Goal: Task Accomplishment & Management: Manage account settings

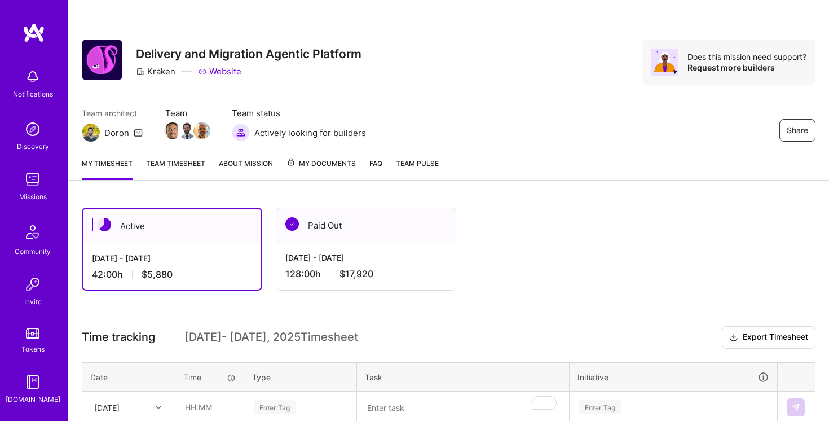
scroll to position [279, 0]
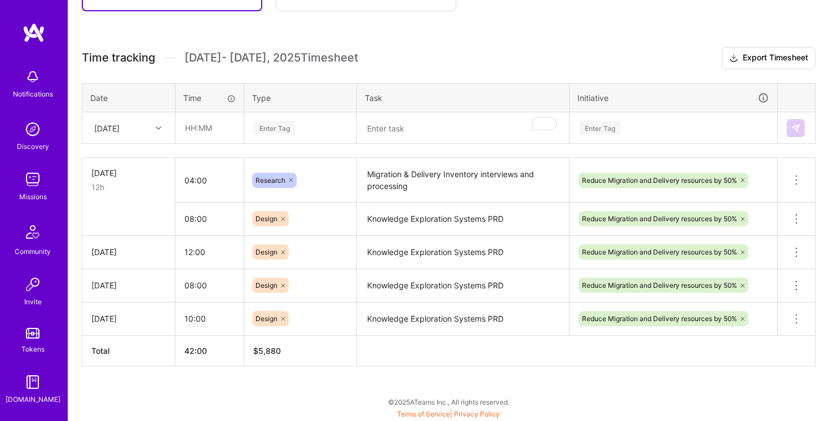
click at [137, 133] on div "[DATE]" at bounding box center [120, 127] width 63 height 19
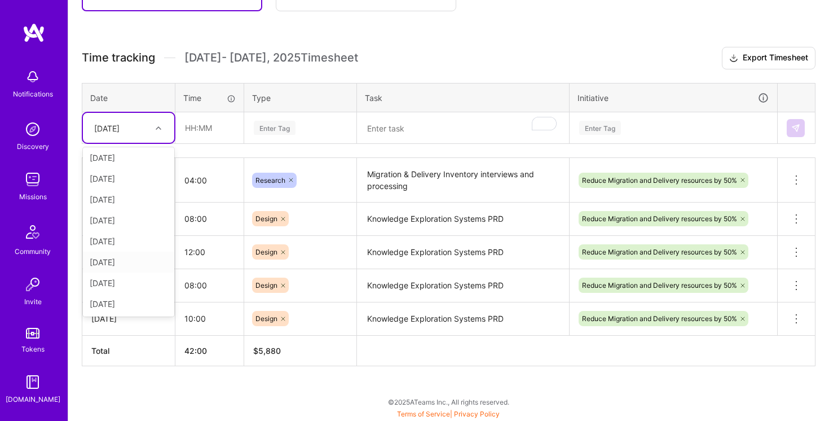
scroll to position [0, 0]
click at [118, 220] on div "[DATE]" at bounding box center [128, 222] width 91 height 21
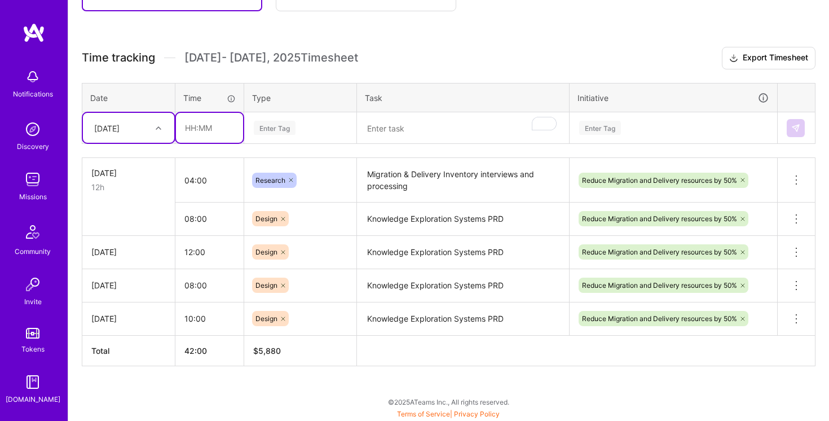
click at [199, 129] on input "text" at bounding box center [209, 128] width 67 height 30
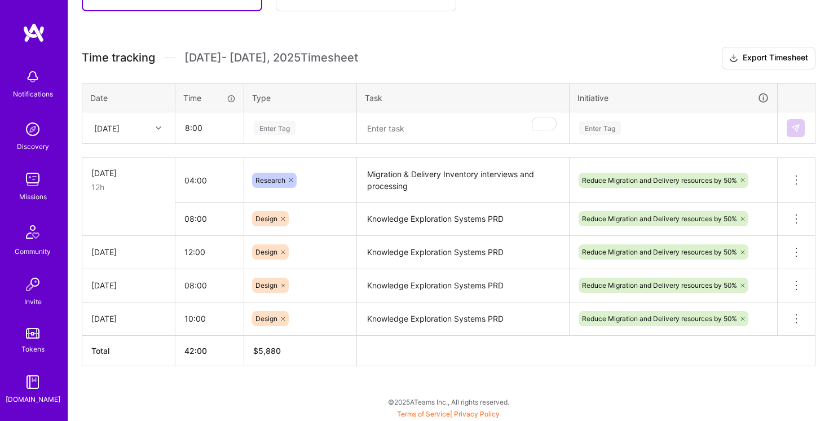
type input "08:00"
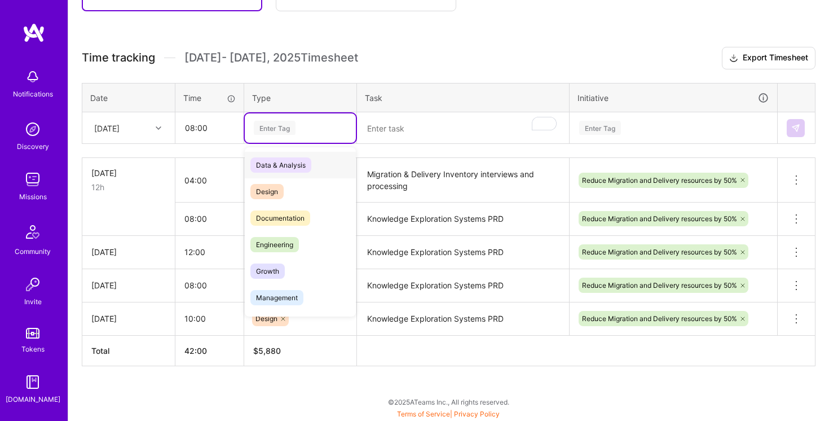
click at [324, 122] on div "Enter Tag" at bounding box center [300, 128] width 95 height 14
click at [298, 189] on div "Design" at bounding box center [300, 191] width 111 height 27
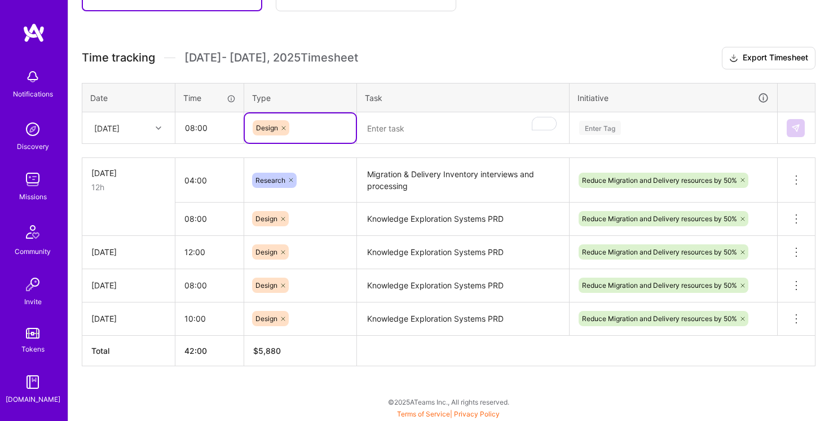
click at [400, 126] on textarea "To enrich screen reader interactions, please activate Accessibility in Grammarl…" at bounding box center [463, 128] width 210 height 30
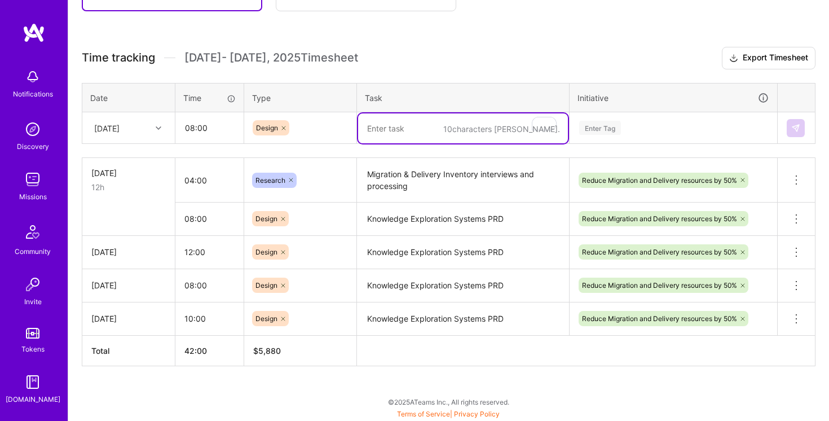
click at [453, 217] on textarea "Knowledge Exploration Systems PRD" at bounding box center [463, 219] width 210 height 31
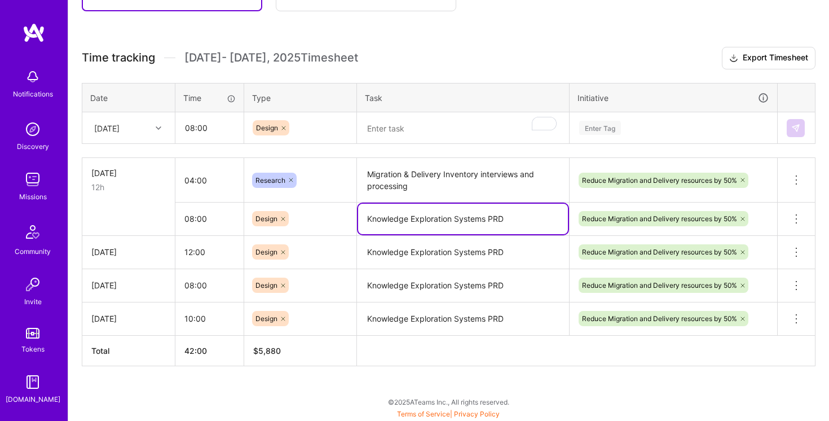
click at [453, 217] on textarea "Knowledge Exploration Systems PRD" at bounding box center [463, 219] width 210 height 30
click at [443, 131] on textarea "To enrich screen reader interactions, please activate Accessibility in Grammarl…" at bounding box center [463, 128] width 210 height 30
click at [488, 222] on textarea "Knowledge Exploration Systems PRD" at bounding box center [463, 219] width 210 height 30
click at [521, 219] on textarea "Knowledge Exploration Systems PRD" at bounding box center [463, 219] width 210 height 30
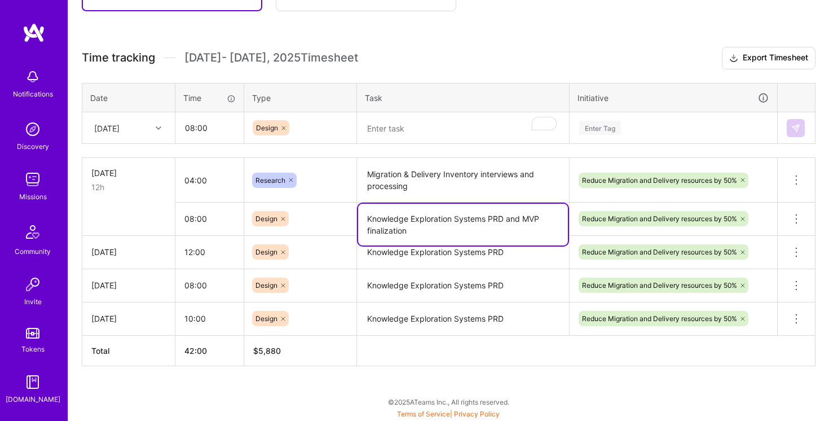
type textarea "Knowledge Exploration Systems PRD and MVP finalization"
click at [482, 188] on textarea "Migration & Delivery Inventory interviews and processing" at bounding box center [463, 180] width 210 height 42
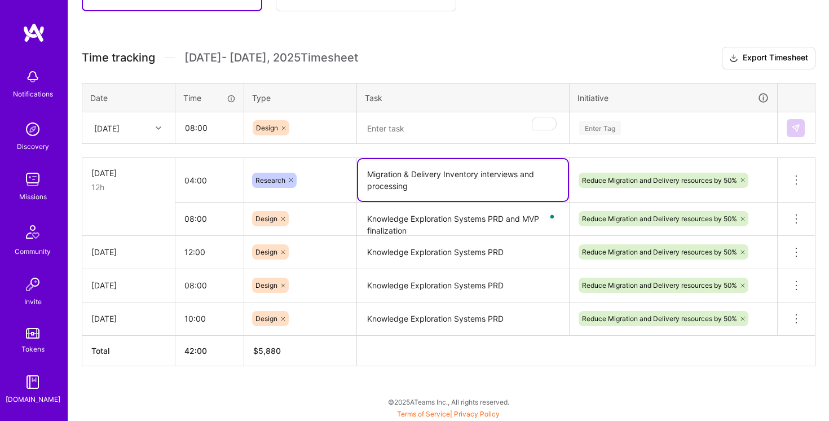
click at [436, 220] on textarea "Knowledge Exploration Systems PRD and MVP finalization" at bounding box center [463, 220] width 210 height 32
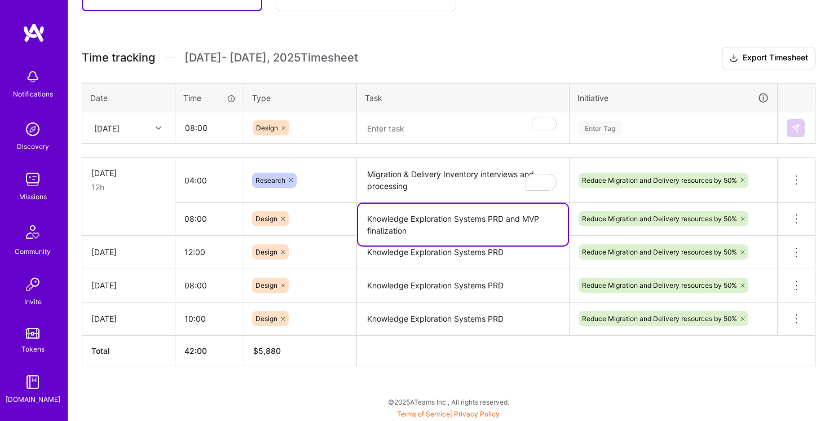
click at [436, 220] on textarea "Knowledge Exploration Systems PRD and MVP finalization" at bounding box center [463, 225] width 210 height 42
click at [509, 223] on textarea "Knowledge Exploration Systems PRD and MVP finalization" at bounding box center [463, 225] width 210 height 42
click at [526, 216] on textarea "Knowledge Exploration Systems PRD and MVP finalization" at bounding box center [463, 225] width 210 height 42
click at [407, 133] on textarea "To enrich screen reader interactions, please activate Accessibility in Grammarl…" at bounding box center [463, 128] width 210 height 30
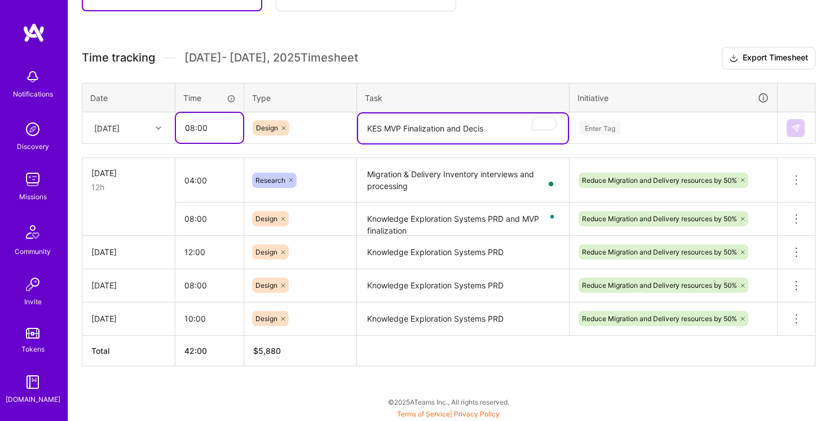
click at [230, 128] on input "08:00" at bounding box center [209, 128] width 67 height 30
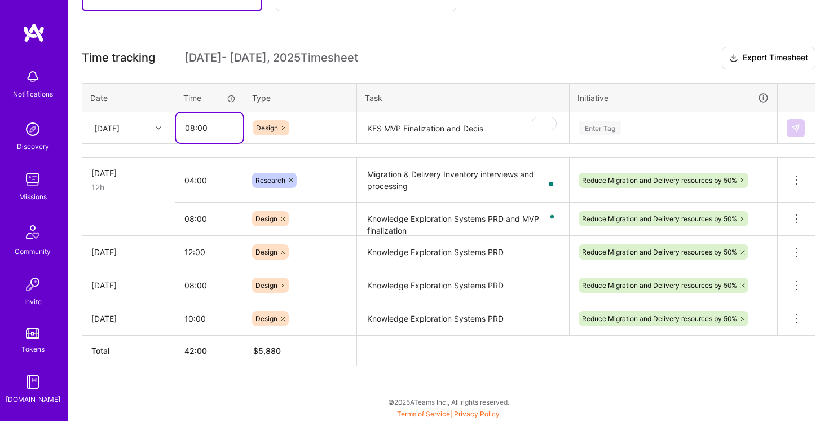
click at [193, 127] on input "08:00" at bounding box center [209, 128] width 67 height 30
click at [423, 121] on textarea "KES MVP Finalization and Decis" at bounding box center [463, 128] width 210 height 30
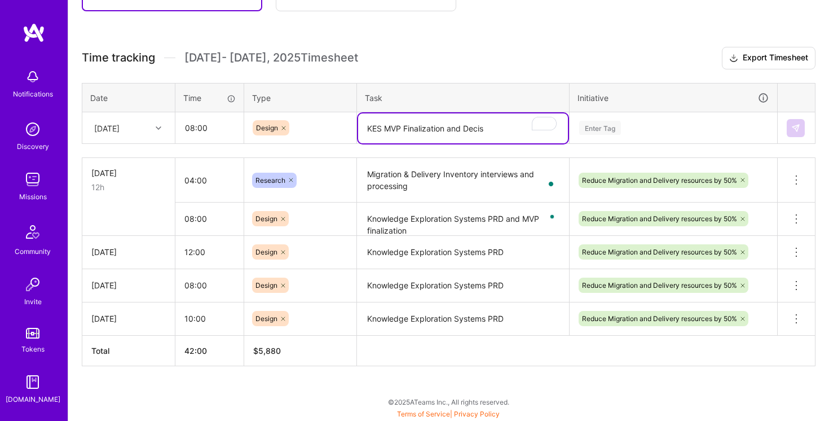
click at [495, 127] on textarea "KES MVP Finalization and Decis" at bounding box center [463, 128] width 210 height 30
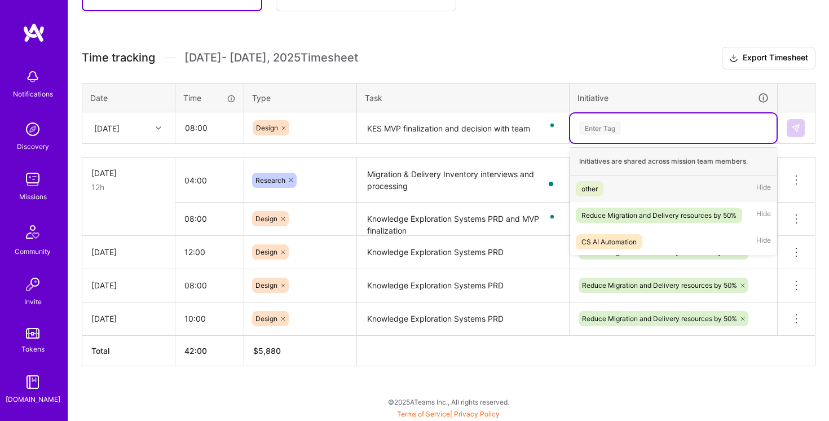
click at [683, 125] on div "Enter Tag" at bounding box center [673, 128] width 191 height 14
click at [660, 210] on div "Reduce Migration and Delivery resources by 50%" at bounding box center [659, 215] width 155 height 12
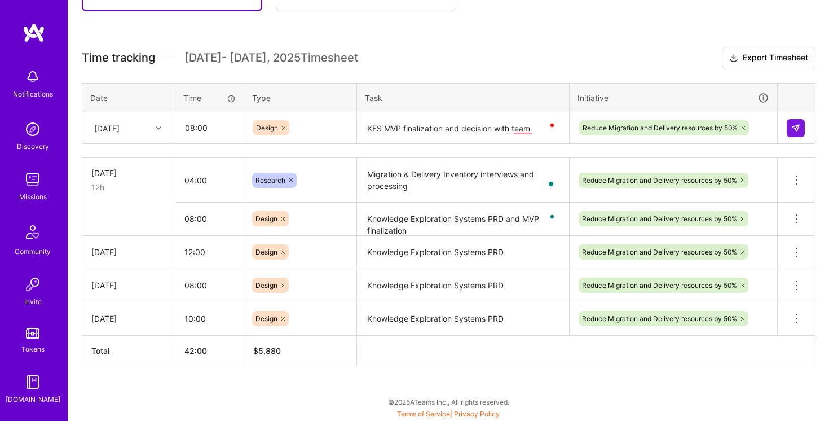
click at [517, 134] on textarea "KES MVP finalization and decision with team" at bounding box center [463, 128] width 210 height 30
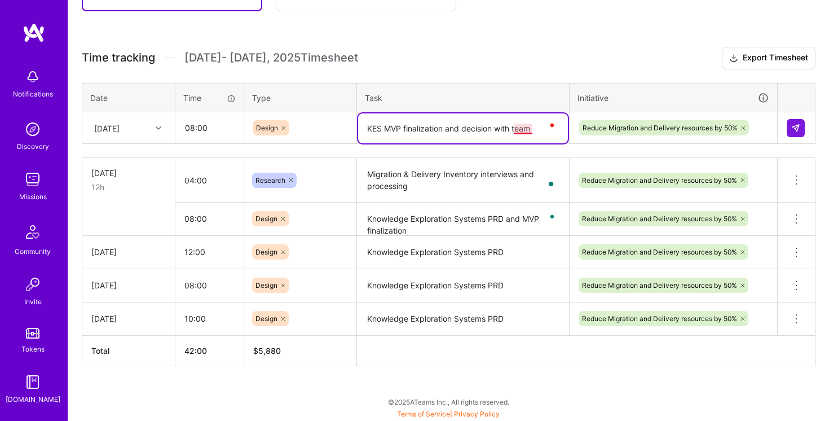
click at [527, 126] on textarea "KES MVP finalization and decision with team" at bounding box center [463, 128] width 210 height 30
type textarea "KES MVP finalization and decision with the team"
click at [571, 80] on div "Time tracking Aug 1 - Aug 15 , 2025 Timesheet Export Timesheet Date Time Type T…" at bounding box center [449, 206] width 734 height 319
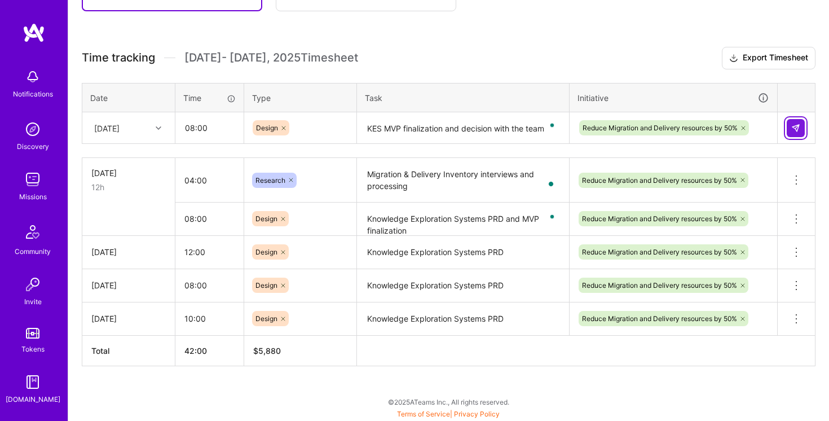
click at [792, 128] on img at bounding box center [796, 128] width 9 height 9
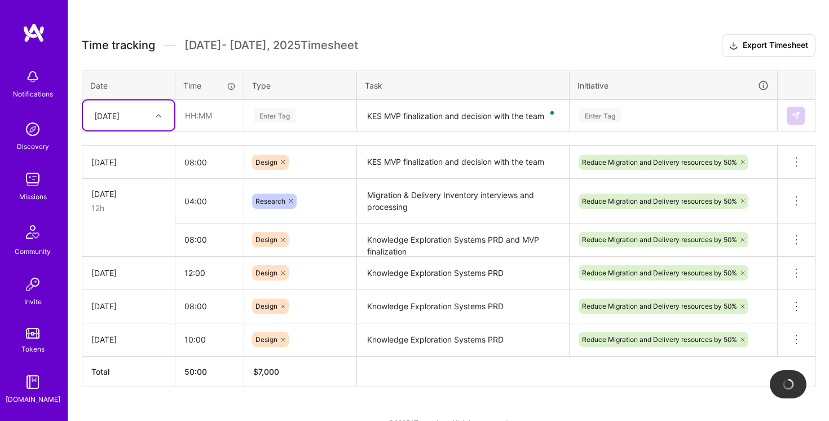
scroll to position [311, 0]
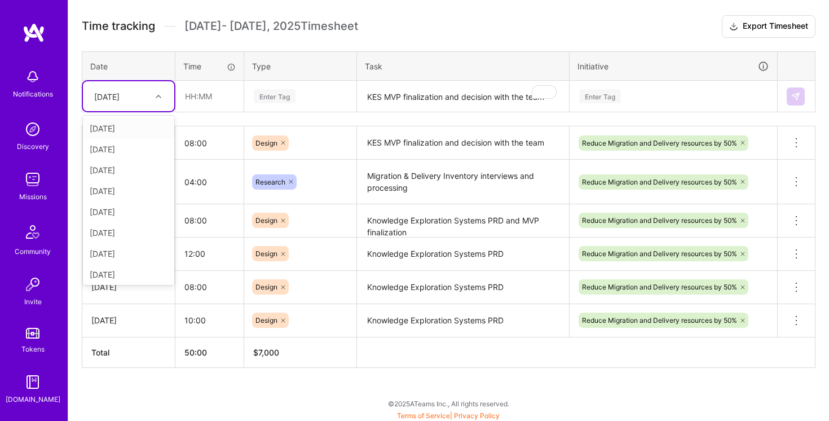
click at [160, 98] on icon at bounding box center [159, 97] width 6 height 6
click at [137, 215] on div "[DATE]" at bounding box center [128, 211] width 91 height 21
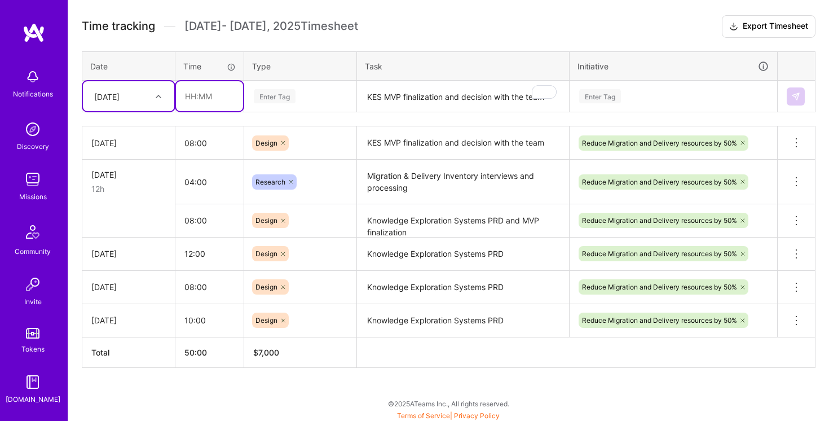
click at [205, 90] on input "text" at bounding box center [209, 96] width 67 height 30
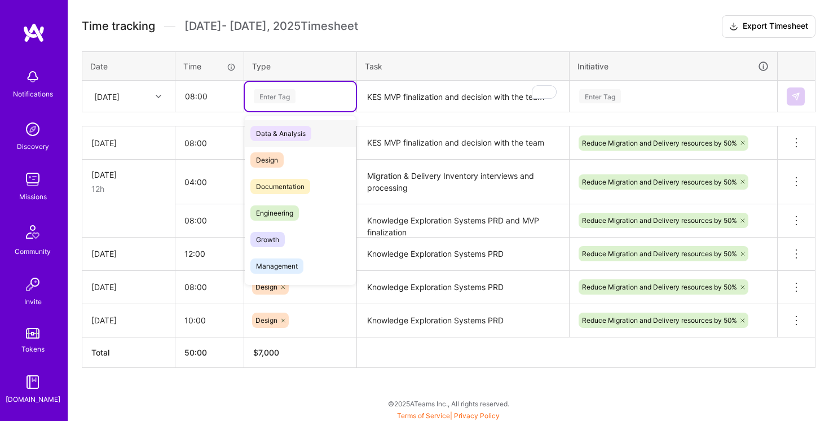
click at [315, 97] on div "Enter Tag" at bounding box center [300, 96] width 95 height 14
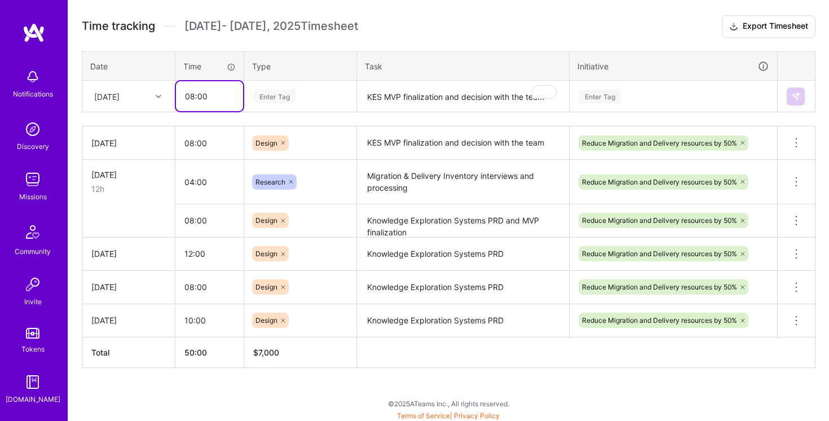
click at [217, 100] on input "08:00" at bounding box center [209, 96] width 67 height 30
click at [162, 96] on div at bounding box center [159, 96] width 17 height 15
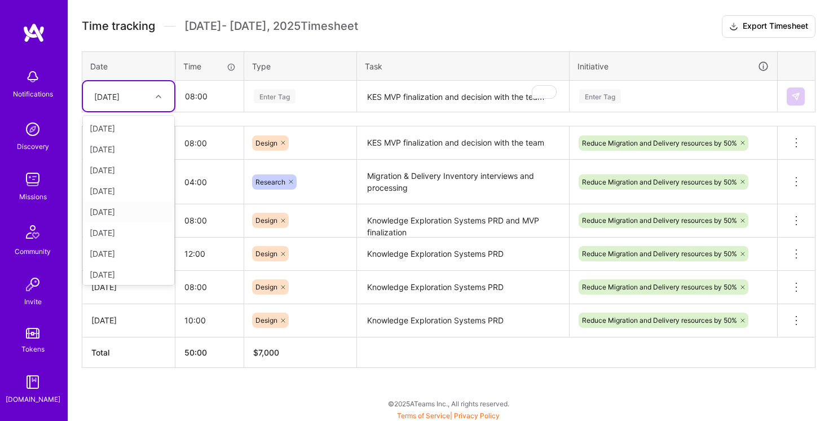
click at [145, 215] on div "[DATE]" at bounding box center [128, 211] width 91 height 21
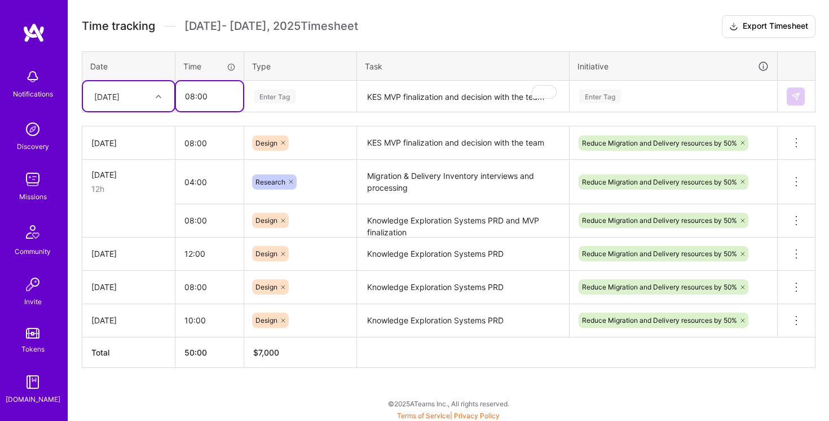
click at [189, 95] on input "08:00" at bounding box center [209, 96] width 67 height 30
type input "01:00"
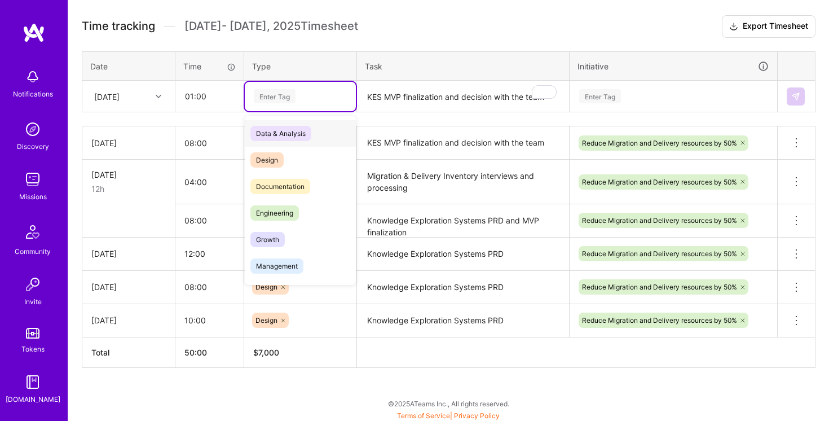
click at [340, 90] on div "Enter Tag" at bounding box center [300, 96] width 95 height 14
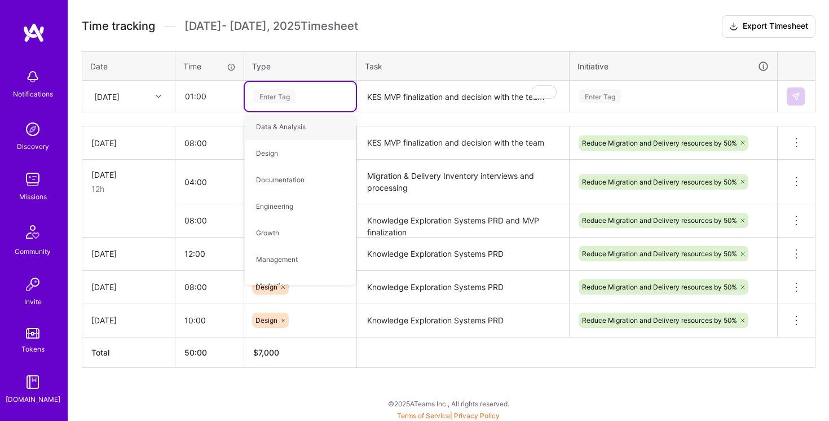
click at [336, 53] on th "Type" at bounding box center [300, 65] width 113 height 29
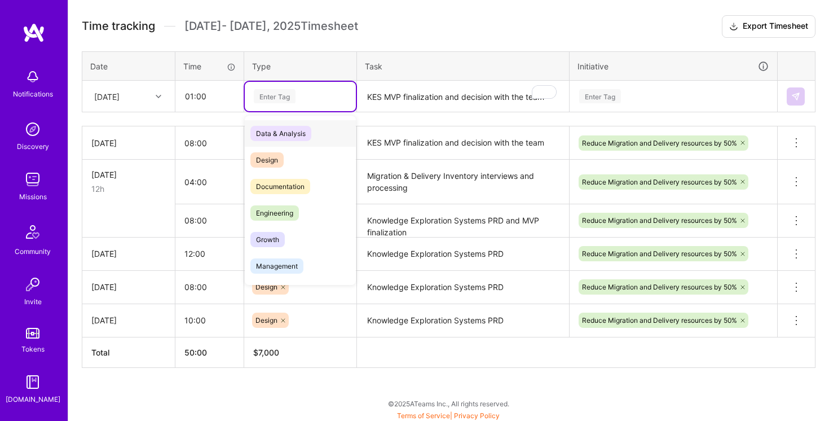
click at [302, 102] on div "Enter Tag" at bounding box center [300, 96] width 95 height 14
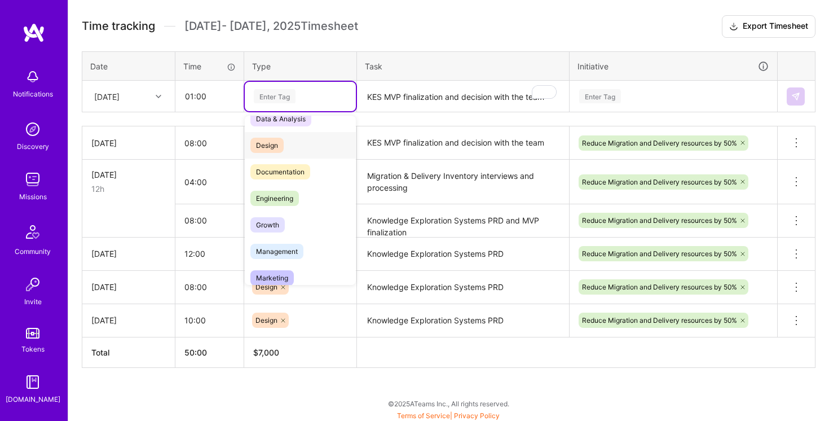
click at [300, 148] on div "Design" at bounding box center [300, 145] width 111 height 27
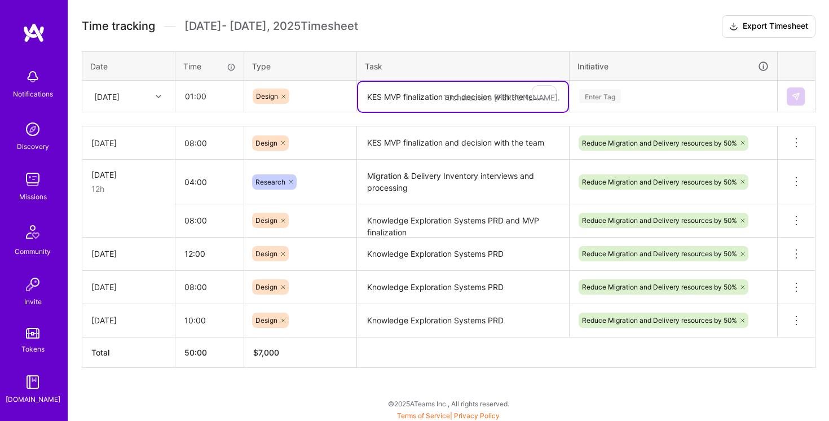
click at [397, 100] on textarea "KES MVP finalization and decision with the team" at bounding box center [463, 97] width 210 height 30
type textarea "Hackathon Kraken features digest"
click at [679, 94] on div "Enter Tag" at bounding box center [673, 96] width 191 height 14
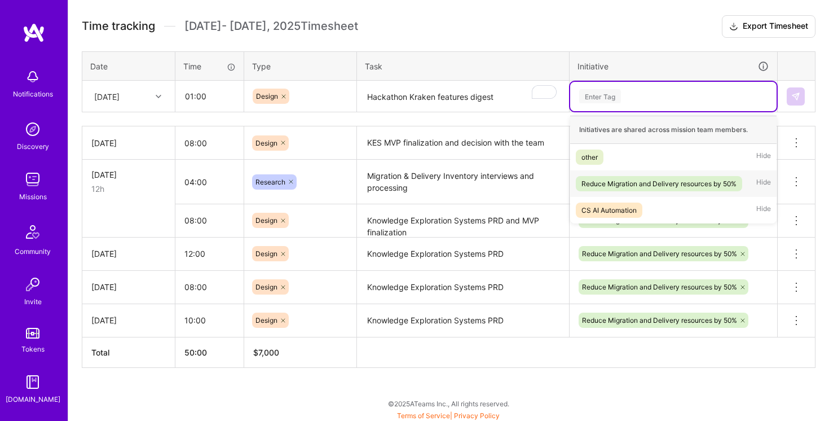
click at [671, 176] on span "Reduce Migration and Delivery resources by 50%" at bounding box center [659, 183] width 166 height 15
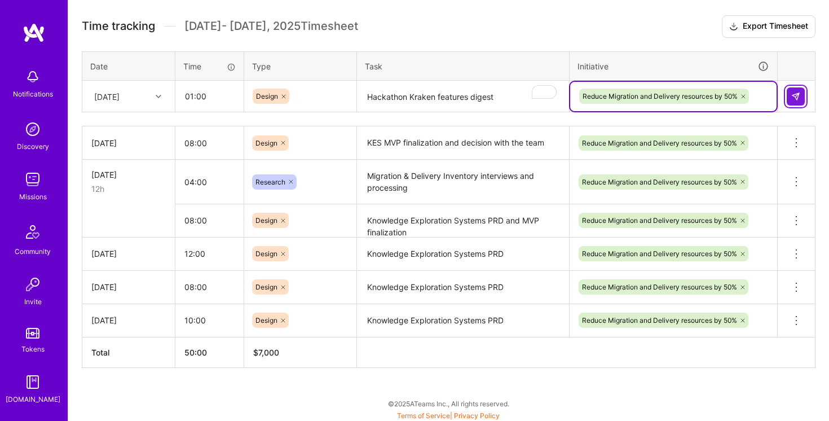
click at [797, 93] on img at bounding box center [796, 96] width 9 height 9
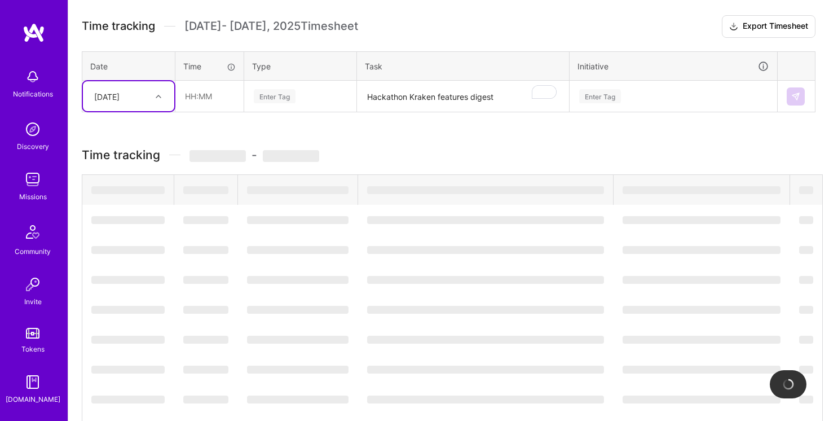
click at [151, 100] on div "[DATE]" at bounding box center [120, 96] width 63 height 19
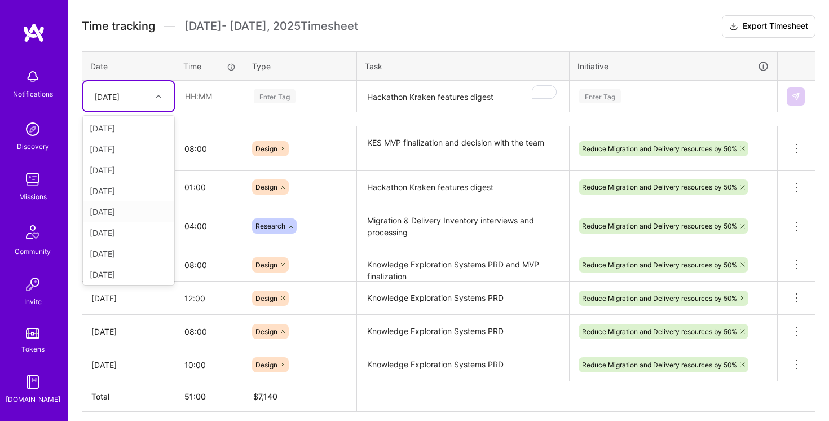
click at [125, 216] on div "[DATE]" at bounding box center [128, 211] width 91 height 21
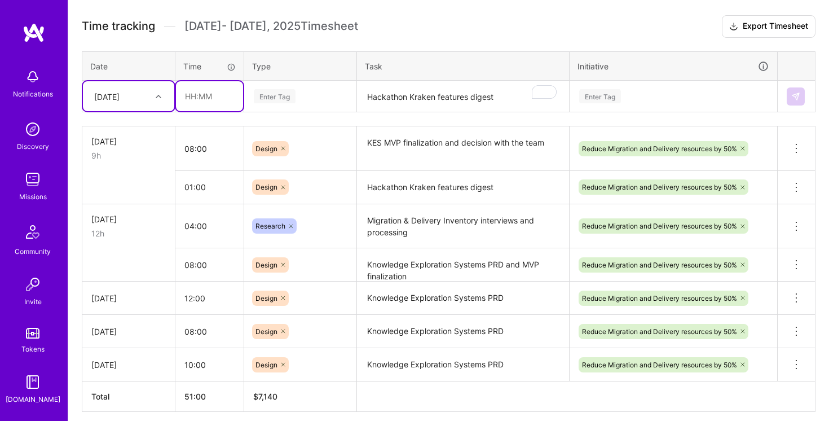
click at [188, 96] on input "text" at bounding box center [209, 96] width 67 height 30
type input "08:00"
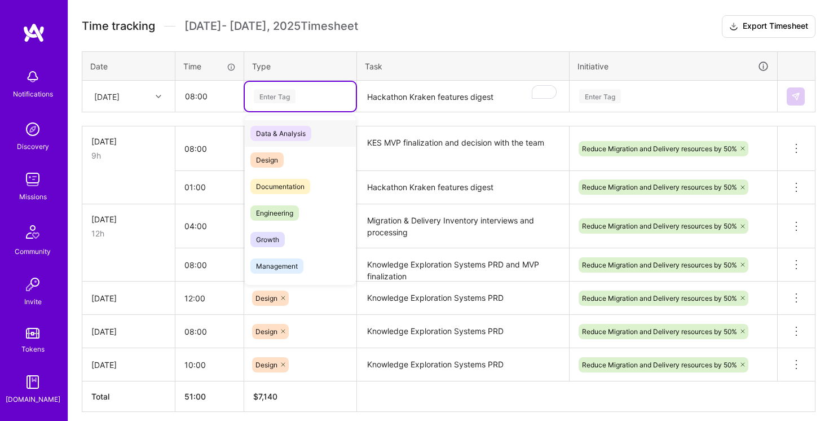
click at [338, 91] on div "Enter Tag" at bounding box center [300, 96] width 95 height 14
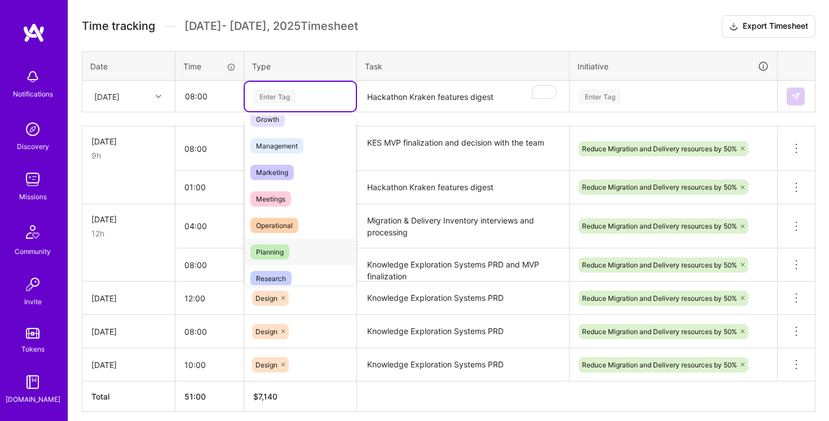
scroll to position [231, 0]
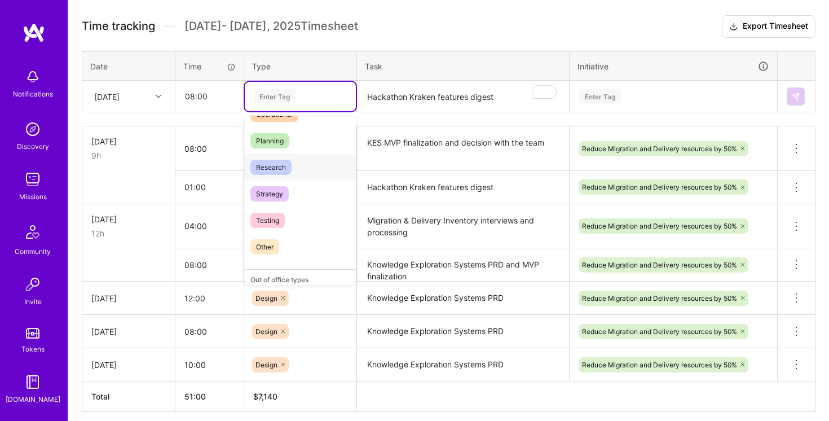
click at [304, 169] on div "Research" at bounding box center [300, 167] width 111 height 27
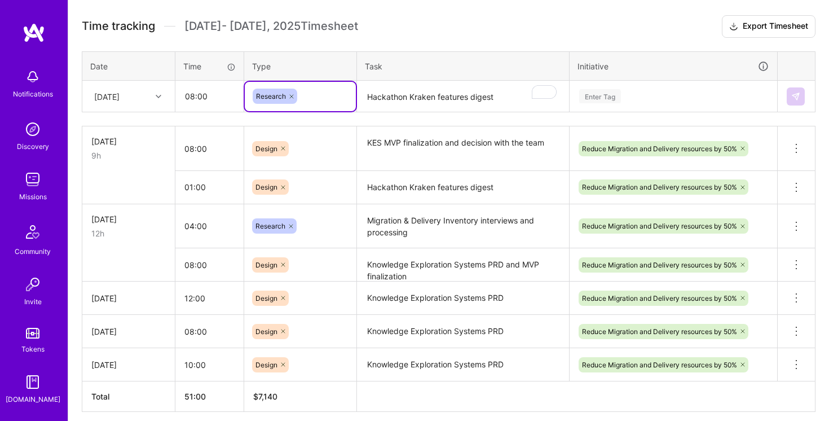
click at [432, 223] on textarea "Migration & Delivery Inventory interviews and processing" at bounding box center [463, 226] width 210 height 42
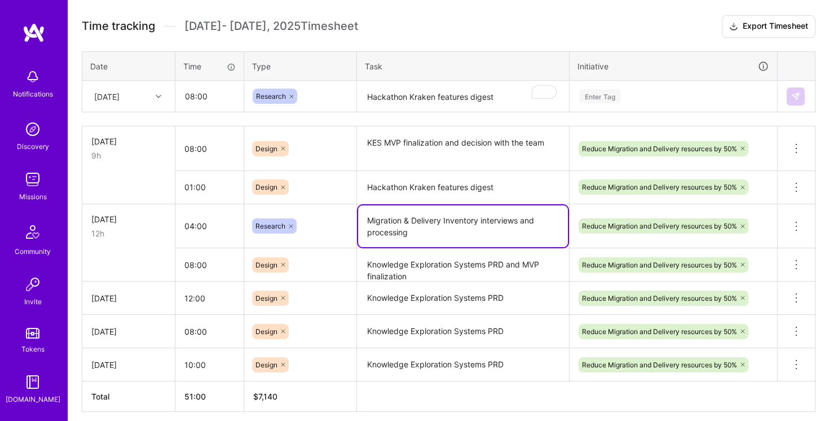
click at [432, 223] on textarea "Migration & Delivery Inventory interviews and processing" at bounding box center [463, 226] width 210 height 42
click at [434, 85] on textarea "Hackathon Kraken features digest" at bounding box center [463, 97] width 210 height 30
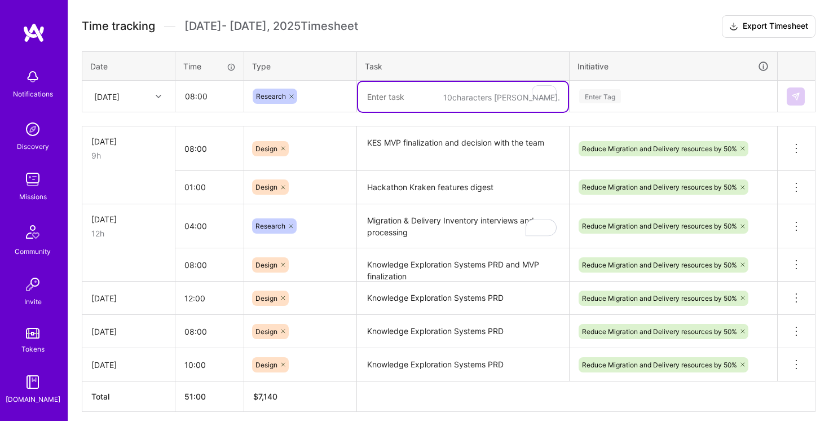
paste textarea "Migration & Delivery Inventory interviews and processing"
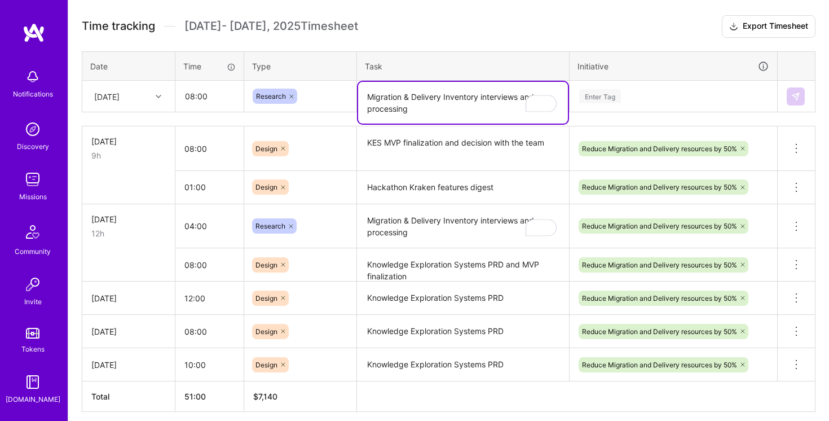
type textarea "Migration & Delivery Inventory interviews and processing"
click at [585, 32] on h3 "Time tracking [DATE] - [DATE] Timesheet Export Timesheet" at bounding box center [449, 26] width 734 height 23
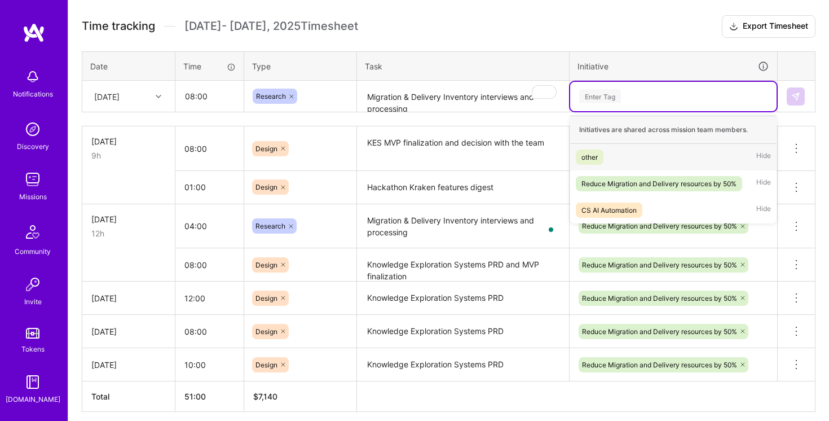
click at [653, 84] on div "Enter Tag" at bounding box center [673, 96] width 206 height 29
click at [630, 188] on div "Reduce Migration and Delivery resources by 50%" at bounding box center [659, 184] width 155 height 12
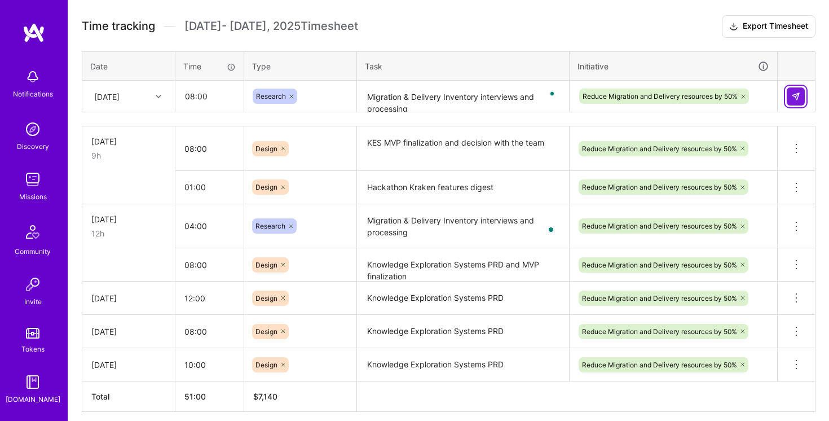
click at [799, 94] on img at bounding box center [796, 96] width 9 height 9
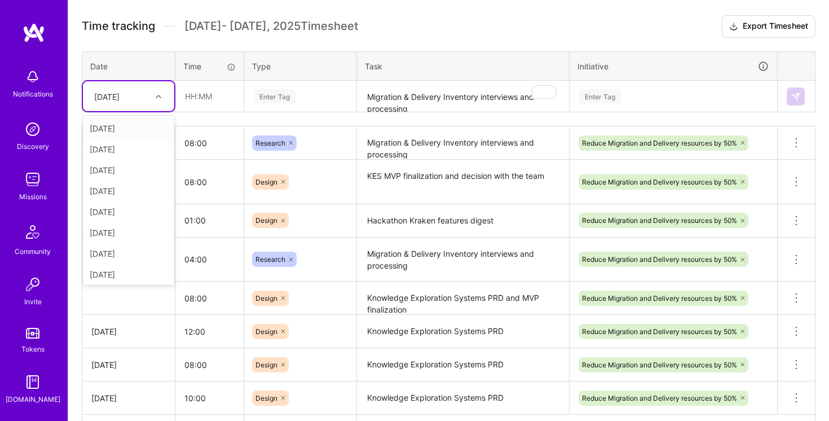
click at [148, 98] on div "[DATE]" at bounding box center [120, 96] width 63 height 19
click at [129, 230] on div "[DATE]" at bounding box center [128, 232] width 91 height 21
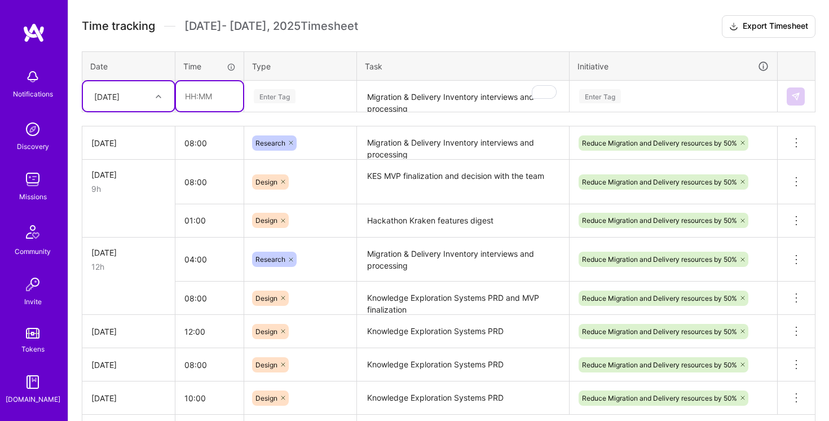
click at [199, 90] on input "text" at bounding box center [209, 96] width 67 height 30
click at [206, 92] on input "text" at bounding box center [209, 96] width 67 height 30
type input "9"
type input "1"
type input "08:00"
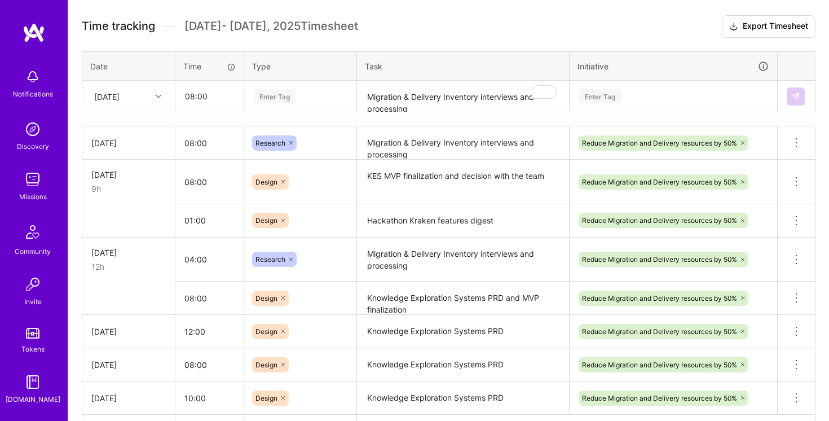
click at [309, 98] on div "Enter Tag" at bounding box center [300, 96] width 95 height 14
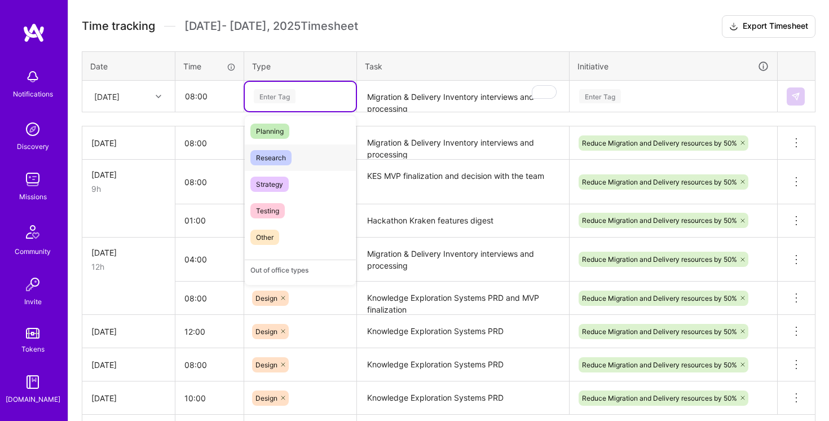
scroll to position [239, 0]
click at [302, 130] on div "Planning" at bounding box center [300, 133] width 111 height 27
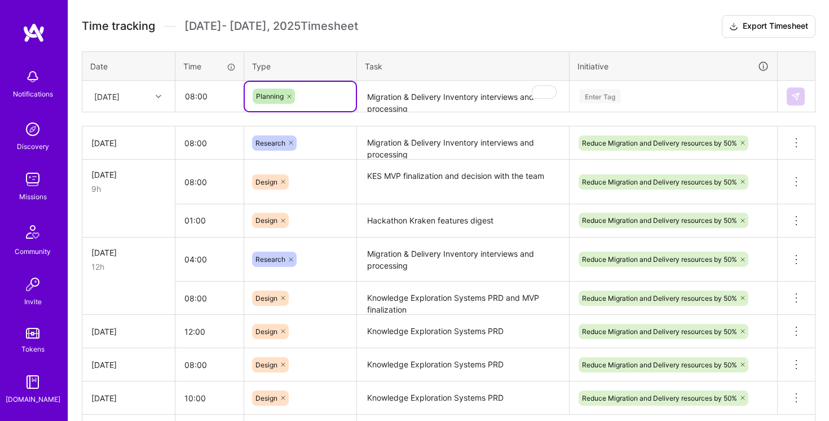
click at [431, 100] on textarea "Migration & Delivery Inventory interviews and processing" at bounding box center [463, 97] width 210 height 30
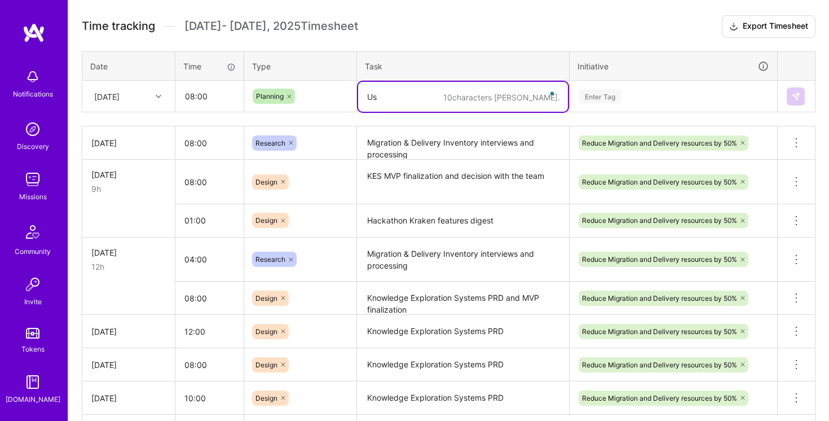
type textarea "U"
click at [475, 102] on textarea "Migration and Delivery Use cases" at bounding box center [463, 97] width 210 height 30
click at [458, 96] on textarea "Migration and Delivery Use cases" at bounding box center [463, 97] width 210 height 30
type textarea "Migration and Delivery use cases"
click at [184, 91] on input "08:00" at bounding box center [209, 96] width 67 height 30
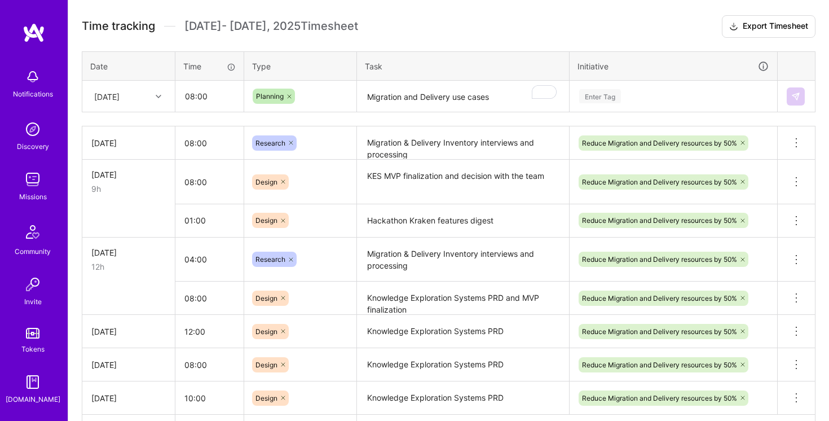
click at [463, 144] on textarea "Migration & Delivery Inventory interviews and processing" at bounding box center [463, 143] width 210 height 31
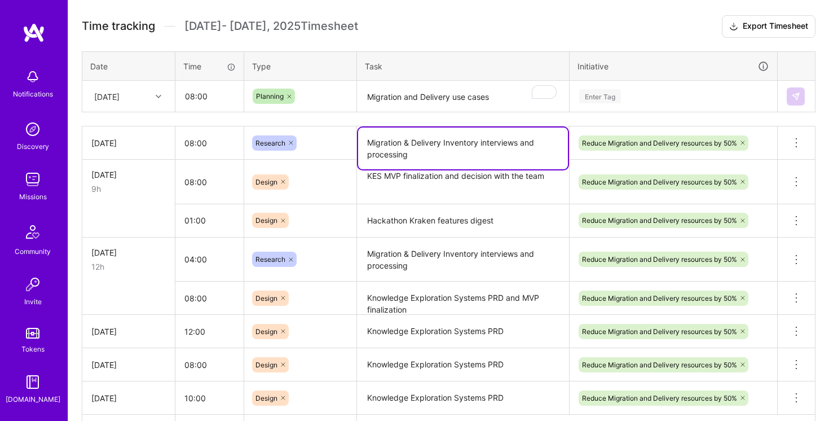
drag, startPoint x: 463, startPoint y: 144, endPoint x: 377, endPoint y: 142, distance: 85.8
click at [377, 142] on textarea "Migration & Delivery Inventory interviews and processing" at bounding box center [463, 149] width 210 height 42
click at [368, 93] on textarea "Migration and Delivery use cases" at bounding box center [463, 97] width 210 height 30
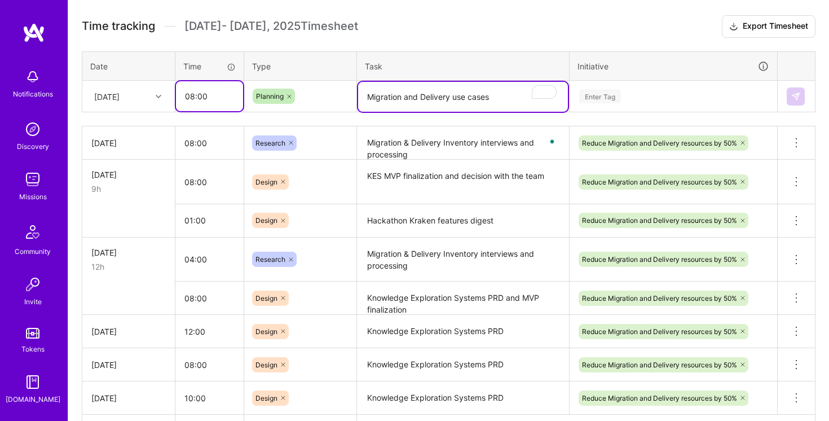
click at [224, 92] on input "08:00" at bounding box center [209, 96] width 67 height 30
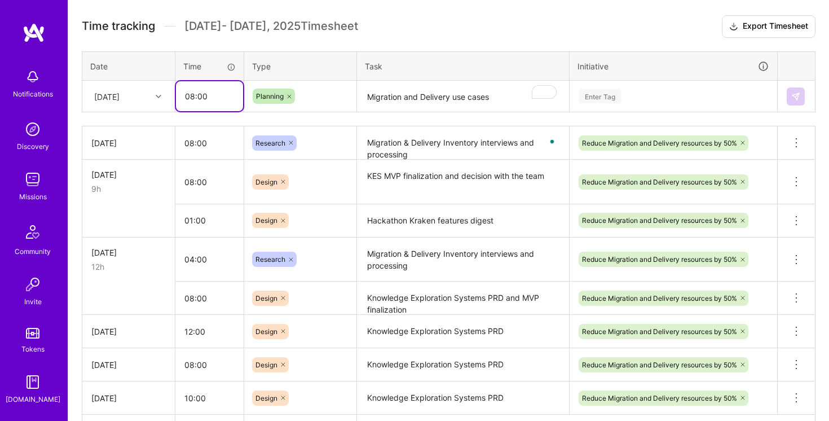
drag, startPoint x: 191, startPoint y: 94, endPoint x: 197, endPoint y: 94, distance: 5.7
click at [197, 94] on input "08:00" at bounding box center [209, 96] width 67 height 30
type input "06:00"
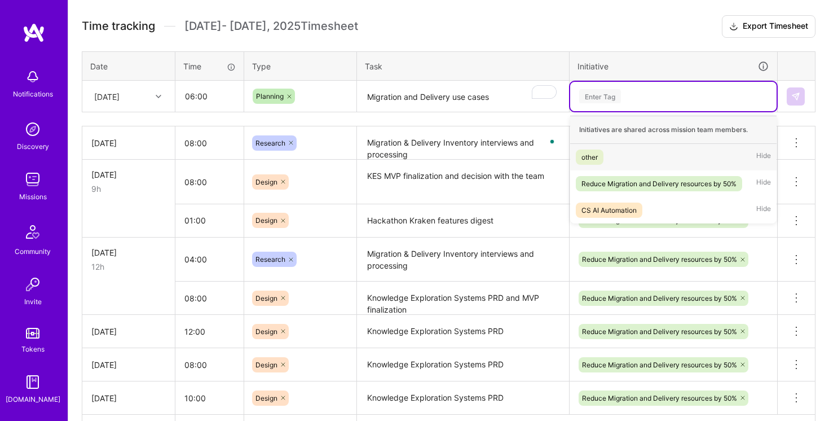
click at [630, 97] on div "Enter Tag" at bounding box center [673, 96] width 191 height 14
click at [630, 184] on div "Reduce Migration and Delivery resources by 50%" at bounding box center [659, 184] width 155 height 12
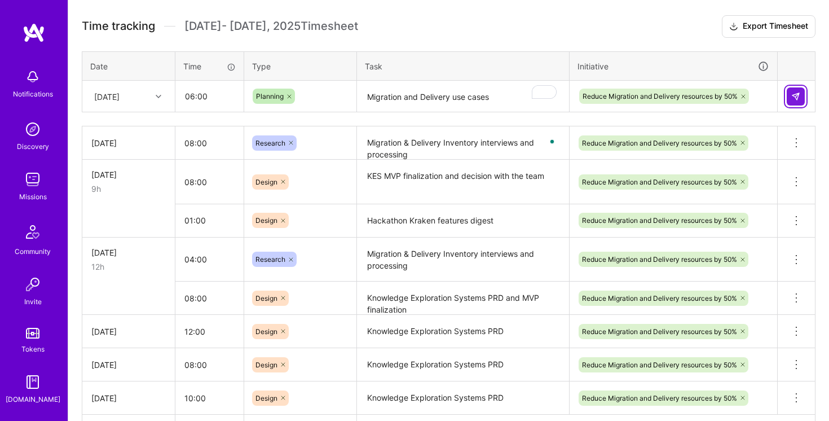
click at [790, 93] on button at bounding box center [796, 96] width 18 height 18
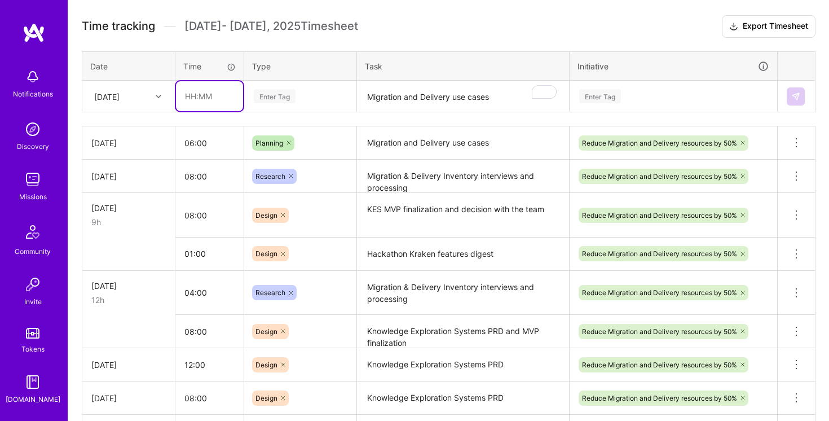
click at [195, 97] on input "text" at bounding box center [209, 96] width 67 height 30
type input "02:00"
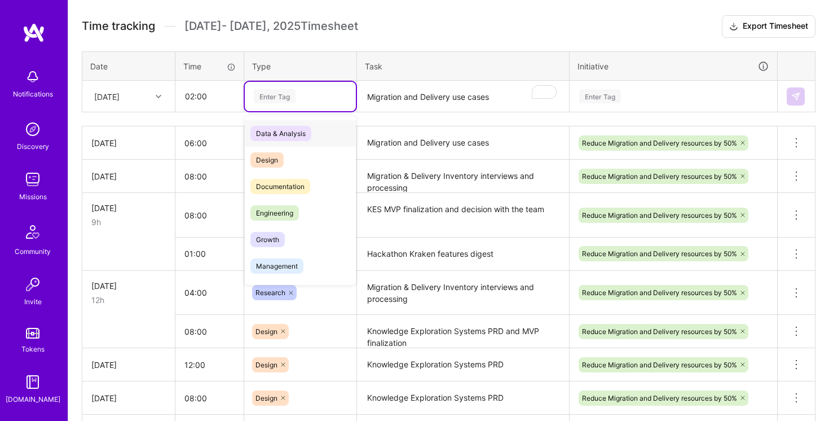
click at [327, 99] on div "Enter Tag" at bounding box center [300, 96] width 95 height 14
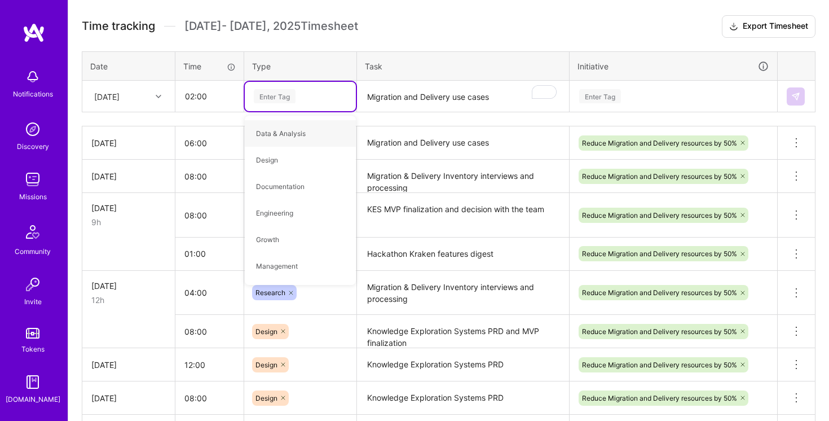
click at [390, 93] on textarea "Migration and Delivery use cases" at bounding box center [463, 97] width 210 height 30
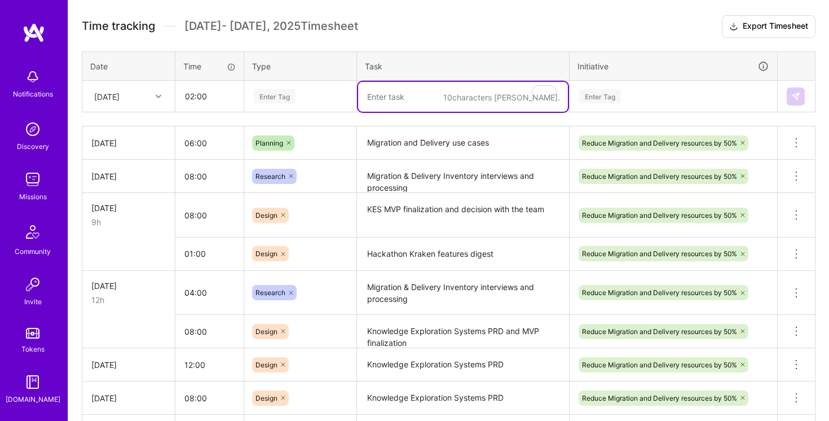
paste textarea "Migration & Delivery Inventory"
type textarea "Migration & Delivery Inventory finalization"
click at [293, 101] on div "Enter Tag" at bounding box center [275, 95] width 42 height 17
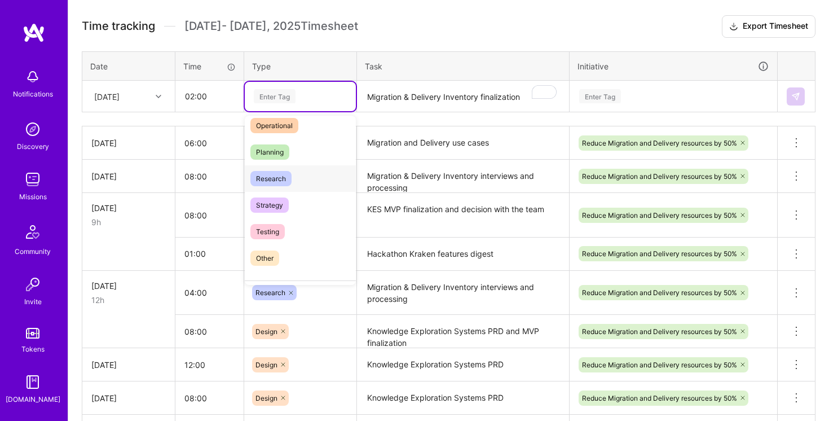
scroll to position [226, 0]
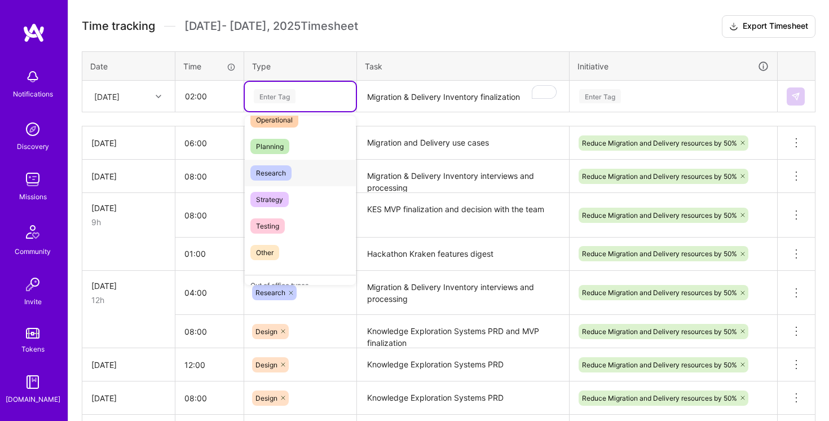
click at [305, 170] on div "Research" at bounding box center [300, 173] width 111 height 27
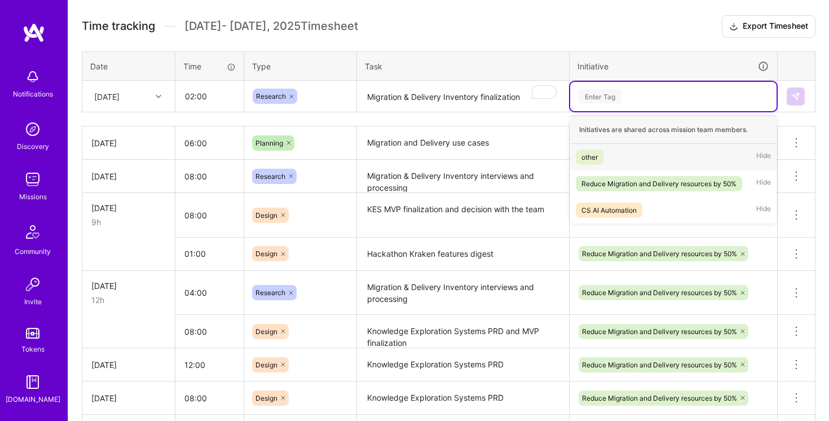
click at [682, 89] on div "Enter Tag" at bounding box center [673, 96] width 191 height 14
click at [665, 182] on div "Reduce Migration and Delivery resources by 50%" at bounding box center [659, 184] width 155 height 12
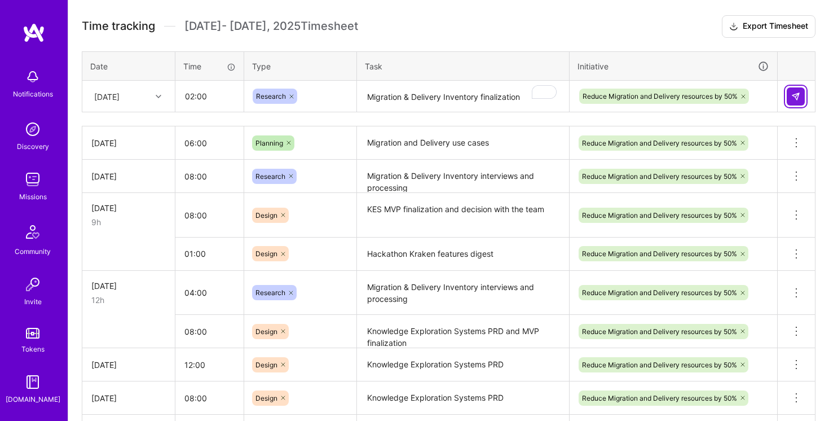
click at [798, 96] on img at bounding box center [796, 96] width 9 height 9
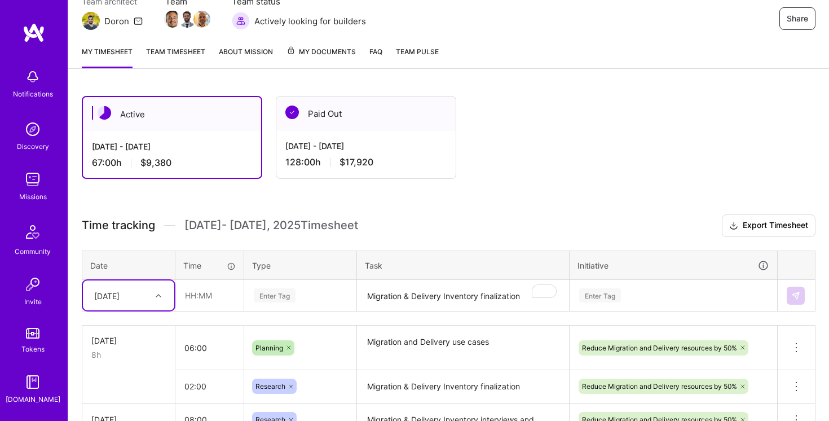
scroll to position [223, 0]
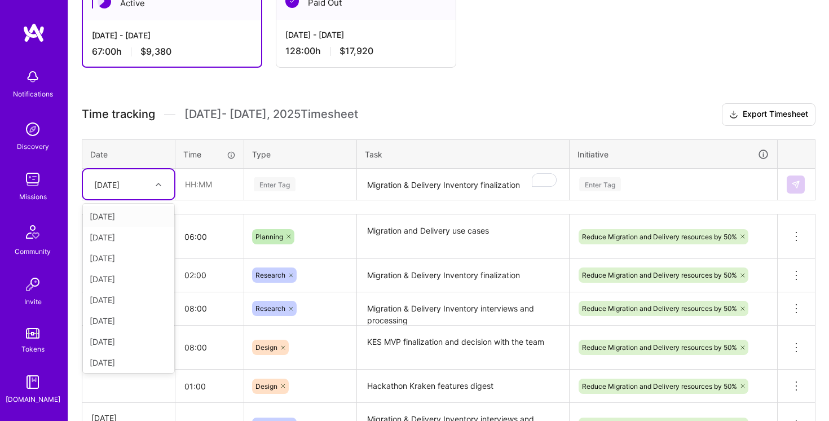
click at [162, 177] on div at bounding box center [159, 184] width 17 height 15
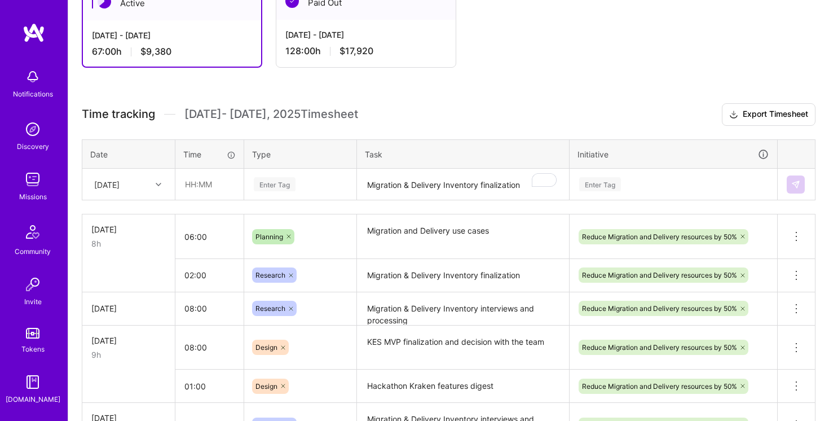
click at [160, 121] on div "Time tracking Aug 1 - Aug 15 , 2025 Timesheet" at bounding box center [220, 114] width 276 height 14
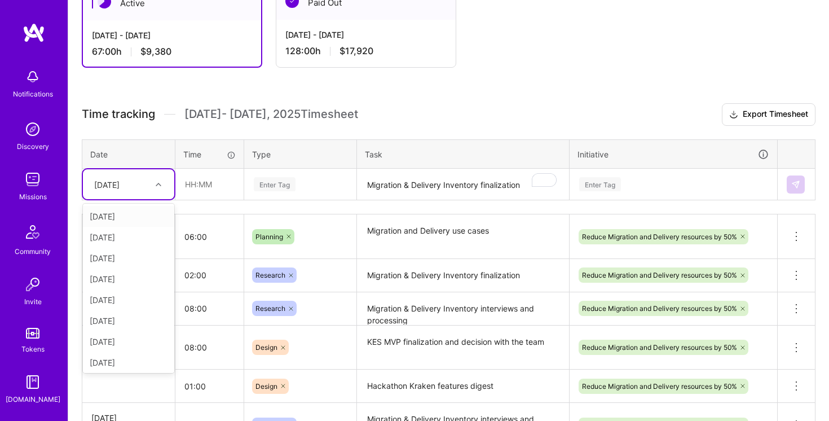
click at [155, 173] on div "[DATE]" at bounding box center [128, 184] width 91 height 30
click at [149, 232] on div "[DATE]" at bounding box center [128, 237] width 91 height 21
click at [129, 195] on div "[DATE]" at bounding box center [128, 184] width 91 height 30
click at [133, 276] on div "[DATE]" at bounding box center [128, 276] width 91 height 21
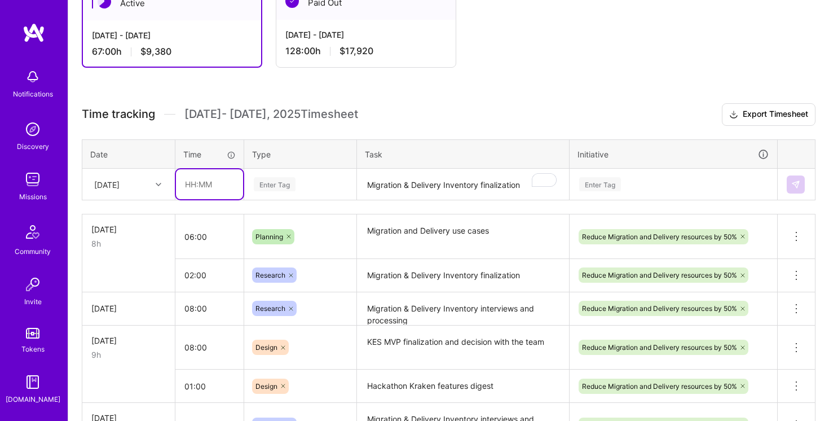
click at [191, 188] on input "text" at bounding box center [209, 184] width 67 height 30
type input "10:00"
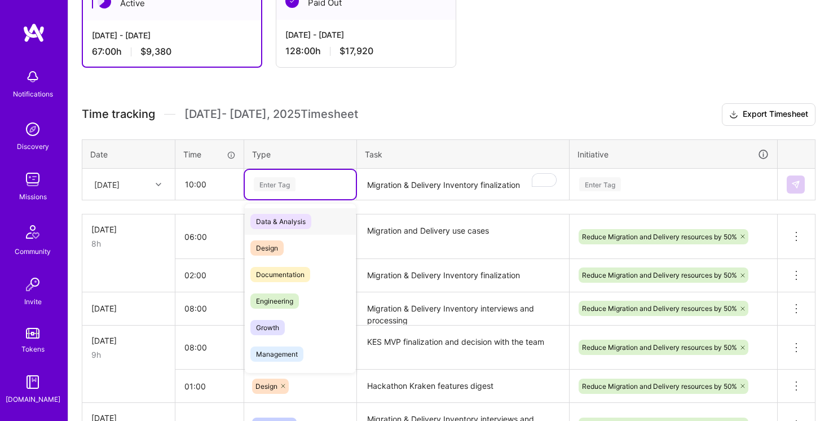
click at [307, 186] on div "Enter Tag" at bounding box center [300, 184] width 95 height 14
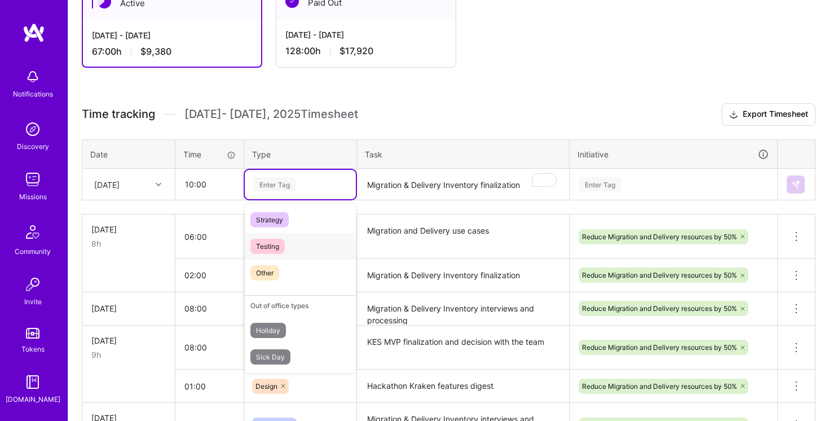
scroll to position [208, 0]
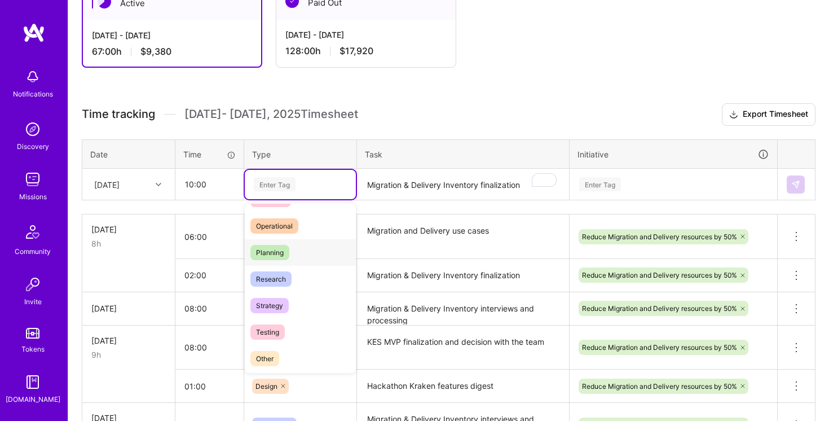
click at [305, 254] on div "Planning" at bounding box center [300, 252] width 111 height 27
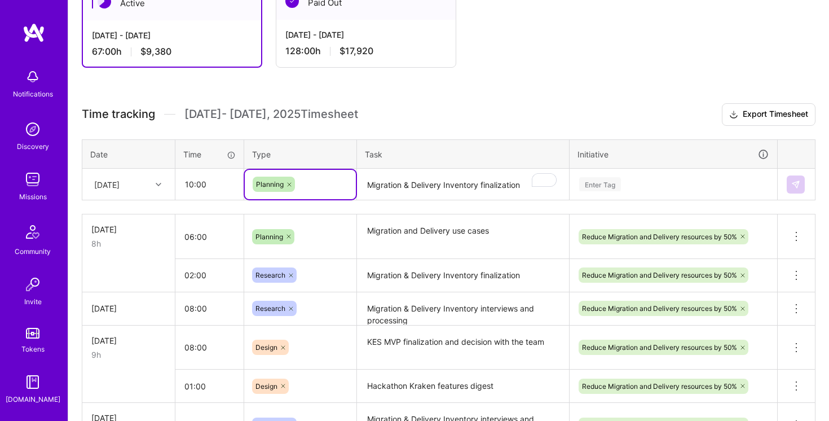
click at [397, 182] on textarea "Migration & Delivery Inventory finalization" at bounding box center [463, 185] width 210 height 30
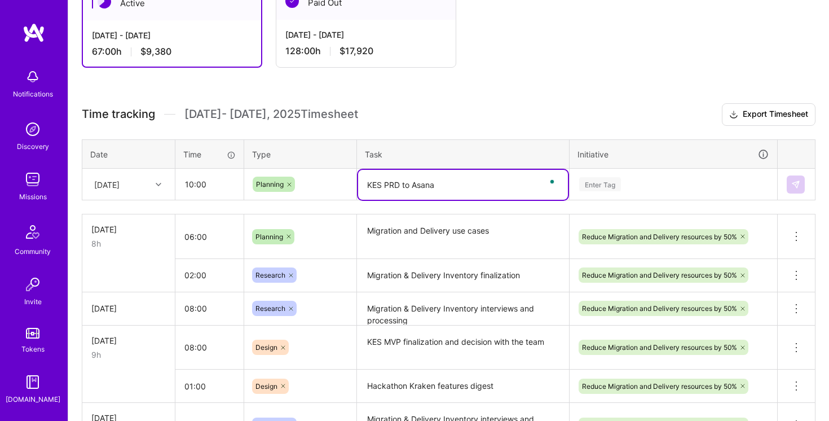
type textarea "KES PRD to Asana"
click at [675, 187] on div "Enter Tag" at bounding box center [673, 184] width 191 height 14
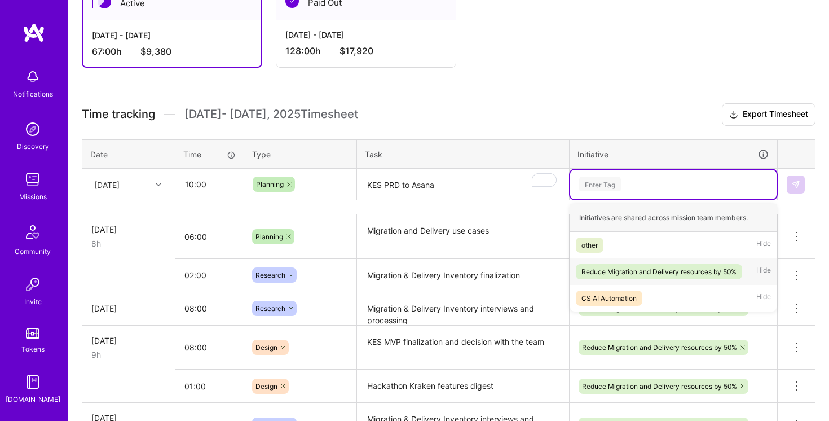
click at [661, 267] on div "Reduce Migration and Delivery resources by 50%" at bounding box center [659, 272] width 155 height 12
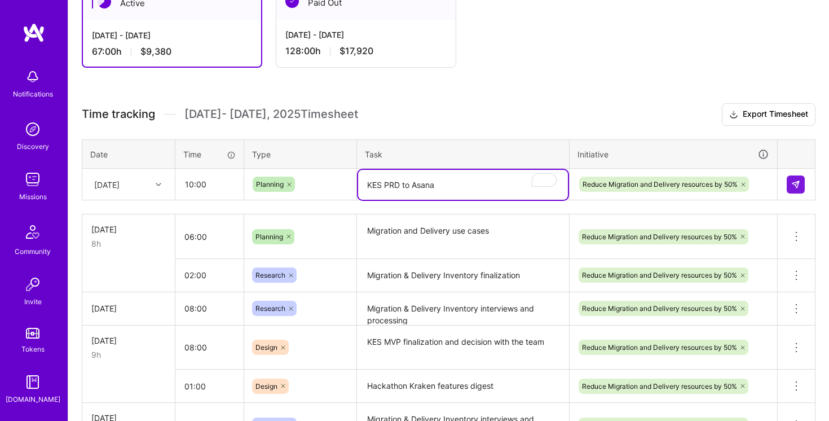
click at [476, 181] on textarea "KES PRD to Asana" at bounding box center [463, 185] width 210 height 30
click at [475, 182] on textarea "KES PRD to Asana" at bounding box center [463, 185] width 210 height 30
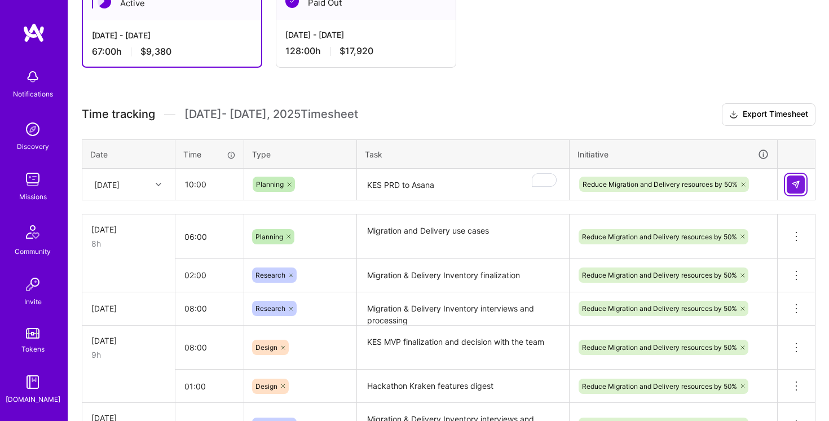
click at [798, 183] on img at bounding box center [796, 184] width 9 height 9
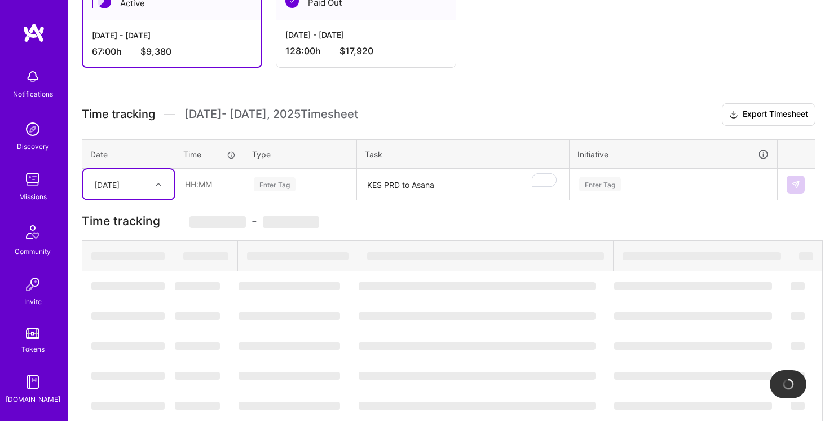
click at [158, 182] on icon at bounding box center [159, 185] width 6 height 6
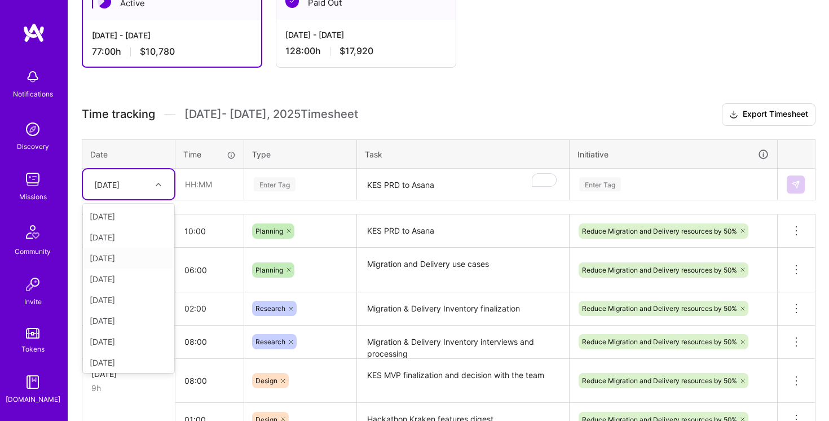
click at [128, 259] on div "[DATE]" at bounding box center [128, 258] width 91 height 21
click at [195, 182] on input "text" at bounding box center [209, 184] width 67 height 30
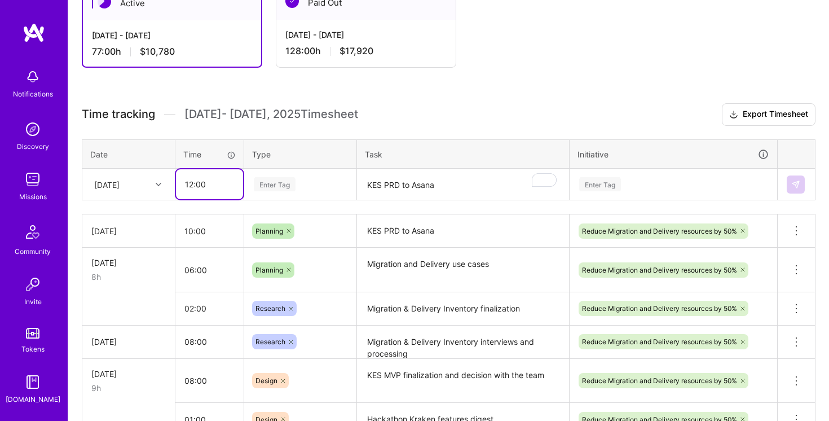
type input "12:00"
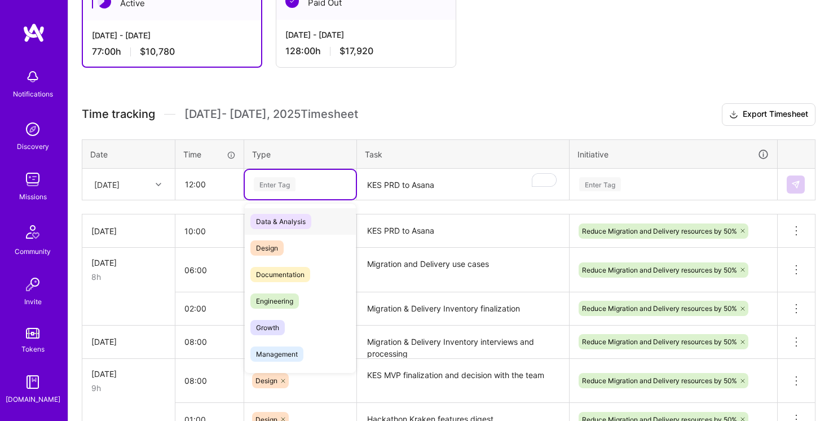
click at [319, 184] on div "Enter Tag" at bounding box center [300, 184] width 95 height 14
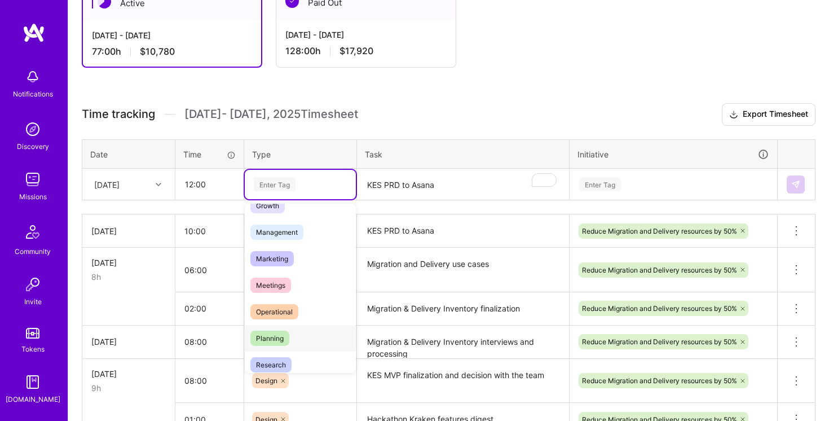
click at [297, 341] on div "Planning" at bounding box center [300, 338] width 111 height 27
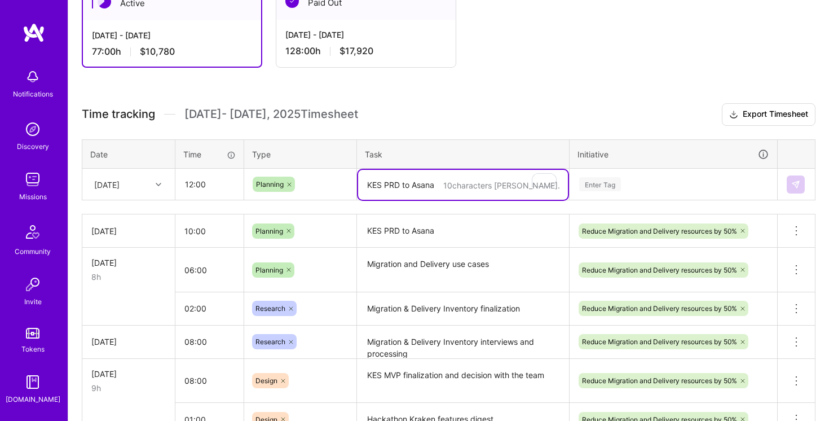
click at [411, 188] on textarea "KES PRD to Asana" at bounding box center [463, 185] width 210 height 30
paste textarea "KES PRD to Asana"
type textarea "KES PRD to Asana"
click at [680, 178] on div "Enter Tag" at bounding box center [673, 184] width 191 height 14
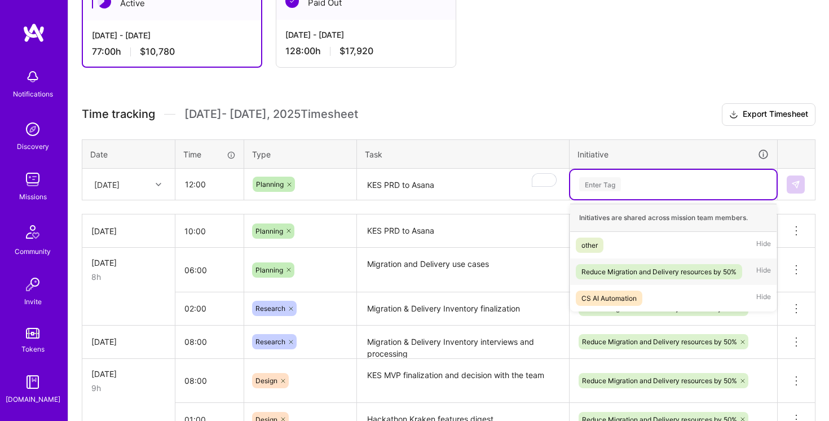
click at [662, 264] on span "Reduce Migration and Delivery resources by 50%" at bounding box center [659, 271] width 166 height 15
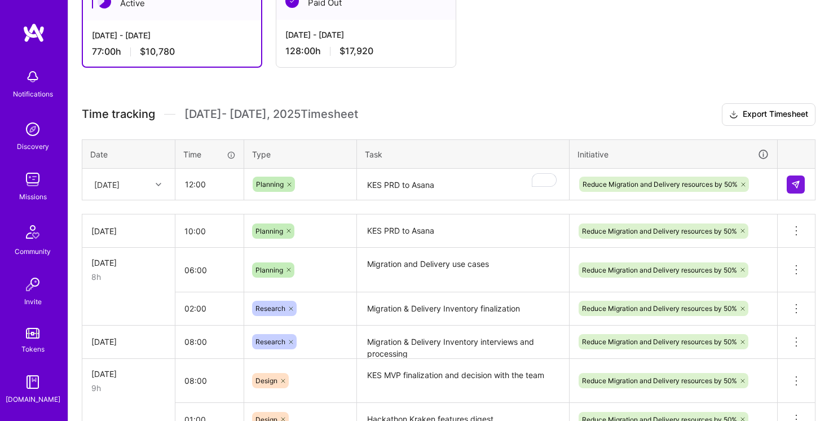
click at [142, 187] on div "[DATE]" at bounding box center [120, 184] width 63 height 19
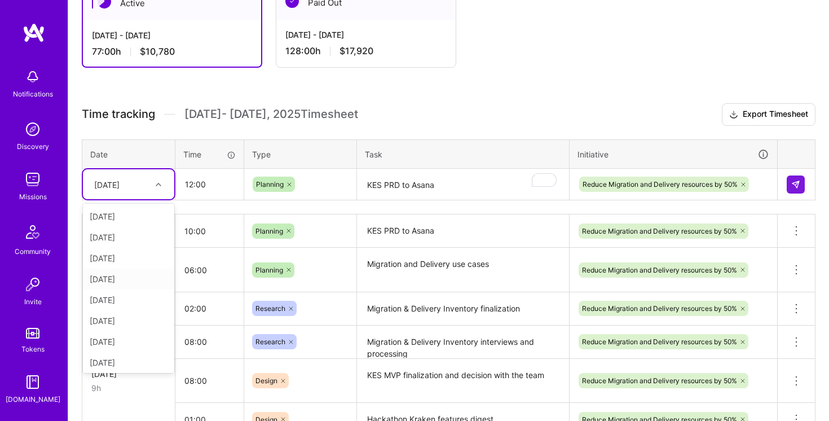
scroll to position [86, 0]
click at [140, 296] on div "[DATE]" at bounding box center [128, 297] width 91 height 21
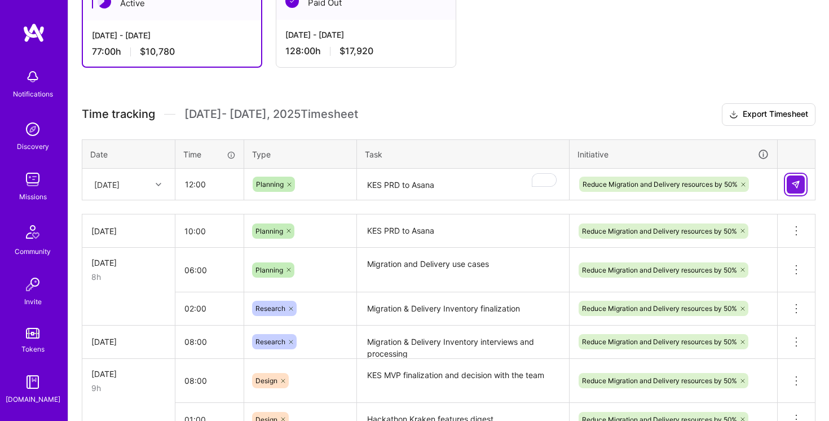
click at [792, 187] on img at bounding box center [796, 184] width 9 height 9
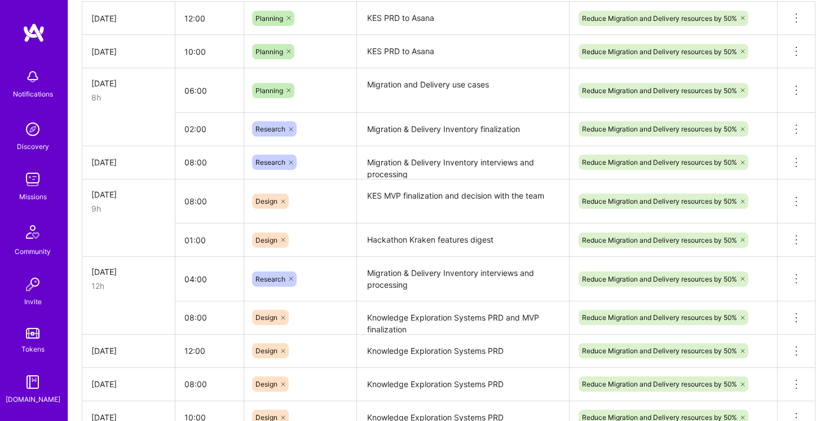
scroll to position [181, 0]
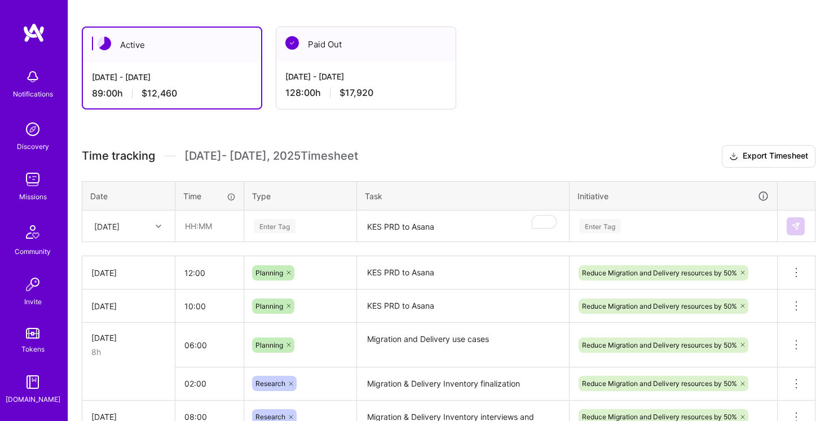
click at [361, 160] on h3 "Time tracking [DATE] - [DATE] Timesheet Export Timesheet" at bounding box center [449, 156] width 734 height 23
drag, startPoint x: 361, startPoint y: 160, endPoint x: 351, endPoint y: 115, distance: 46.1
click at [351, 115] on div "Active Aug 1 - Aug 15, 2025 89:00 h $12,460 Paid Out Jul 16 - Jul 31, 2025 128:…" at bounding box center [448, 394] width 761 height 762
click at [86, 153] on span "Time tracking" at bounding box center [118, 156] width 73 height 14
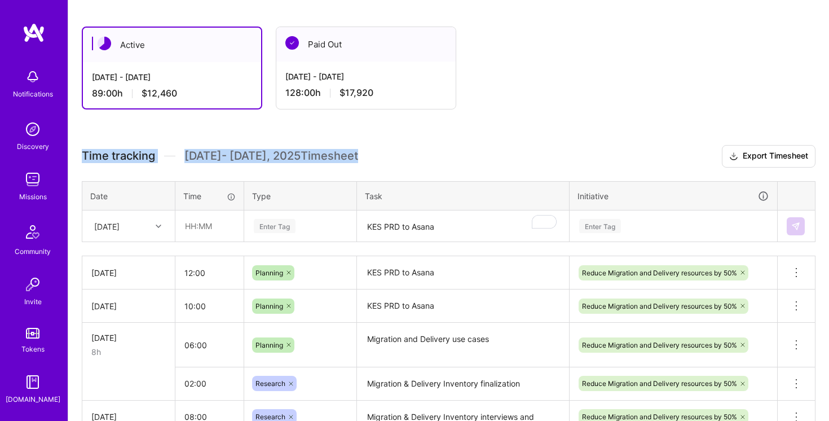
drag, startPoint x: 86, startPoint y: 153, endPoint x: 372, endPoint y: 153, distance: 286.1
click at [372, 153] on h3 "Time tracking [DATE] - [DATE] Timesheet Export Timesheet" at bounding box center [449, 156] width 734 height 23
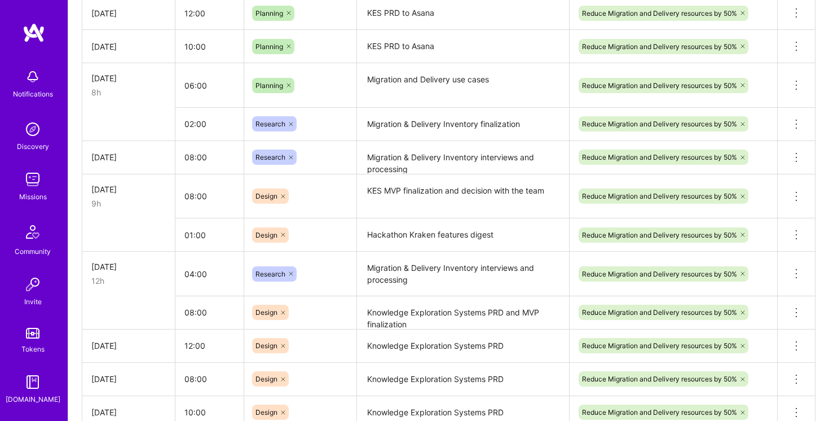
scroll to position [236, 0]
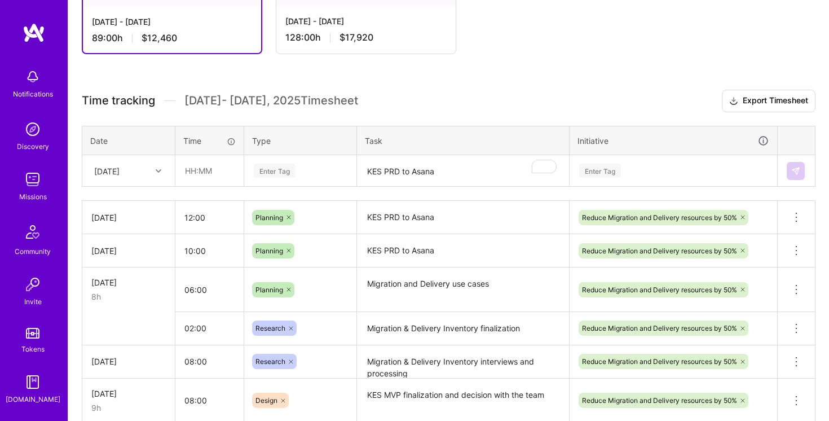
click at [394, 75] on div "Active Aug 1 - Aug 15, 2025 89:00 h $12,460 Paid Out Jul 16 - Jul 31, 2025 128:…" at bounding box center [448, 339] width 761 height 762
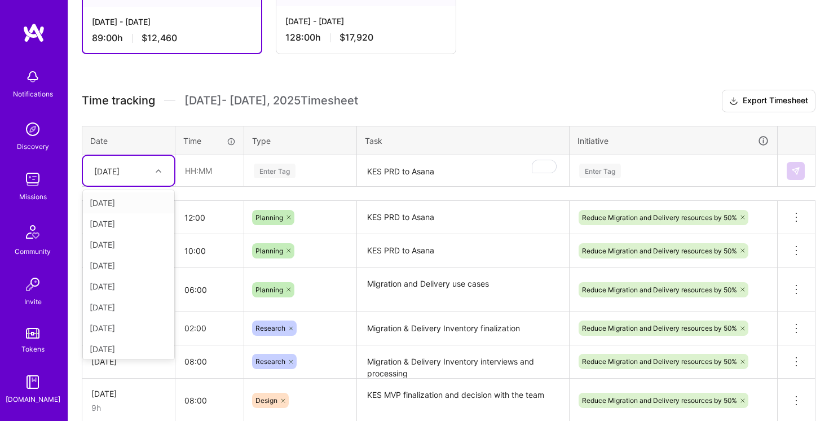
click at [130, 163] on div "[DATE]" at bounding box center [120, 170] width 63 height 19
click at [128, 258] on div "[DATE]" at bounding box center [128, 259] width 91 height 21
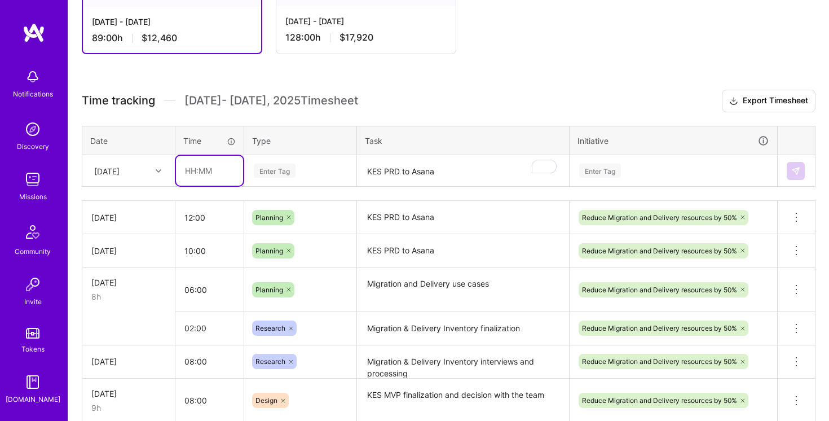
click at [194, 166] on input "text" at bounding box center [209, 171] width 67 height 30
click at [420, 223] on textarea "KES PRD to Asana" at bounding box center [463, 217] width 210 height 31
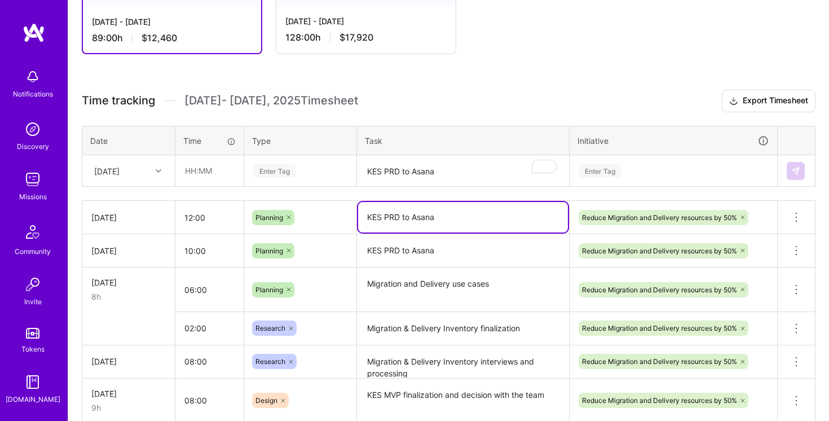
click at [420, 223] on textarea "KES PRD to Asana" at bounding box center [463, 217] width 210 height 30
click at [221, 166] on input "text" at bounding box center [209, 171] width 67 height 30
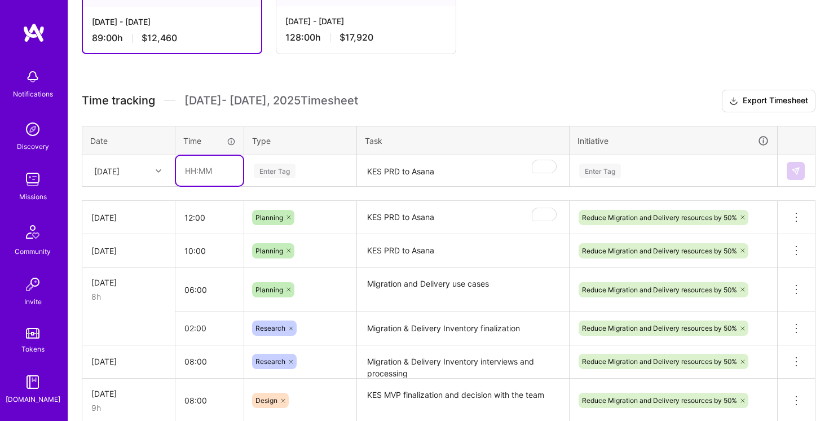
click at [187, 172] on input "text" at bounding box center [209, 171] width 67 height 30
type input "08:00"
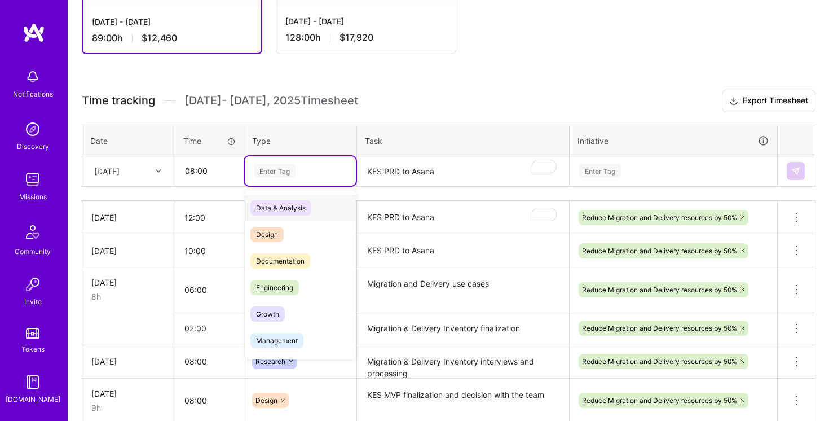
click at [328, 177] on div "Enter Tag" at bounding box center [300, 171] width 95 height 14
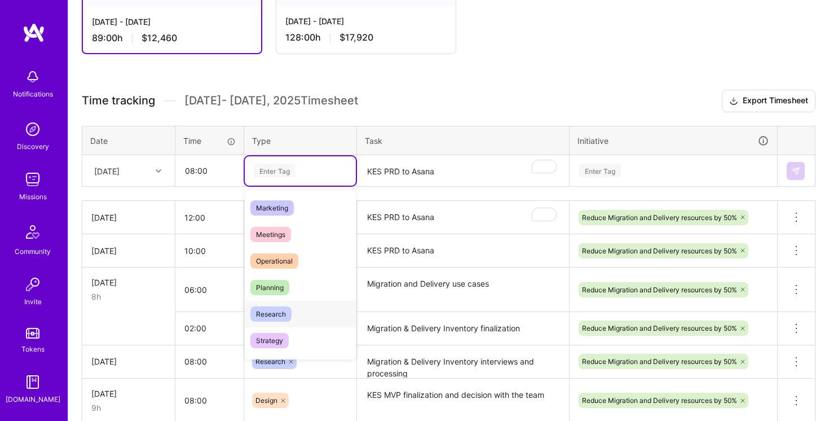
scroll to position [188, 0]
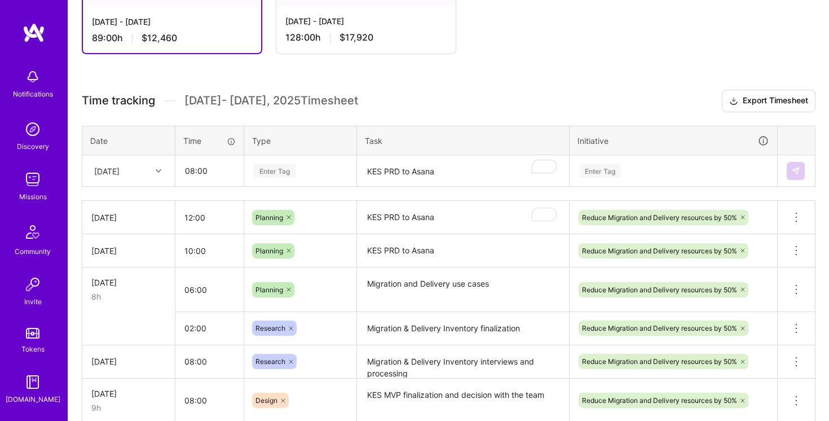
click at [397, 97] on h3 "Time tracking [DATE] - [DATE] Timesheet Export Timesheet" at bounding box center [449, 101] width 734 height 23
click at [306, 176] on div "Enter Tag" at bounding box center [300, 171] width 95 height 14
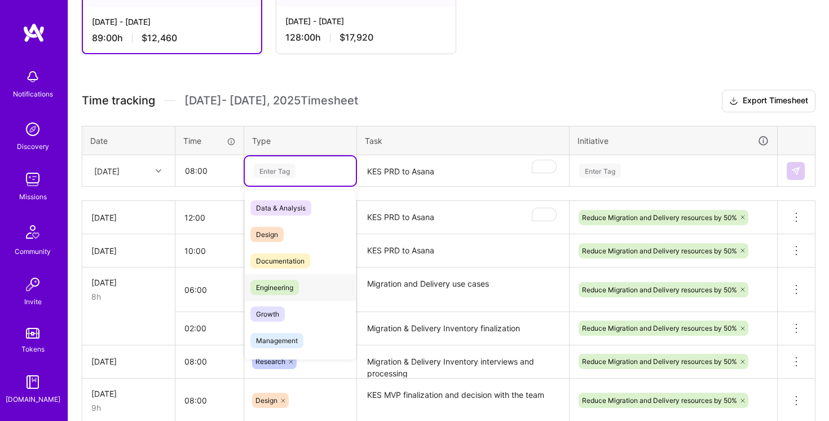
scroll to position [140, 0]
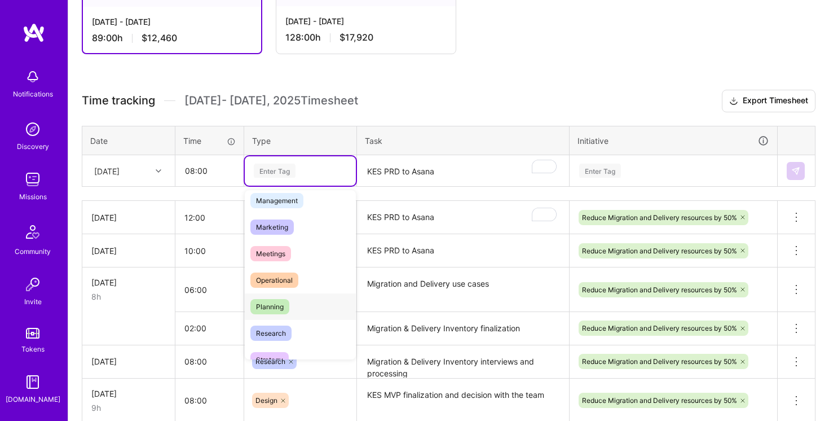
click at [293, 298] on div "Planning" at bounding box center [300, 306] width 111 height 27
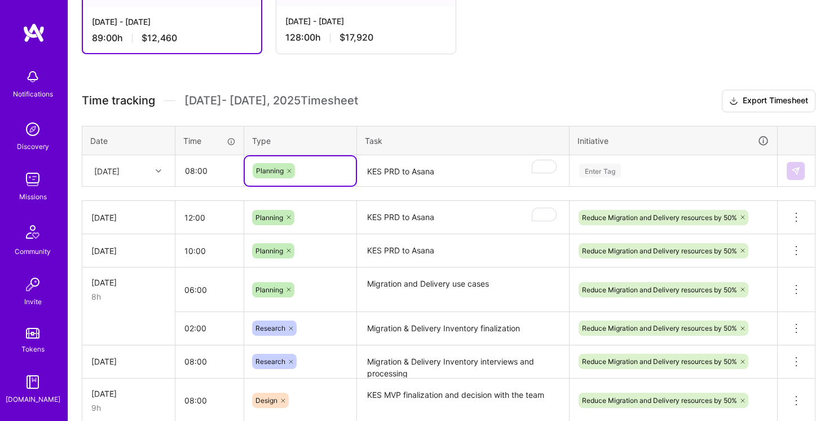
click at [447, 166] on textarea "KES PRD to Asana" at bounding box center [463, 171] width 210 height 30
paste textarea "KES PRD to Asana"
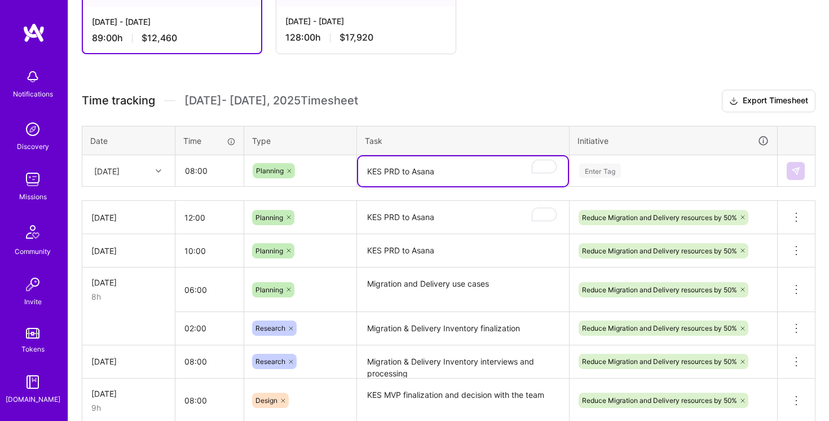
type textarea "KES PRD to Asana"
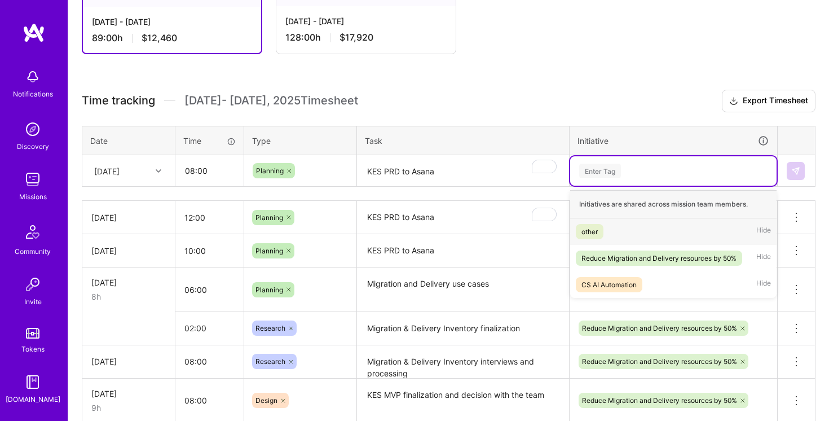
click at [661, 173] on div "Enter Tag" at bounding box center [673, 171] width 191 height 14
click at [660, 257] on div "Reduce Migration and Delivery resources by 50%" at bounding box center [659, 258] width 155 height 12
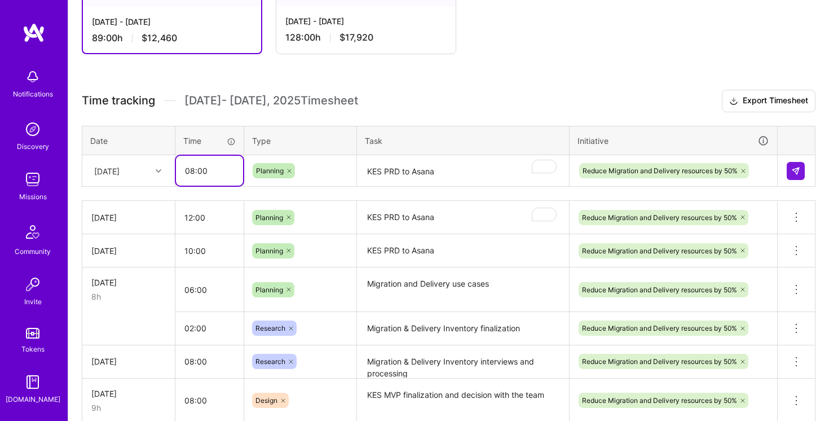
click at [219, 169] on input "08:00" at bounding box center [209, 171] width 67 height 30
click at [190, 167] on input "08:00" at bounding box center [209, 171] width 67 height 30
type input "06:00"
click at [461, 101] on h3 "Time tracking [DATE] - [DATE] Timesheet Export Timesheet" at bounding box center [449, 101] width 734 height 23
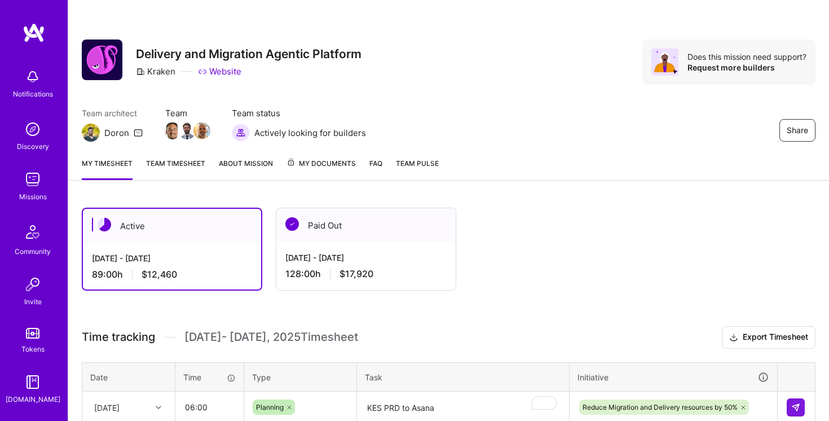
scroll to position [236, 0]
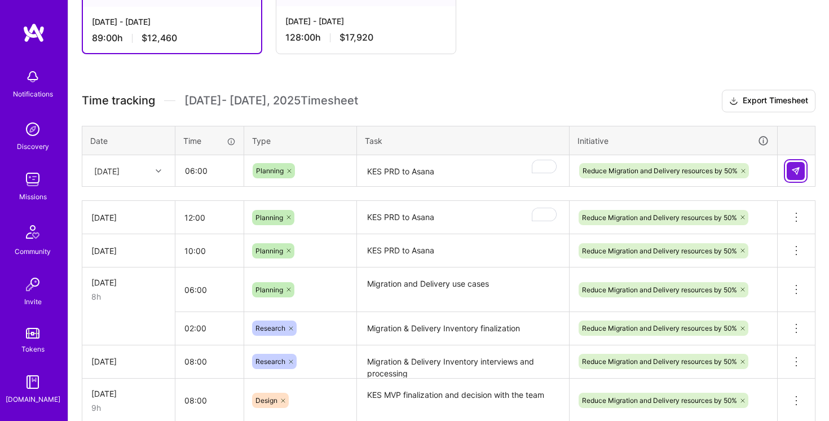
click at [801, 169] on button at bounding box center [796, 171] width 18 height 18
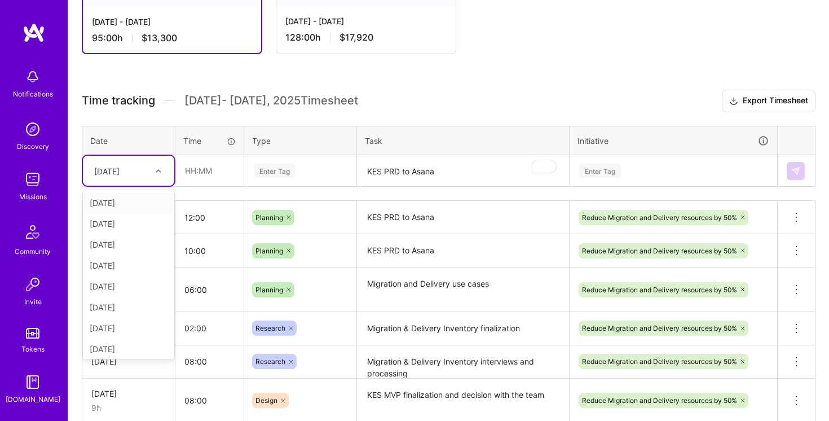
click at [157, 169] on icon at bounding box center [159, 171] width 6 height 6
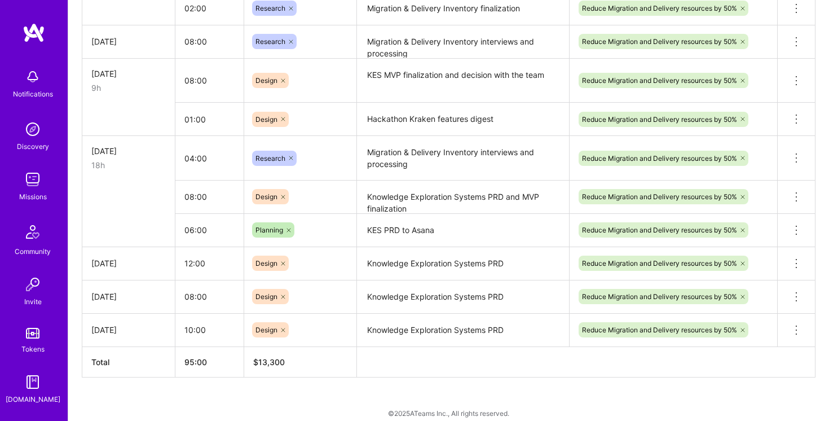
scroll to position [551, 0]
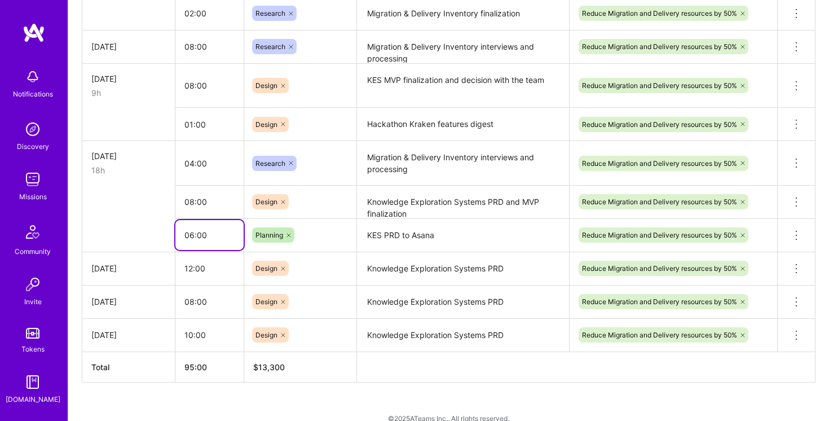
click at [196, 237] on input "06:00" at bounding box center [209, 235] width 68 height 30
click at [385, 236] on textarea "KES PRD to Asana" at bounding box center [463, 235] width 210 height 31
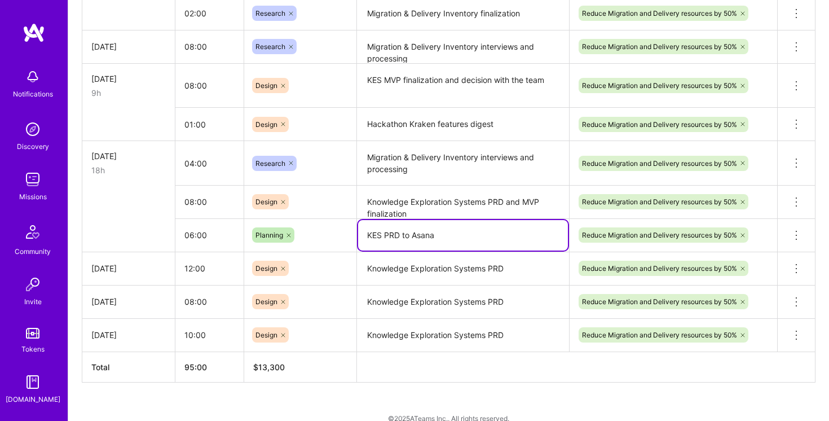
click at [385, 236] on textarea "KES PRD to Asana" at bounding box center [463, 235] width 210 height 30
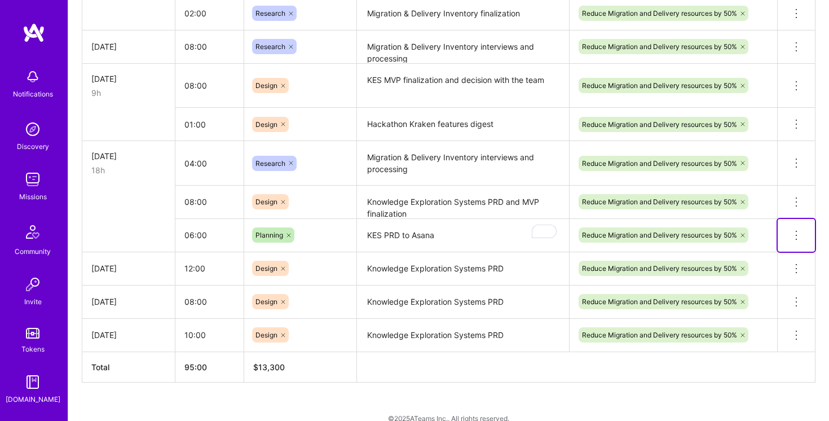
click at [798, 233] on icon at bounding box center [797, 236] width 14 height 14
click at [771, 252] on button "Delete row" at bounding box center [769, 255] width 59 height 28
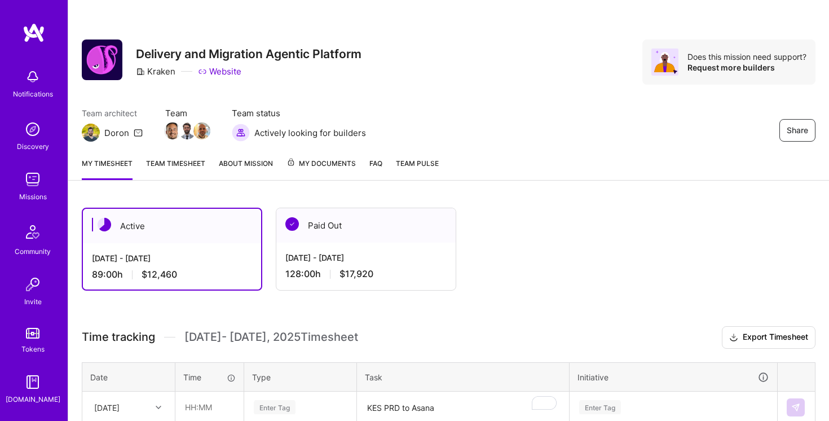
scroll to position [167, 0]
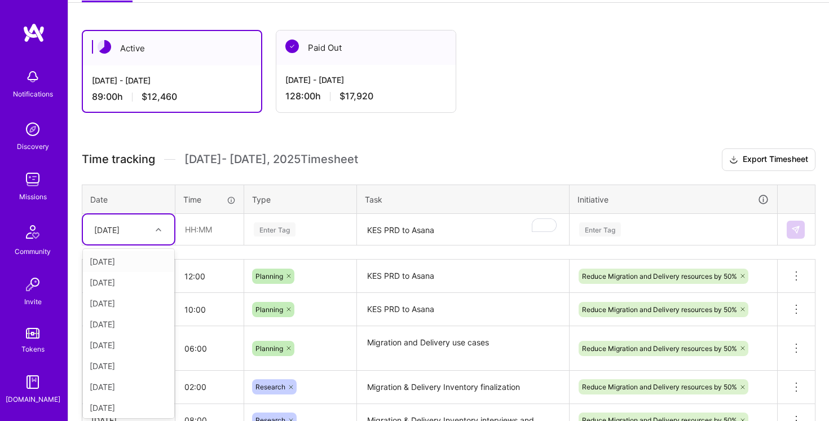
click at [159, 236] on div at bounding box center [159, 229] width 17 height 19
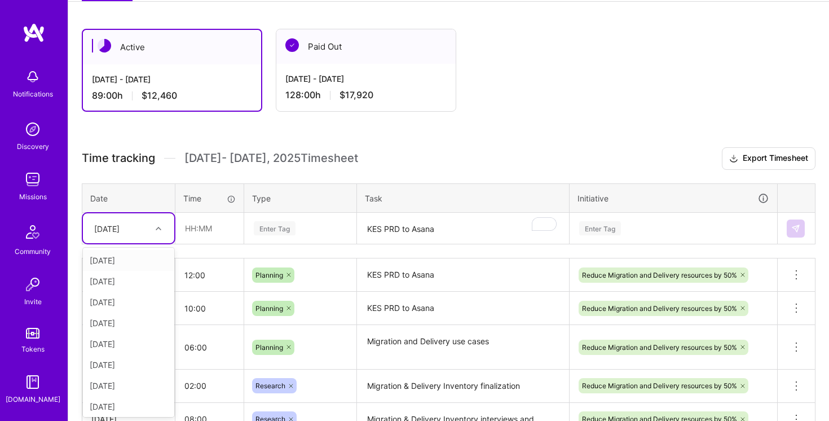
scroll to position [86, 0]
click at [129, 361] on div "[DATE]" at bounding box center [128, 362] width 91 height 21
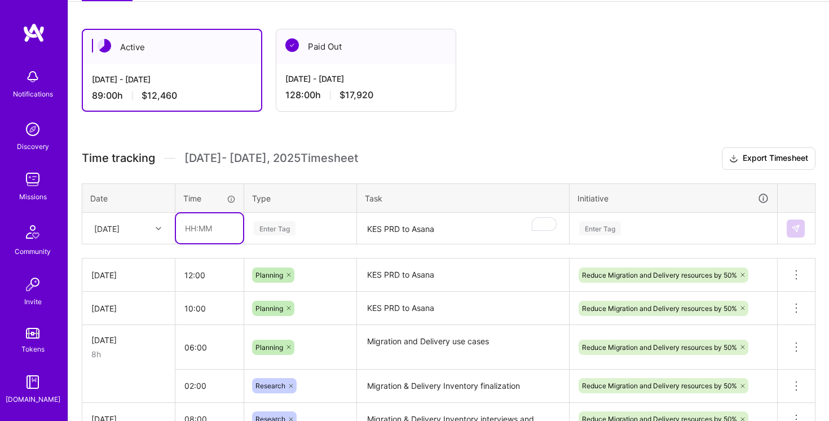
click at [193, 228] on input "text" at bounding box center [209, 228] width 67 height 30
click at [406, 279] on textarea "KES PRD to Asana" at bounding box center [463, 275] width 210 height 31
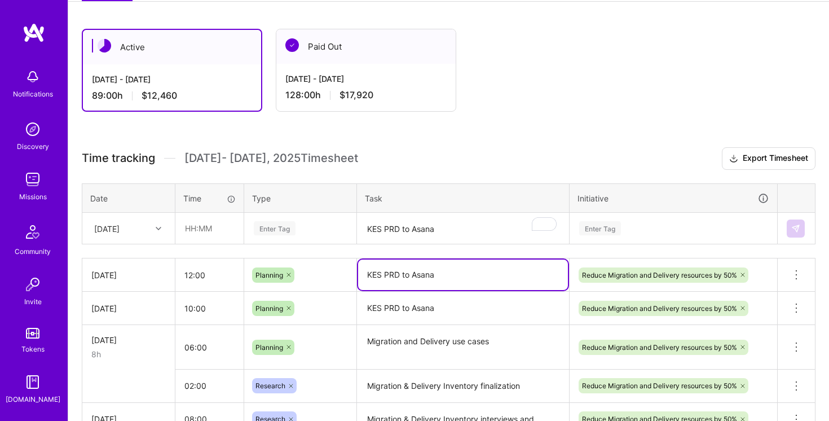
click at [406, 279] on textarea "KES PRD to Asana" at bounding box center [463, 275] width 210 height 30
click at [192, 226] on input "text" at bounding box center [209, 228] width 67 height 30
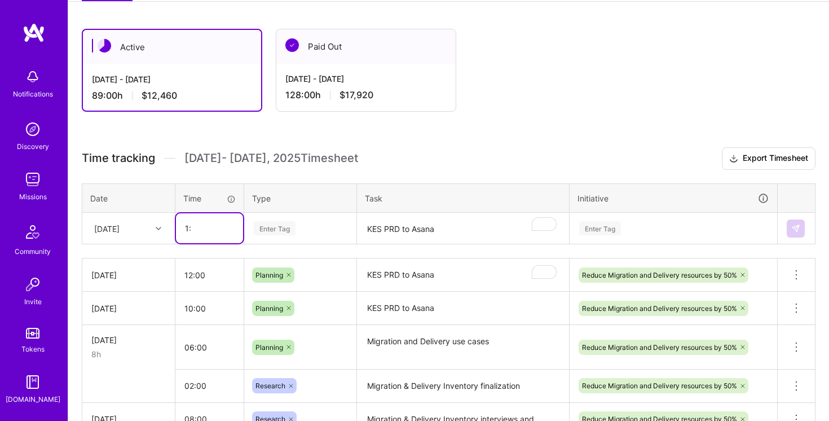
type input "1"
type input "05:00"
click at [328, 223] on div "Enter Tag" at bounding box center [300, 228] width 95 height 14
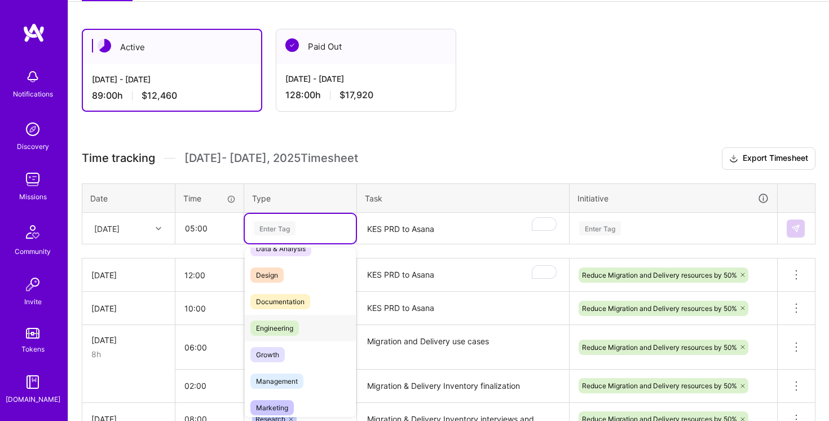
scroll to position [152, 0]
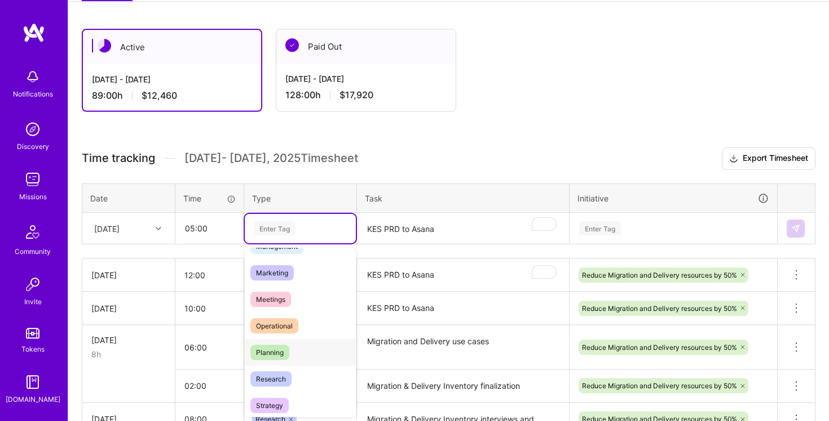
click at [297, 348] on div "Planning" at bounding box center [300, 352] width 111 height 27
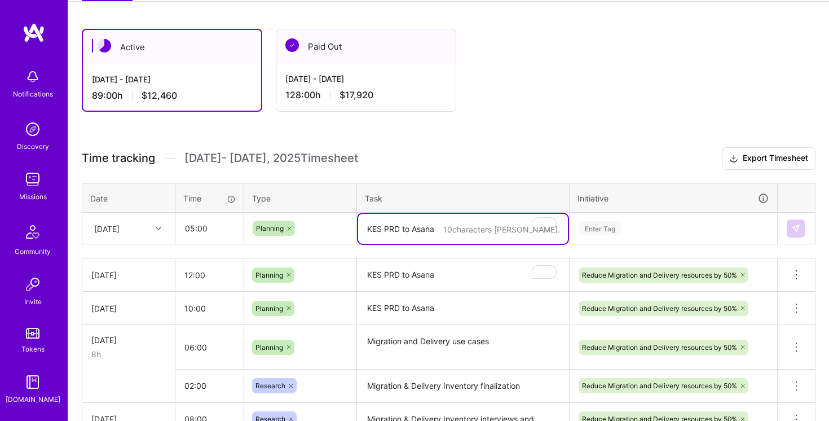
click at [407, 240] on textarea "KES PRD to Asana" at bounding box center [463, 229] width 210 height 30
paste textarea "KES PRD to Asana"
type textarea "KES PRD to Asana"
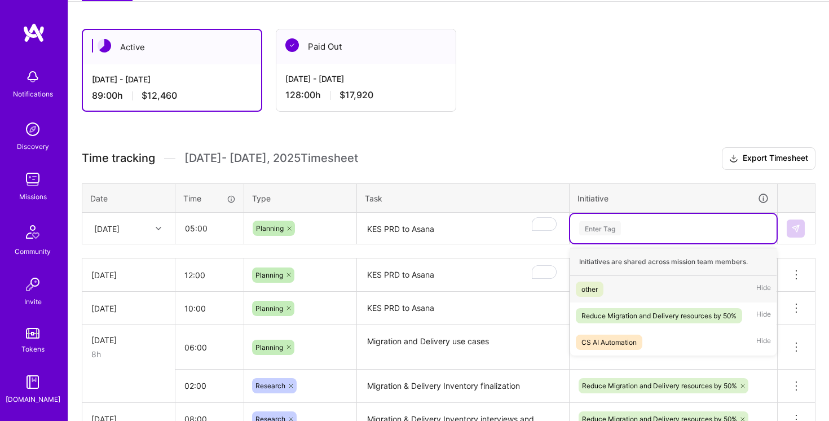
click at [682, 228] on div "Enter Tag" at bounding box center [673, 228] width 191 height 14
click at [636, 310] on div "Reduce Migration and Delivery resources by 50%" at bounding box center [659, 316] width 155 height 12
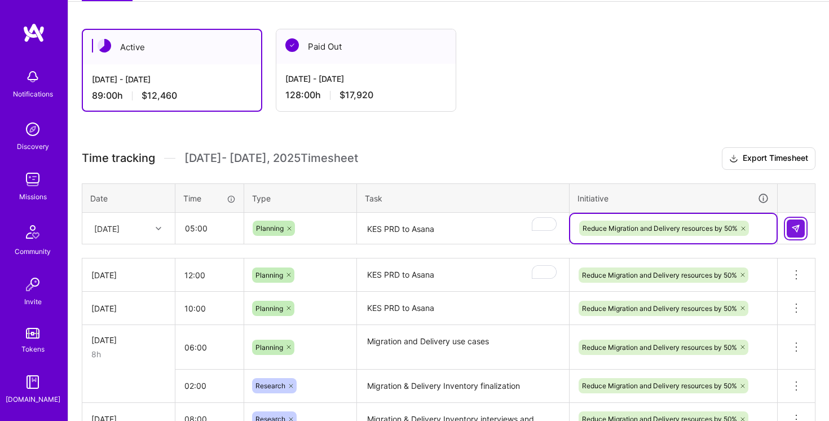
click at [801, 225] on button at bounding box center [796, 228] width 18 height 18
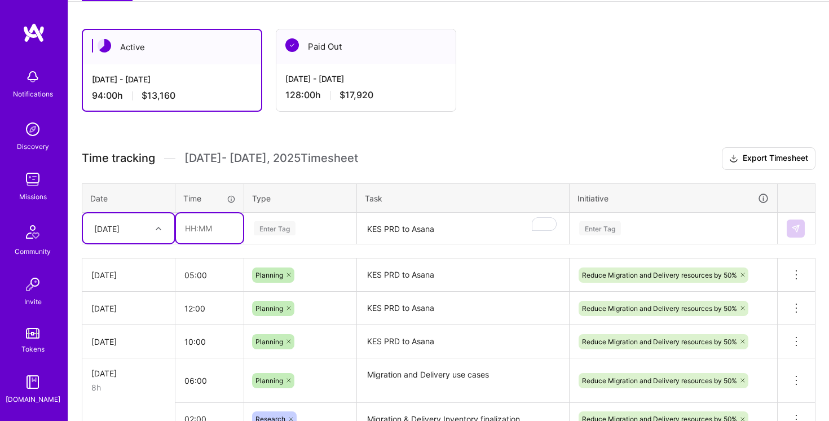
click at [193, 222] on input "text" at bounding box center [209, 228] width 67 height 30
type input ":"
type input "05:00"
click at [324, 235] on div "Enter Tag" at bounding box center [300, 228] width 111 height 29
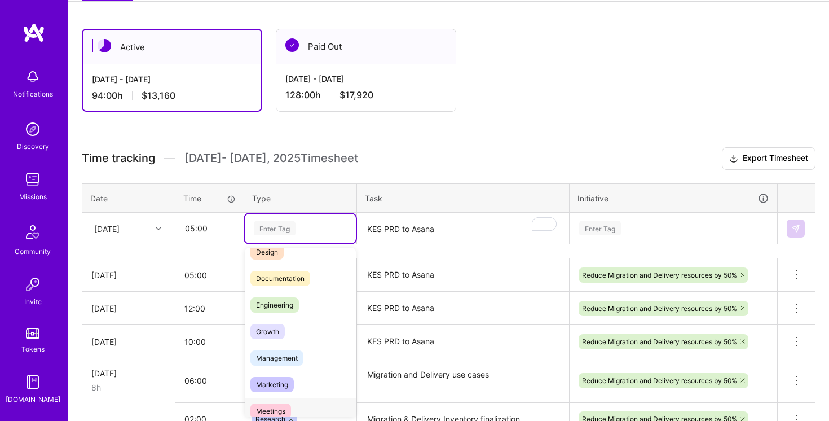
scroll to position [27, 0]
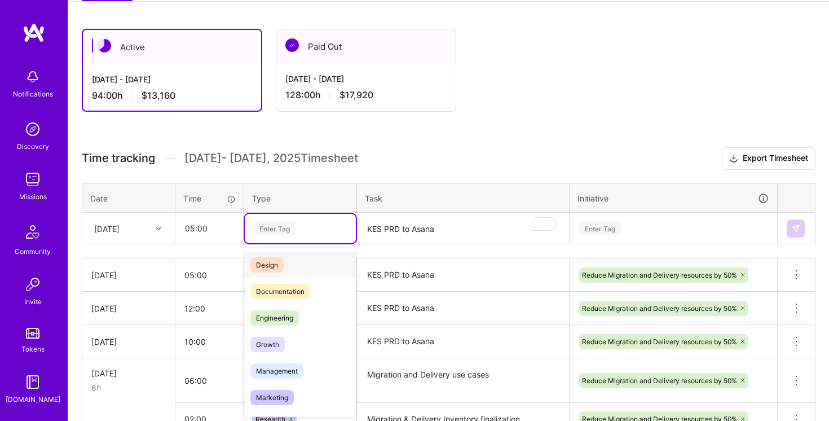
click at [293, 264] on div "Design" at bounding box center [300, 265] width 111 height 27
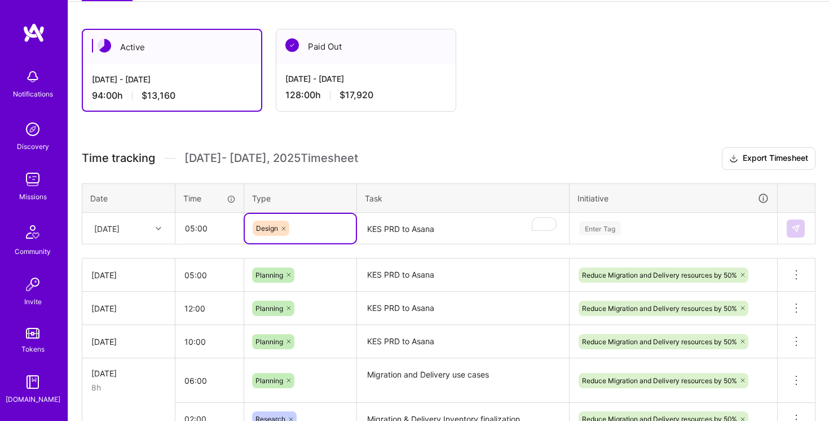
click at [402, 233] on textarea "KES PRD to Asana" at bounding box center [463, 229] width 210 height 30
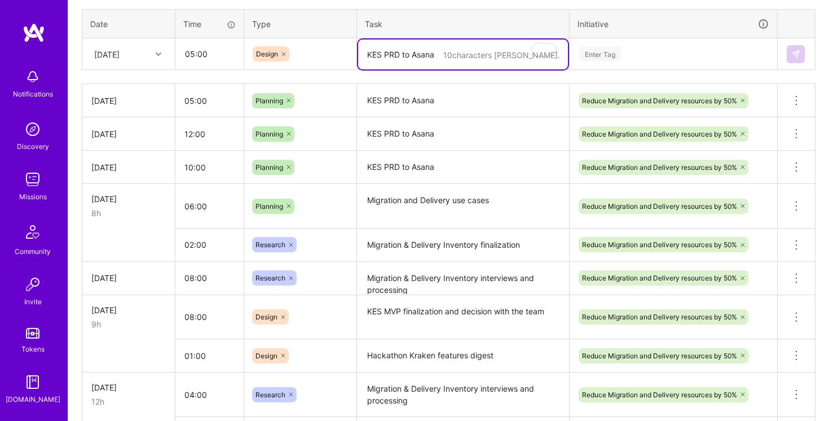
scroll to position [370, 0]
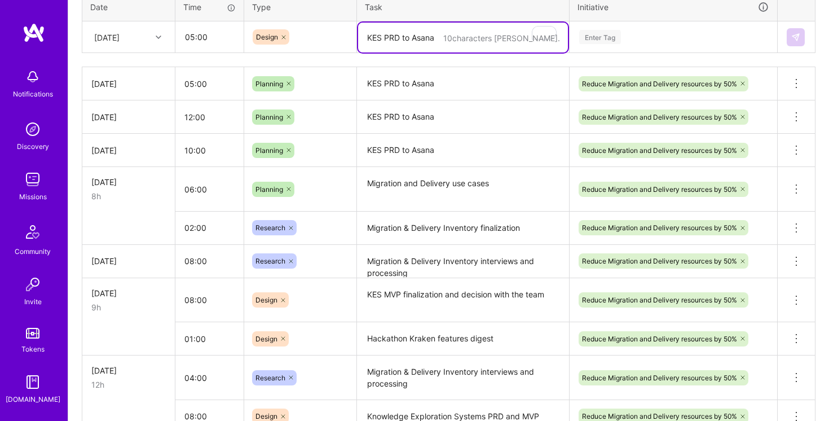
click at [410, 182] on textarea "Migration and Delivery use cases" at bounding box center [463, 189] width 210 height 42
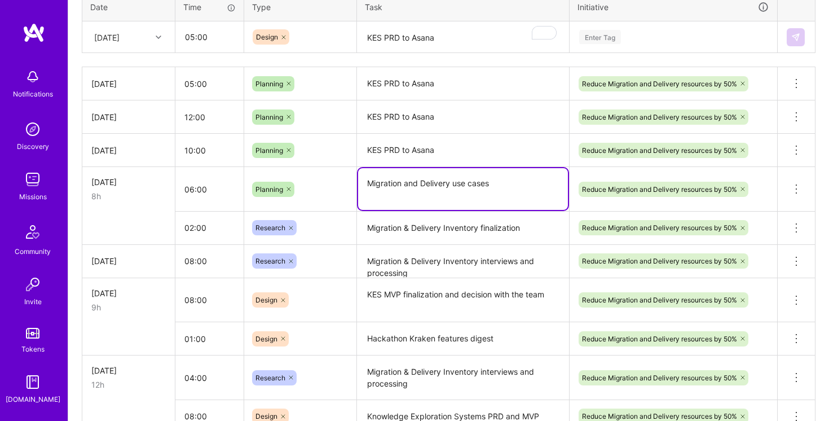
click at [410, 182] on textarea "Migration and Delivery use cases" at bounding box center [463, 189] width 210 height 42
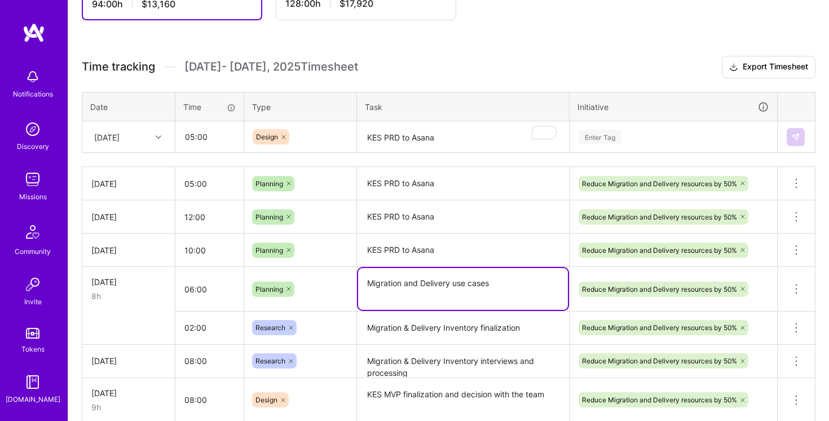
scroll to position [260, 0]
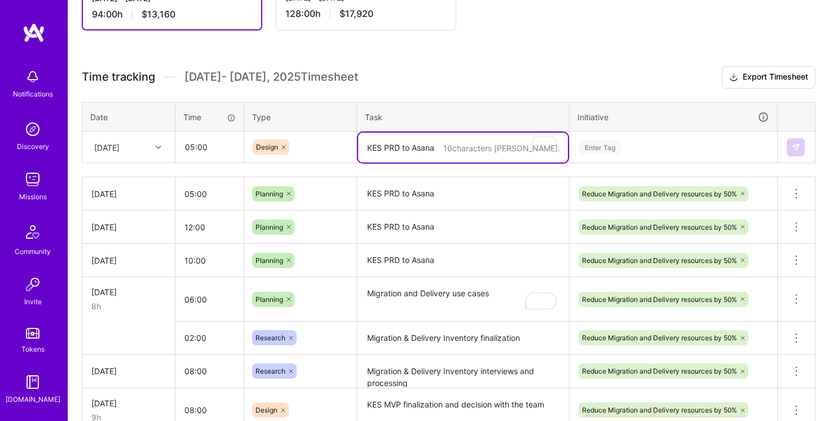
click at [407, 148] on textarea "KES PRD to Asana" at bounding box center [463, 148] width 210 height 30
paste textarea "Migration and Delivery use cases"
type textarea "Migration and Delivery use cases"
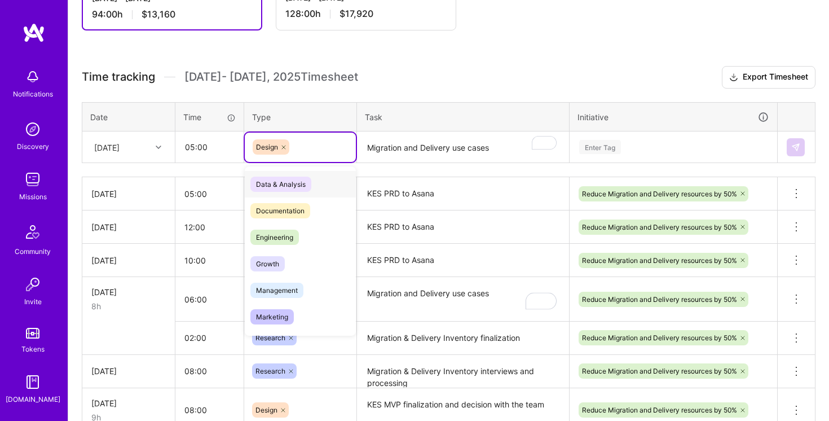
click at [315, 148] on div "Design" at bounding box center [300, 146] width 95 height 15
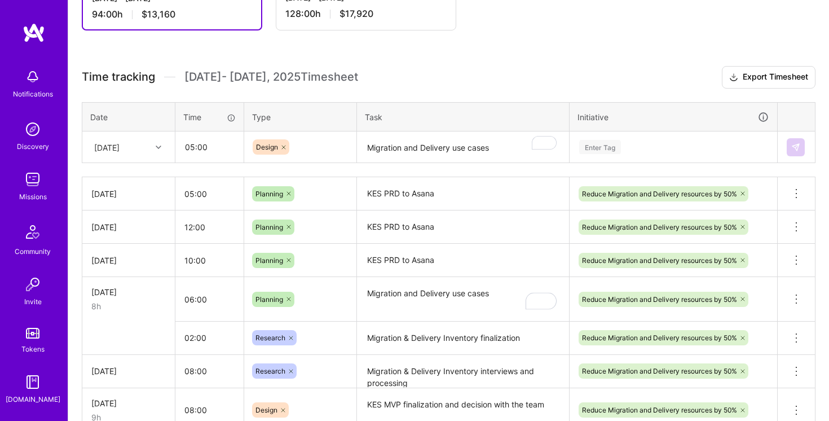
click at [406, 78] on h3 "Time tracking [DATE] - [DATE] Timesheet Export Timesheet" at bounding box center [449, 77] width 734 height 23
click at [322, 139] on div "Design" at bounding box center [300, 146] width 95 height 15
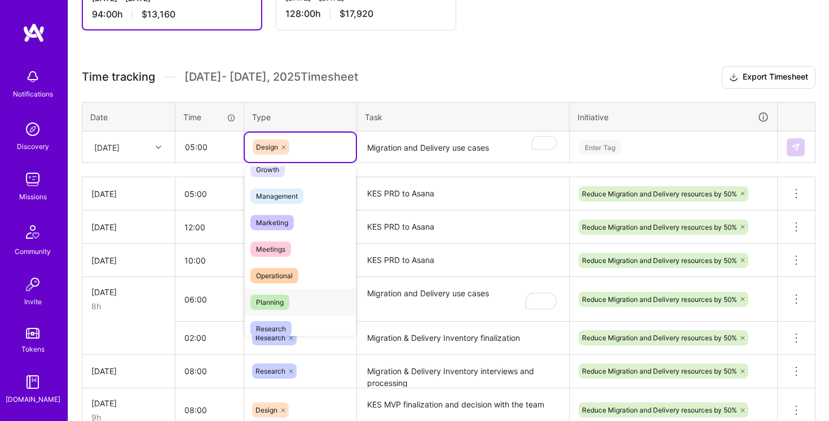
scroll to position [138, 0]
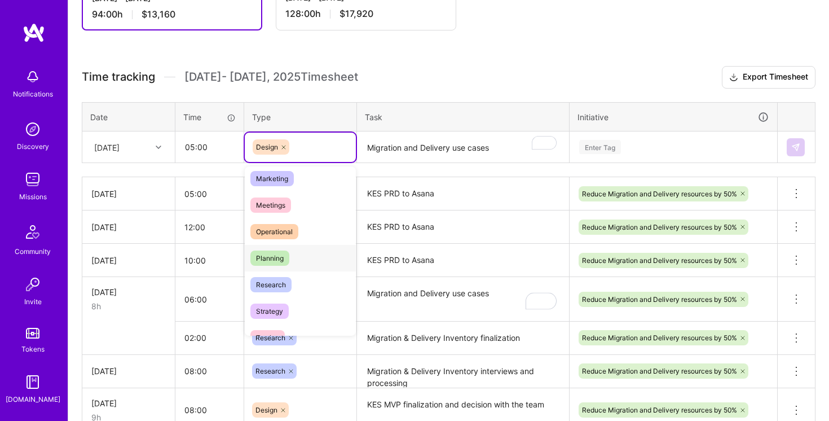
click at [304, 261] on div "Planning" at bounding box center [300, 258] width 111 height 27
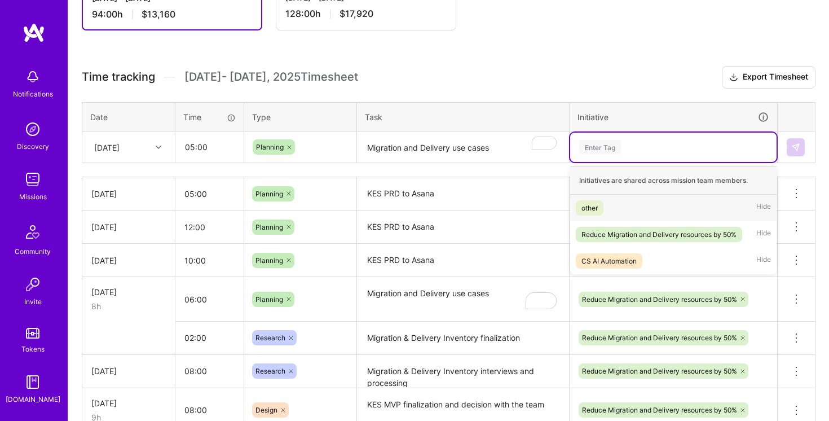
click at [666, 152] on div "Enter Tag" at bounding box center [673, 147] width 191 height 14
click at [643, 231] on div "Reduce Migration and Delivery resources by 50%" at bounding box center [659, 235] width 155 height 12
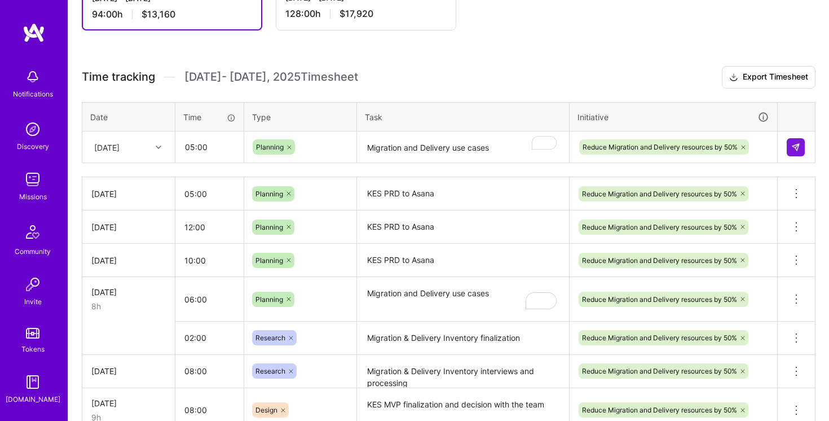
click at [603, 96] on div "Time tracking Aug 1 - Aug 15 , 2025 Timesheet Export Timesheet Date Time Type T…" at bounding box center [449, 370] width 734 height 608
click at [508, 147] on textarea "Migration and Delivery use cases" at bounding box center [463, 148] width 210 height 30
click at [799, 145] on img at bounding box center [796, 147] width 9 height 9
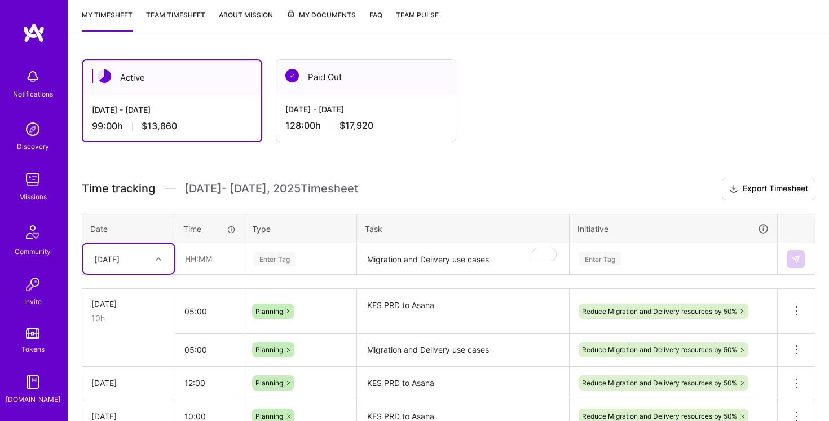
scroll to position [195, 0]
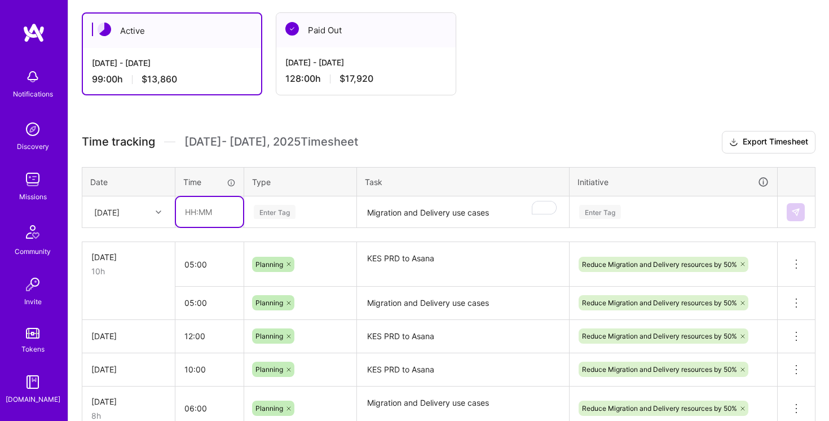
click at [200, 206] on input "text" at bounding box center [209, 212] width 67 height 30
type input "01:00"
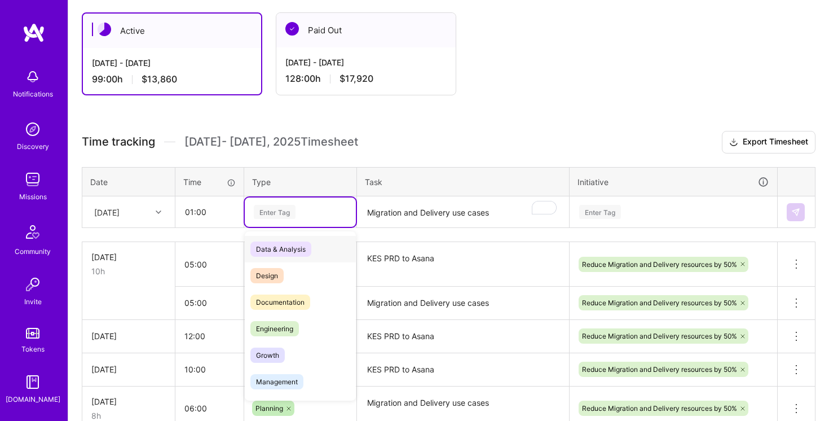
click at [322, 212] on div "Enter Tag" at bounding box center [300, 212] width 95 height 14
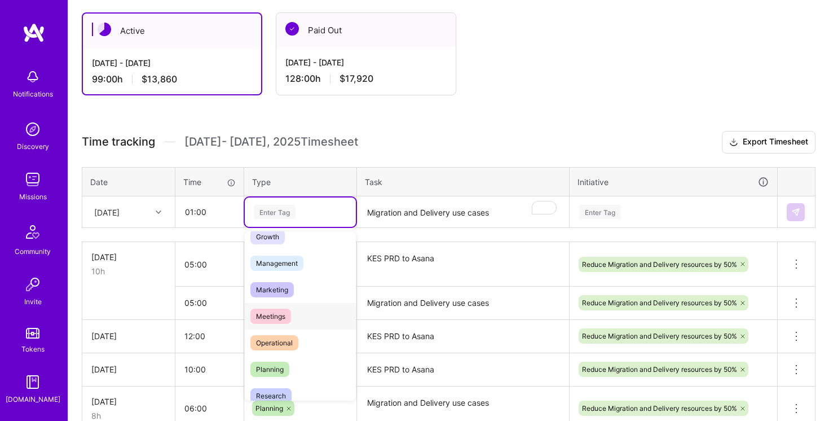
click at [310, 316] on div "Meetings" at bounding box center [300, 316] width 111 height 27
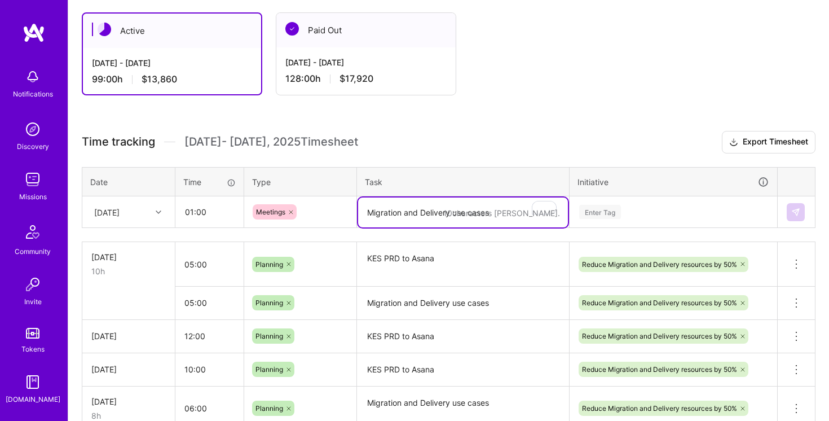
click at [411, 214] on textarea "Migration and Delivery use cases" at bounding box center [463, 212] width 210 height 30
click at [320, 218] on div "Meetings" at bounding box center [300, 211] width 95 height 15
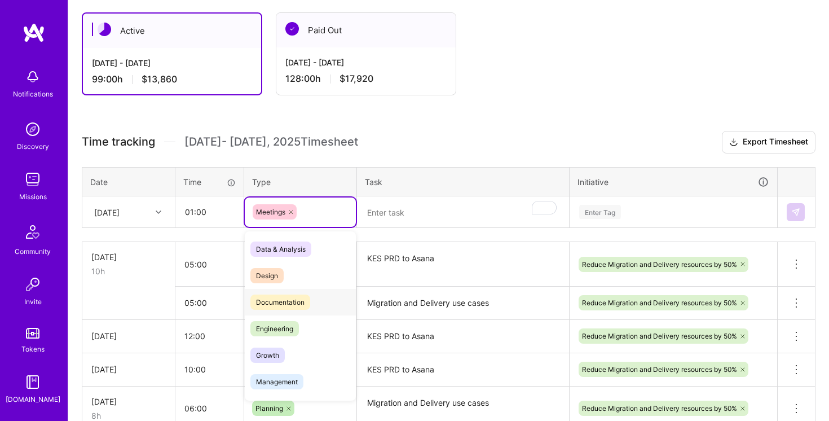
scroll to position [4, 0]
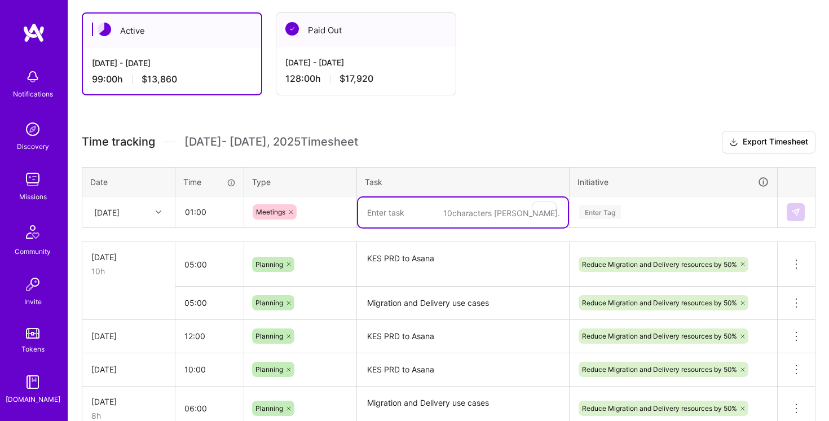
click at [406, 201] on textarea "To enrich screen reader interactions, please activate Accessibility in Grammarl…" at bounding box center [463, 212] width 210 height 30
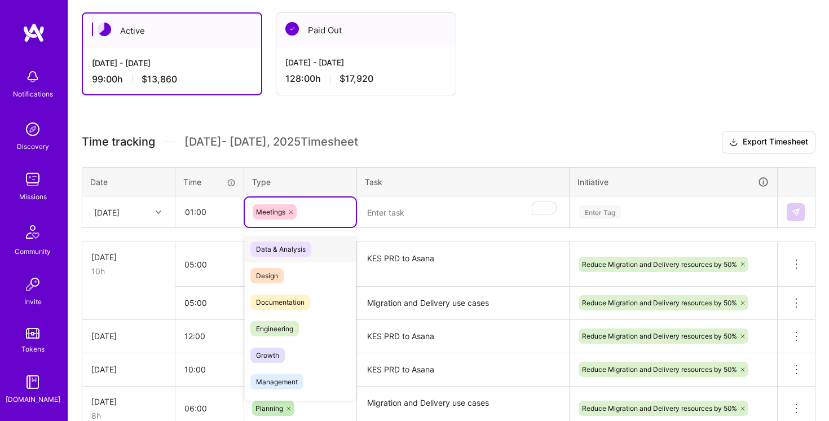
click at [318, 216] on div "Meetings" at bounding box center [300, 211] width 95 height 15
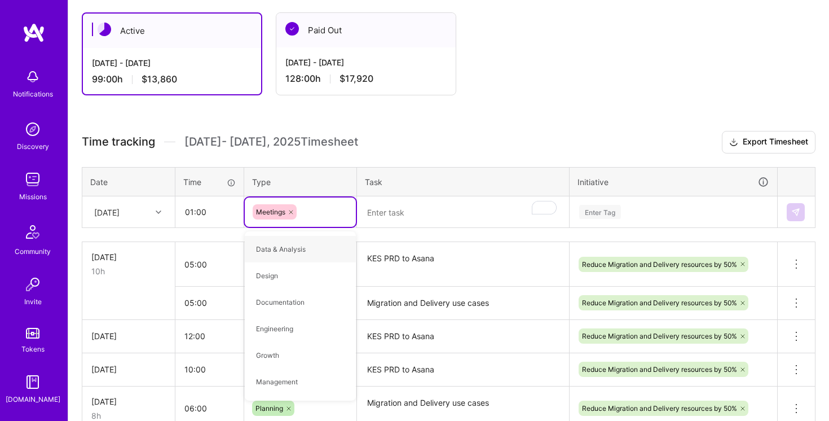
click at [391, 213] on textarea "To enrich screen reader interactions, please activate Accessibility in Grammarl…" at bounding box center [463, 212] width 210 height 30
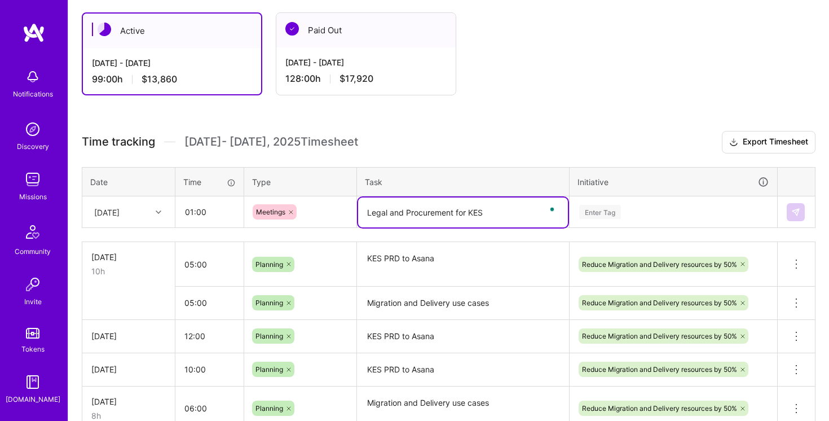
type textarea "Legal and Procurement for KES"
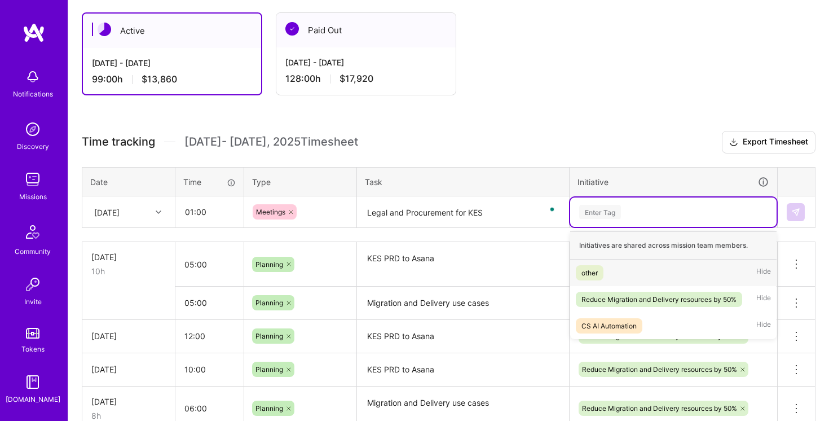
click at [674, 218] on div "Enter Tag" at bounding box center [673, 211] width 206 height 29
click at [654, 305] on span "Reduce Migration and Delivery resources by 50%" at bounding box center [659, 299] width 166 height 15
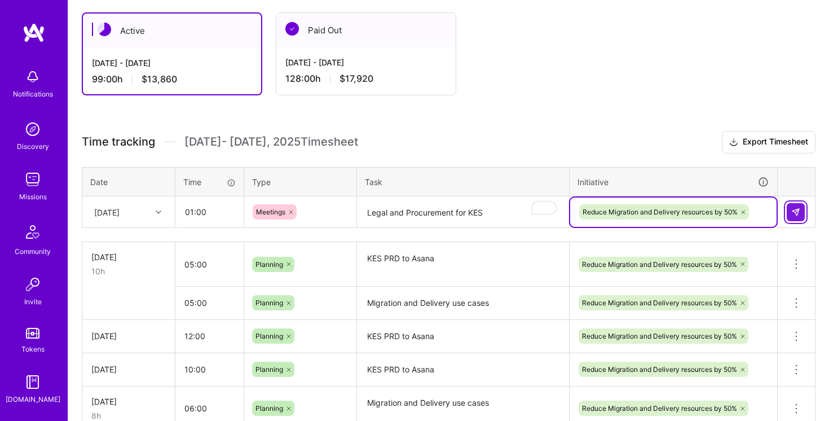
click at [799, 211] on img at bounding box center [796, 212] width 9 height 9
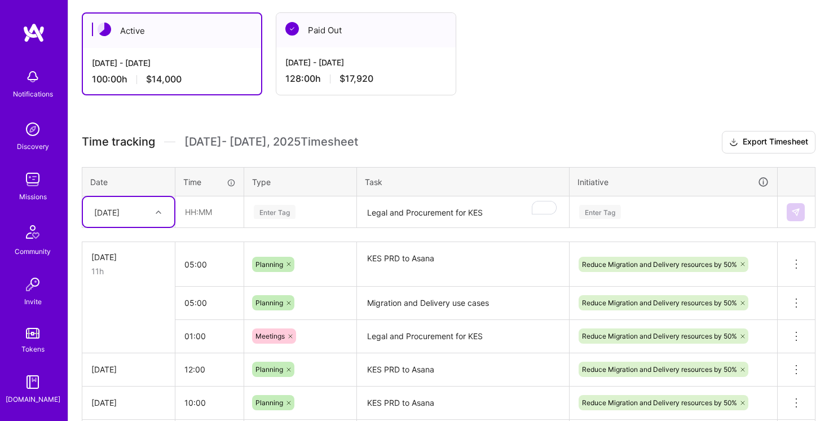
click at [152, 217] on div at bounding box center [159, 212] width 17 height 15
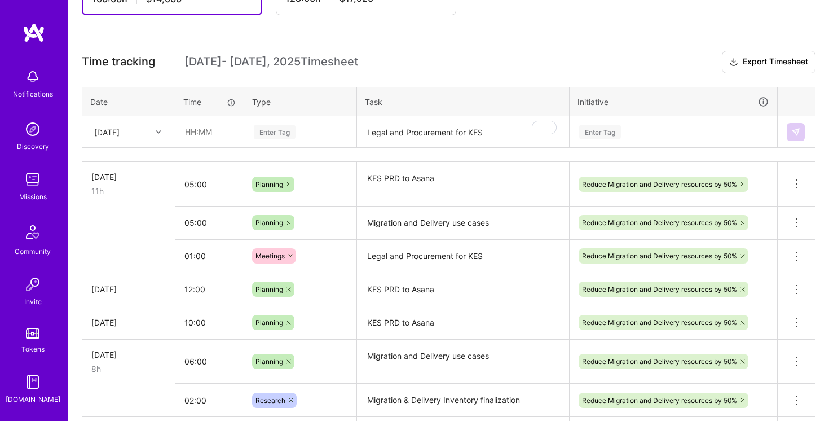
scroll to position [273, 0]
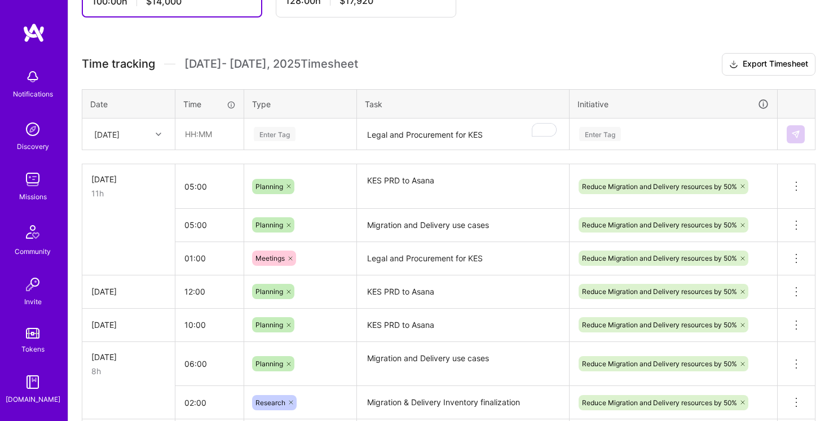
click at [151, 133] on div at bounding box center [159, 134] width 17 height 15
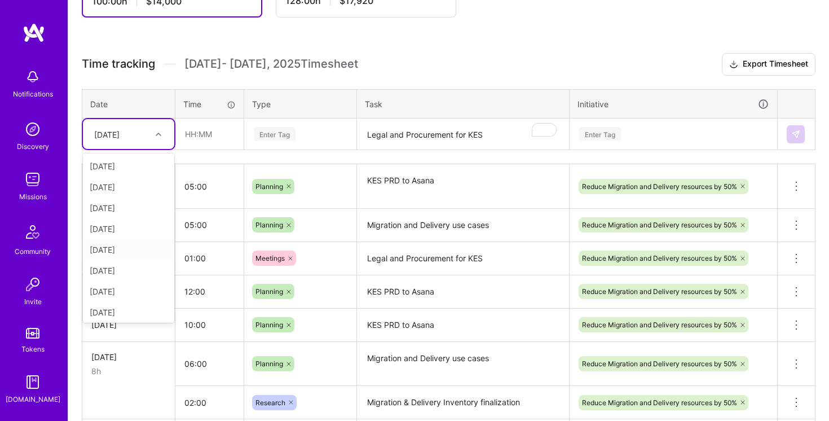
click at [121, 246] on div "[DATE]" at bounding box center [128, 249] width 91 height 21
click at [144, 140] on div "[DATE]" at bounding box center [120, 134] width 63 height 19
click at [129, 290] on div "[DATE]" at bounding box center [128, 289] width 91 height 21
click at [194, 126] on input "text" at bounding box center [209, 134] width 67 height 30
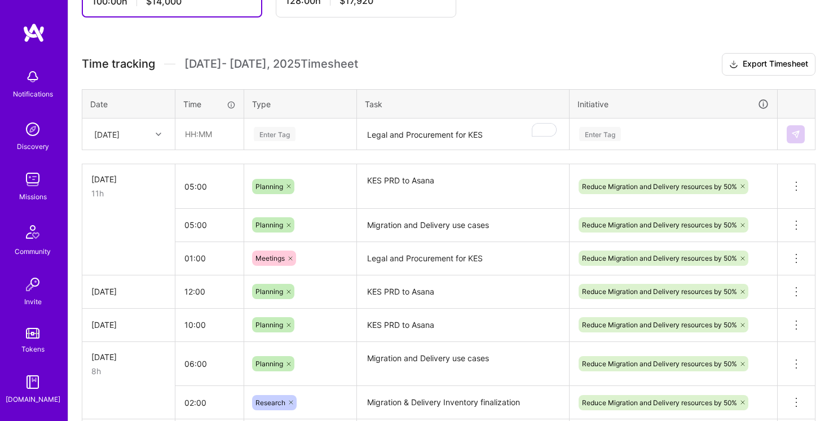
click at [421, 179] on textarea "KES PRD to Asana" at bounding box center [463, 186] width 210 height 42
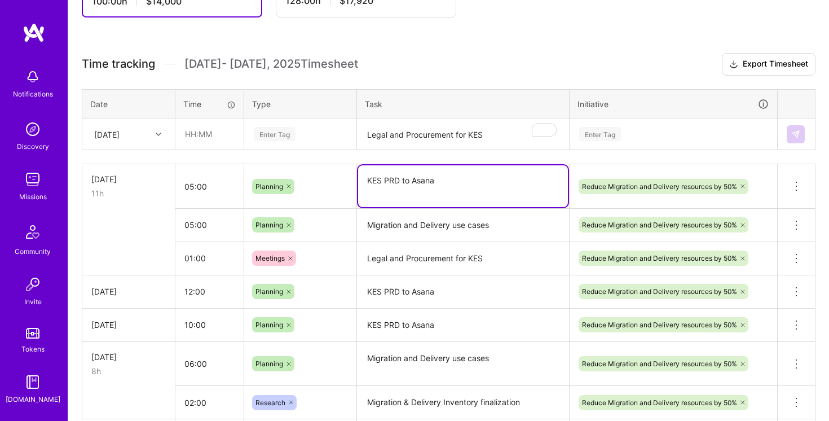
click at [421, 179] on textarea "KES PRD to Asana" at bounding box center [463, 186] width 210 height 42
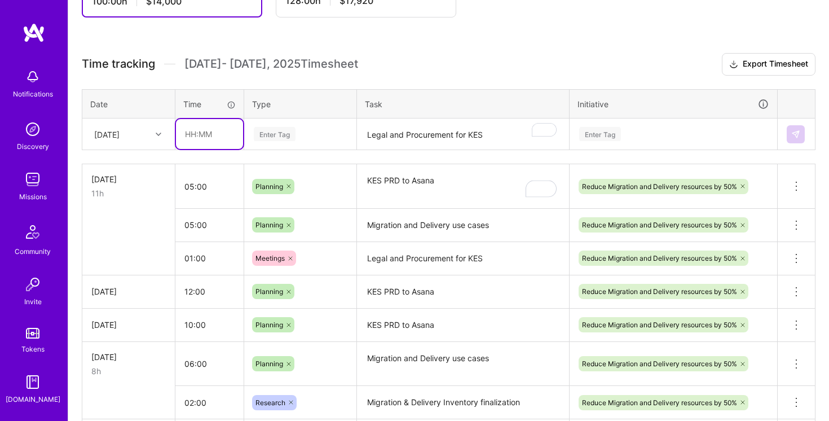
click at [206, 128] on input "text" at bounding box center [209, 134] width 67 height 30
type input "05:00"
click at [323, 130] on div "Enter Tag" at bounding box center [300, 134] width 95 height 14
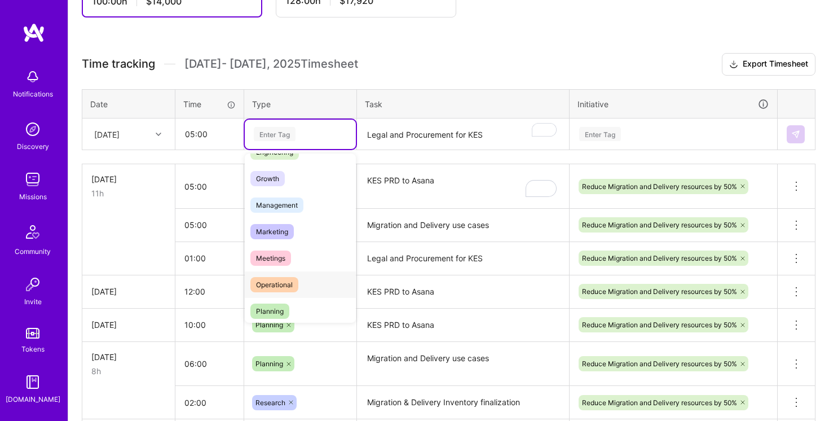
scroll to position [125, 0]
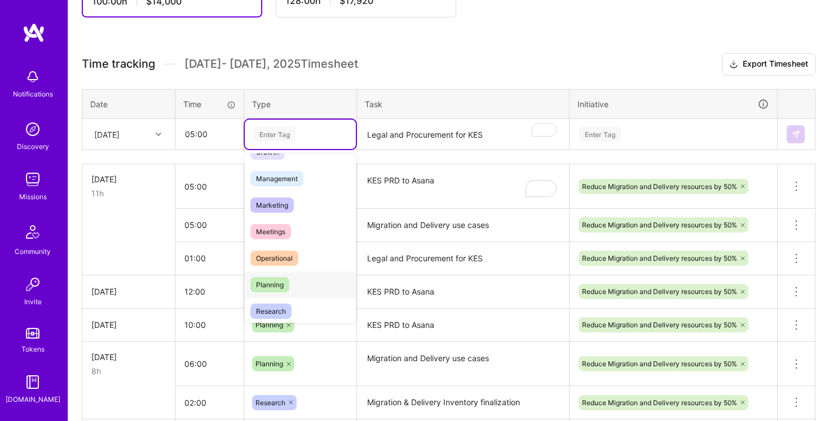
click at [295, 285] on div "Planning" at bounding box center [300, 284] width 111 height 27
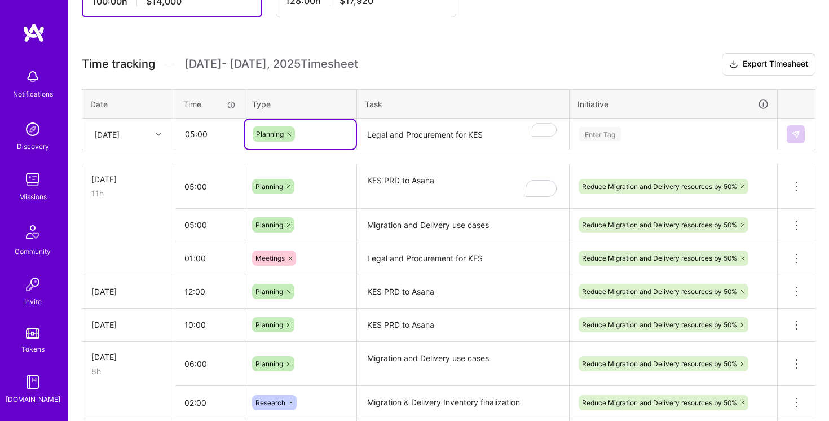
click at [400, 133] on textarea "Legal and Procurement for KES" at bounding box center [463, 135] width 210 height 30
click at [454, 52] on div "Active Aug 1 - Aug 15, 2025 100:00 h $14,000 Paid Out Jul 16 - Jul 31, 2025 128…" at bounding box center [448, 357] width 761 height 872
click at [398, 135] on textarea "Legal and Procurement for KES" at bounding box center [463, 135] width 210 height 30
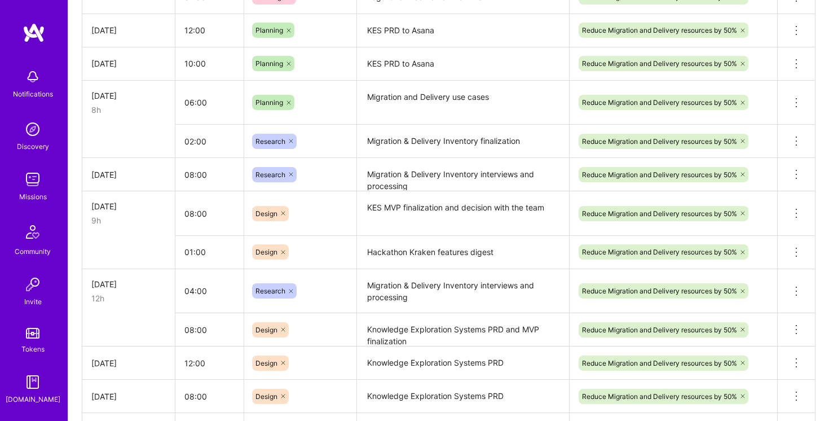
scroll to position [533, 0]
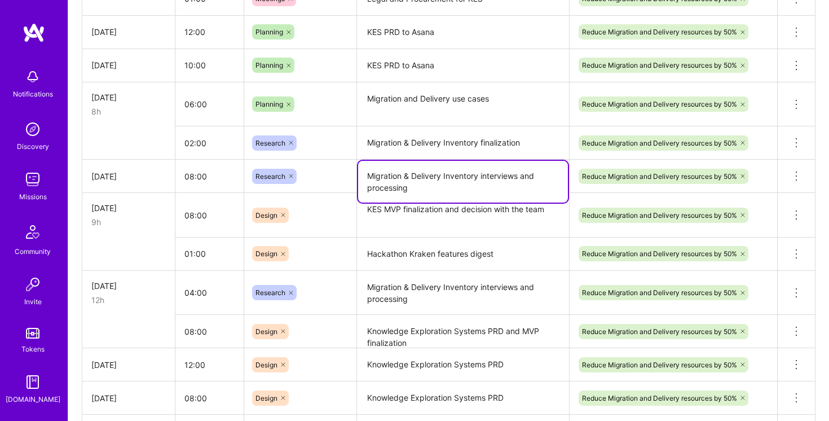
click at [398, 182] on textarea "Migration & Delivery Inventory interviews and processing" at bounding box center [463, 182] width 210 height 42
click at [417, 181] on textarea "Migration & Delivery Inventory interviews and processing" at bounding box center [463, 182] width 210 height 42
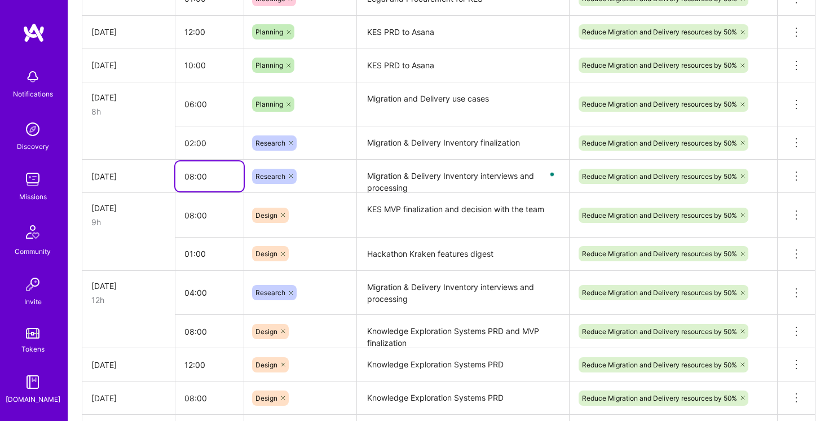
click at [189, 174] on input "08:00" at bounding box center [209, 176] width 68 height 30
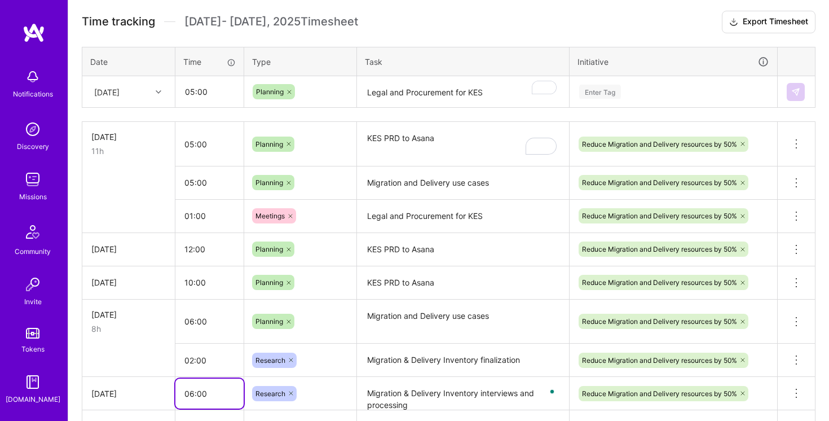
scroll to position [378, 0]
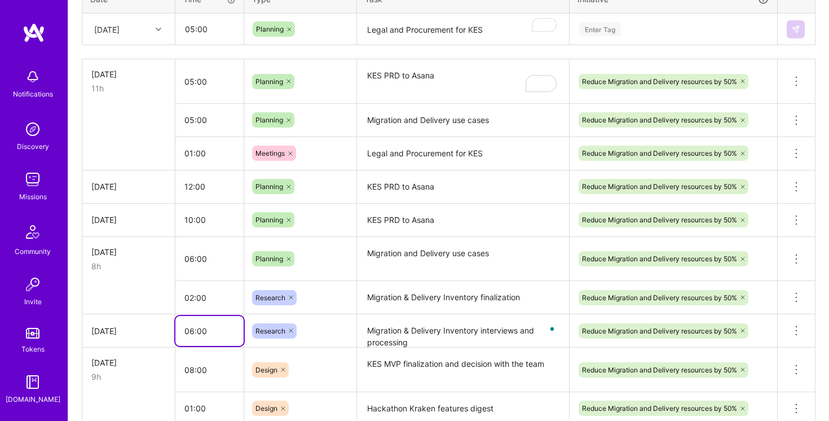
type input "06:00"
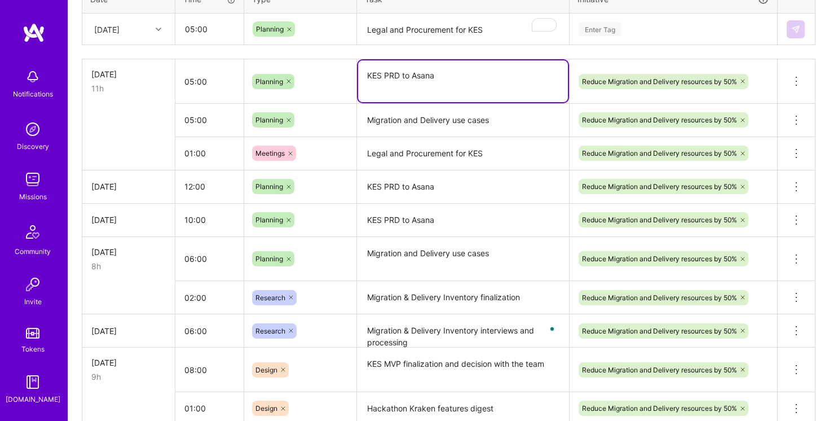
click at [459, 68] on textarea "KES PRD to Asana" at bounding box center [463, 81] width 210 height 42
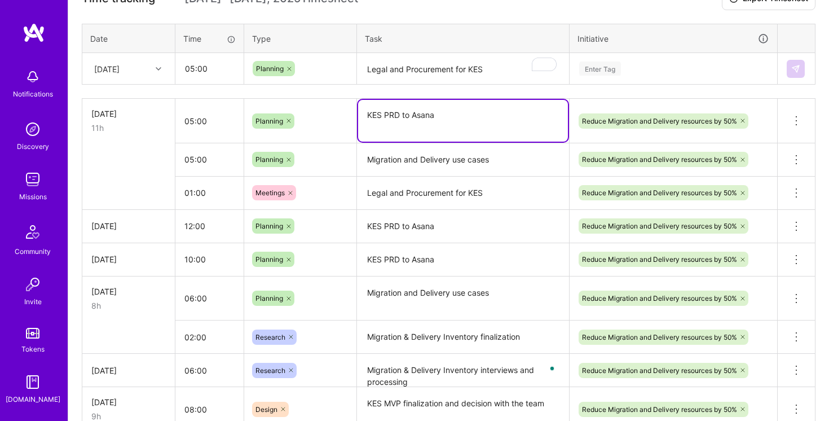
scroll to position [329, 0]
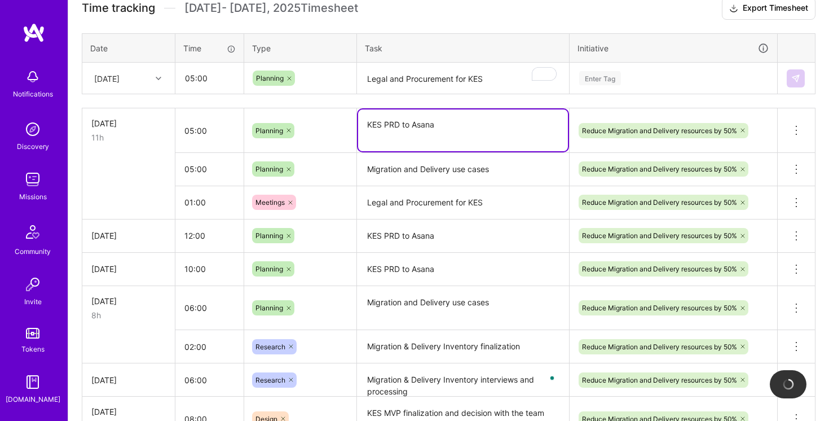
click at [152, 72] on div at bounding box center [159, 78] width 17 height 15
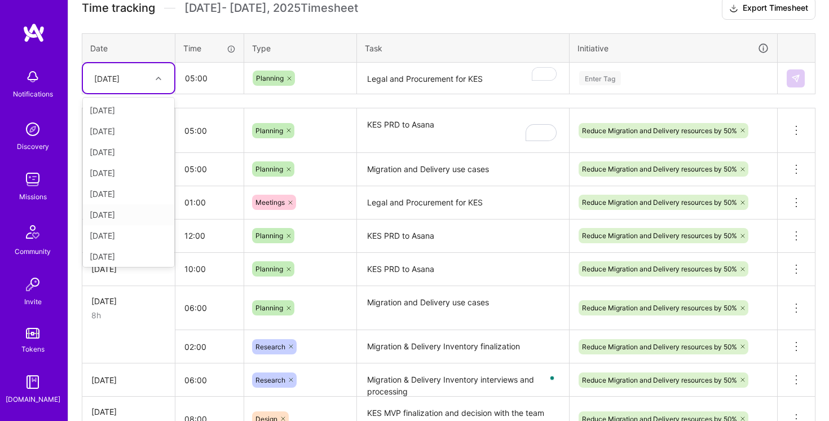
click at [136, 217] on div "[DATE]" at bounding box center [128, 214] width 91 height 21
click at [440, 81] on textarea "Legal and Procurement for KES" at bounding box center [463, 79] width 210 height 30
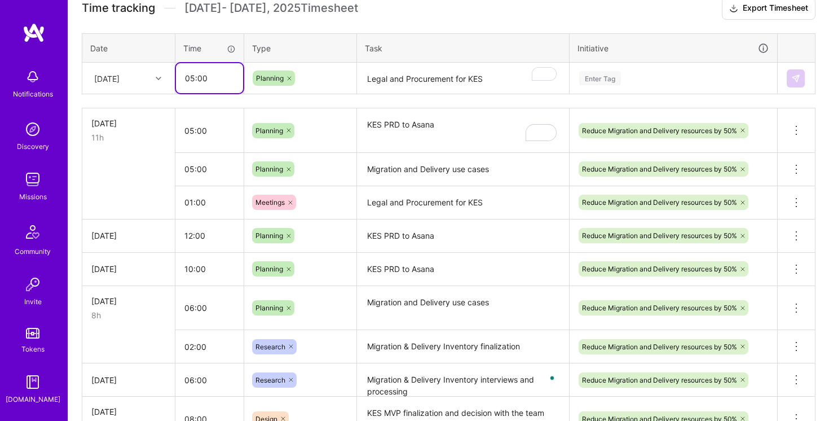
click at [194, 78] on input "05:00" at bounding box center [209, 78] width 67 height 30
type input "02:00"
click at [327, 78] on div "Planning" at bounding box center [300, 78] width 95 height 15
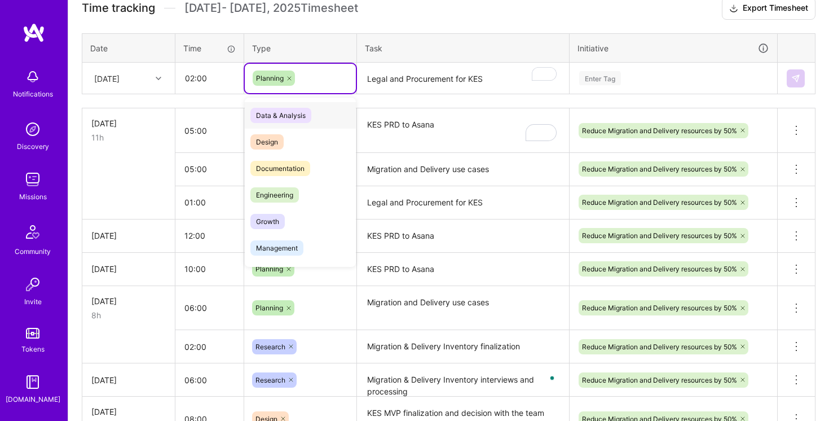
click at [288, 77] on icon at bounding box center [289, 78] width 3 height 3
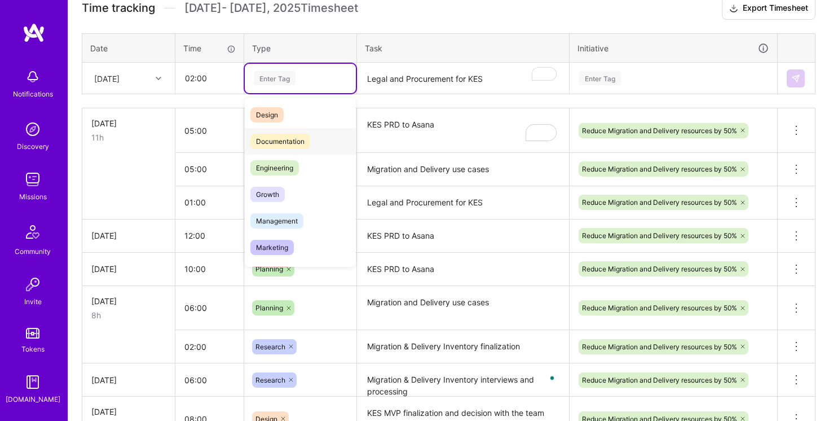
scroll to position [6, 0]
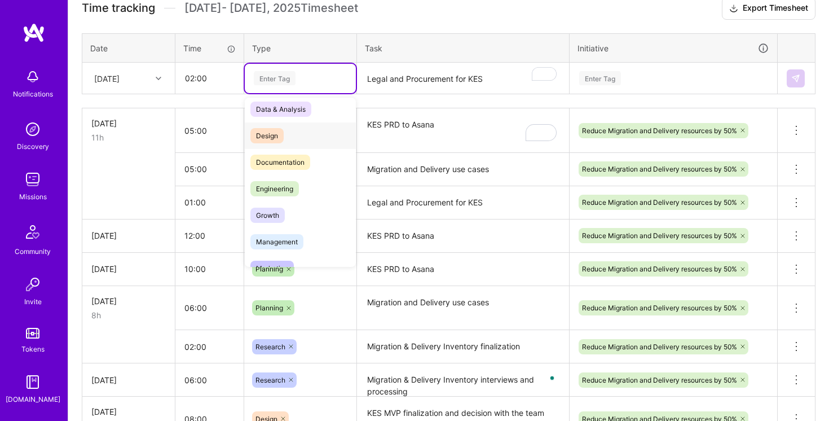
click at [291, 135] on div "Design" at bounding box center [300, 135] width 111 height 27
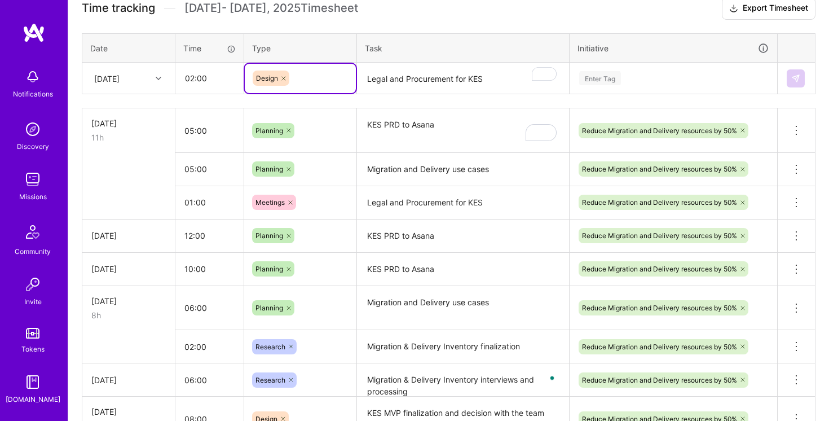
click at [284, 78] on icon at bounding box center [283, 78] width 7 height 7
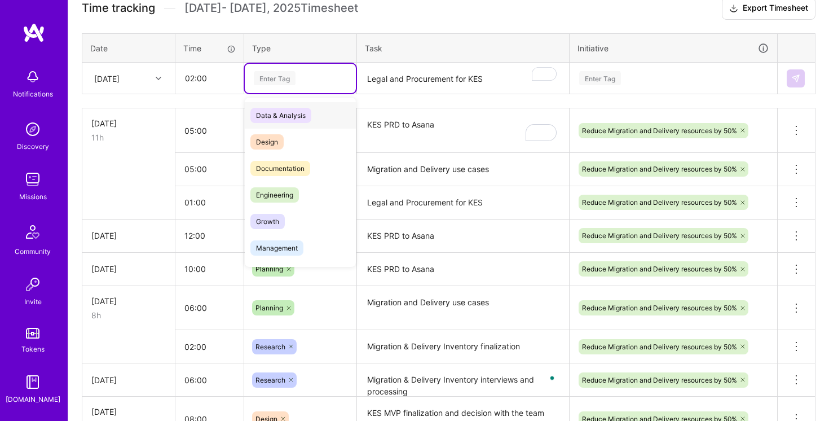
click at [302, 79] on div "Enter Tag" at bounding box center [300, 78] width 95 height 14
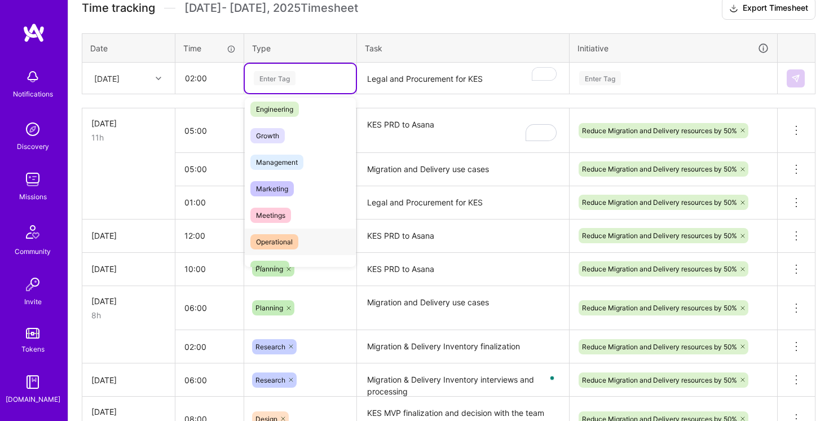
scroll to position [145, 0]
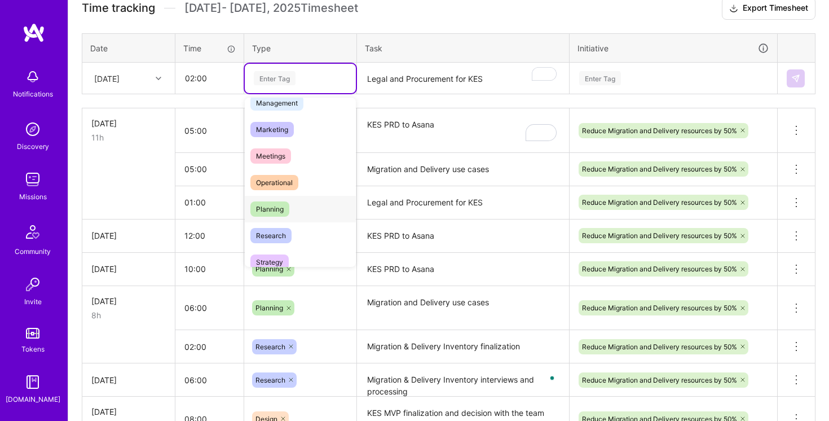
click at [300, 205] on div "Planning" at bounding box center [300, 209] width 111 height 27
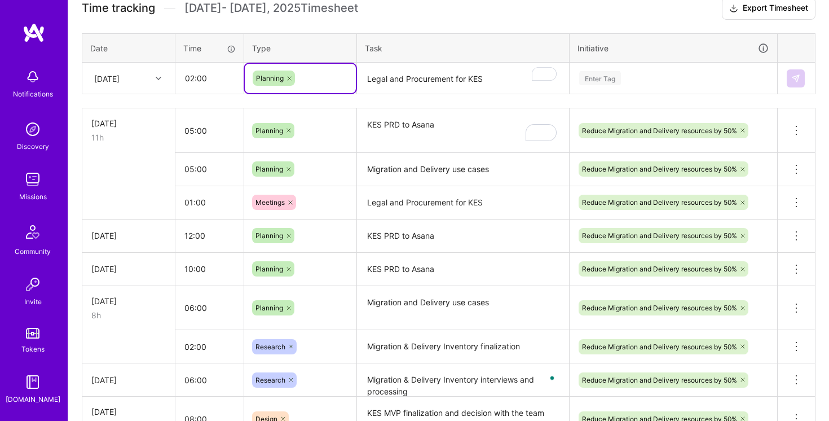
click at [403, 78] on textarea "Legal and Procurement for KES" at bounding box center [463, 79] width 210 height 30
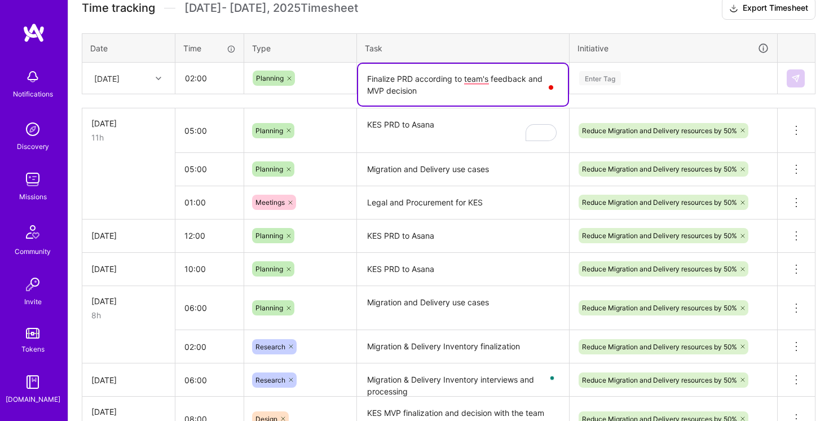
click at [651, 85] on div "Enter Tag" at bounding box center [673, 78] width 206 height 29
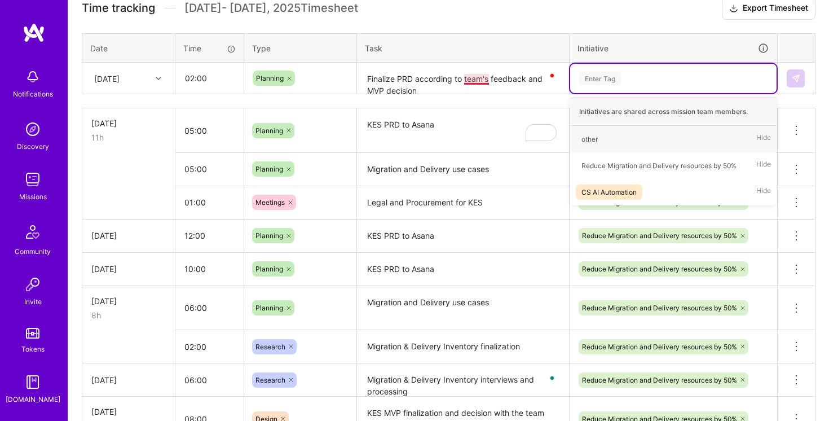
click at [468, 78] on textarea "Finalize PRD according to team's feedback and MVP decision" at bounding box center [463, 79] width 210 height 30
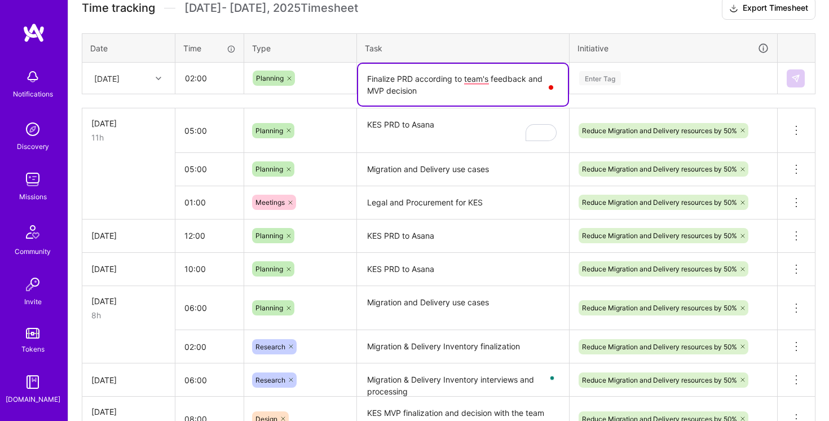
click at [476, 80] on textarea "Finalize PRD according to team's feedback and MVP decision" at bounding box center [463, 85] width 210 height 42
type textarea "Finalize PRD according to the team's feedback and MVP decision"
click at [644, 68] on div "Enter Tag" at bounding box center [673, 78] width 206 height 29
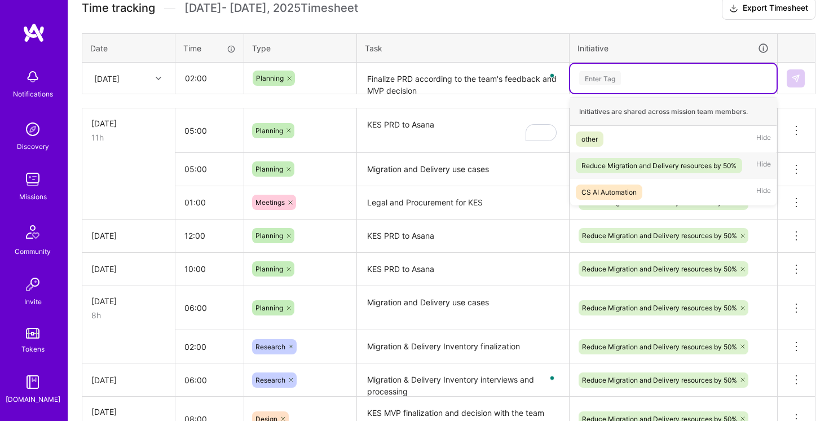
click at [629, 163] on div "Reduce Migration and Delivery resources by 50%" at bounding box center [659, 166] width 155 height 12
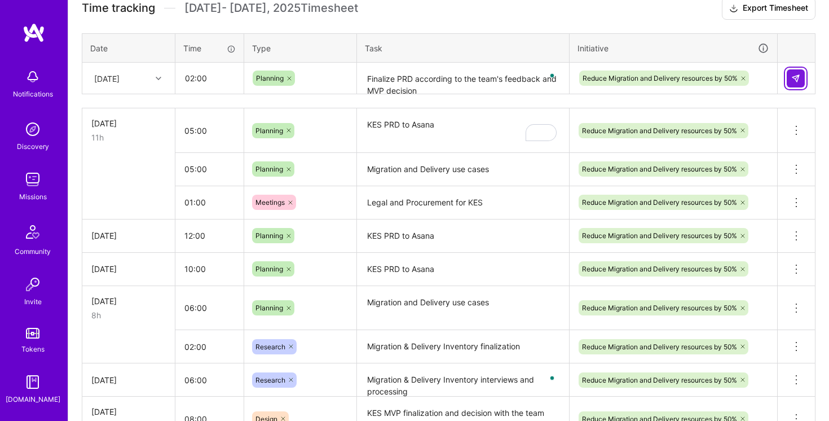
click at [801, 75] on button at bounding box center [796, 78] width 18 height 18
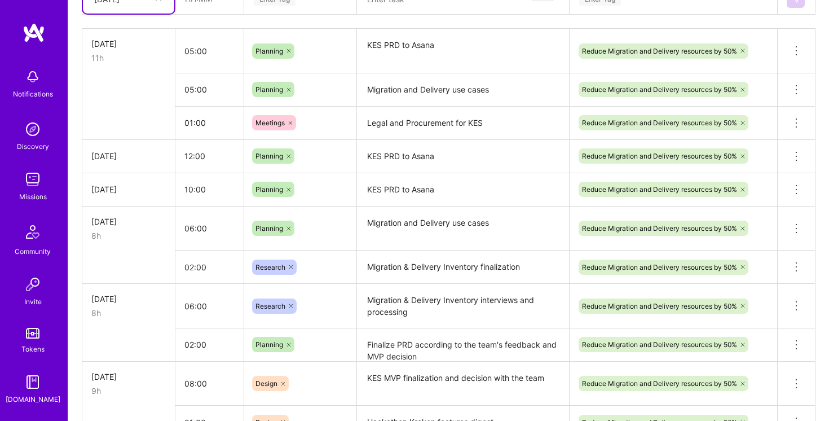
scroll to position [406, 0]
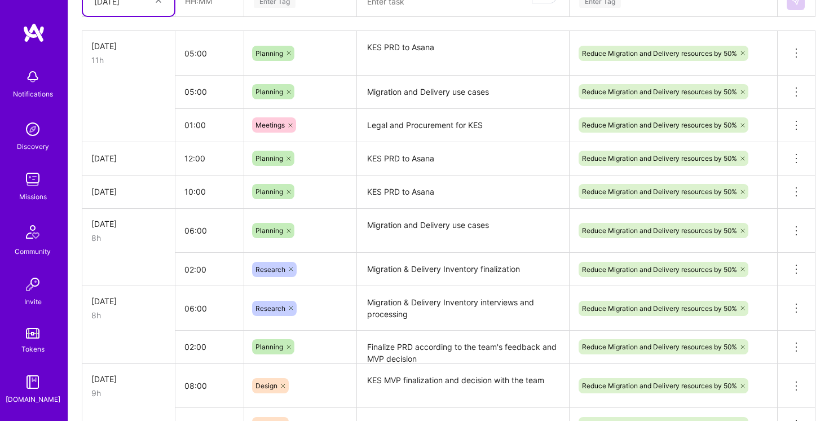
click at [401, 346] on textarea "Finalize PRD according to the team's feedback and MVP decision" at bounding box center [463, 347] width 210 height 31
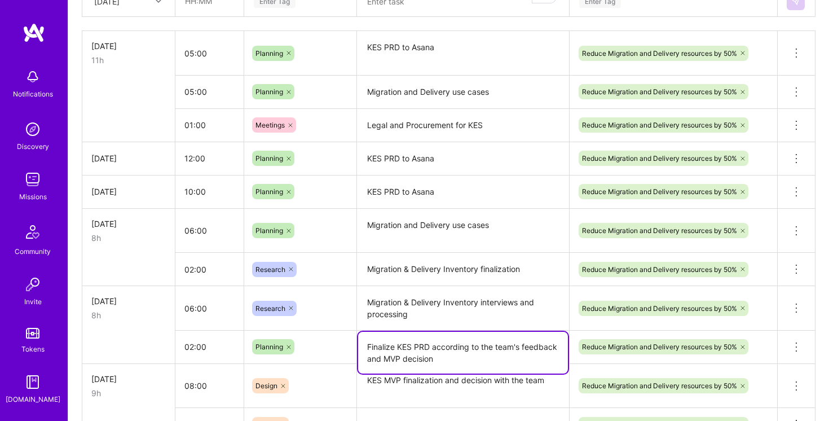
type textarea "Finalize KES PRD according to the team's feedback and MVP decision"
click at [471, 296] on textarea "Migration & Delivery Inventory interviews and processing" at bounding box center [463, 308] width 210 height 42
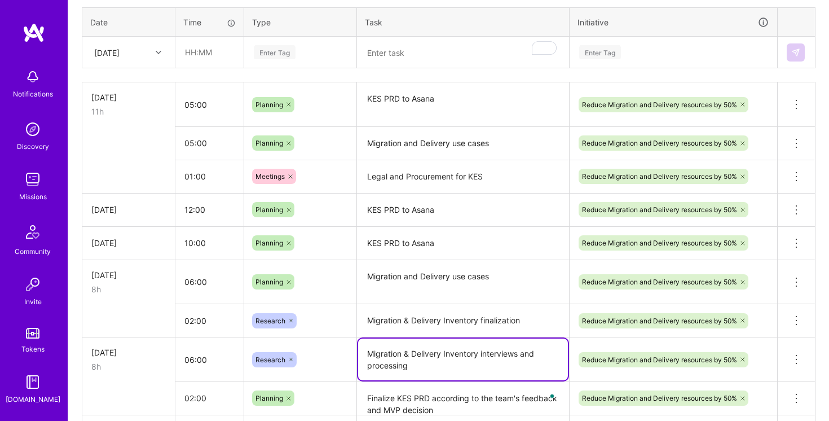
scroll to position [354, 0]
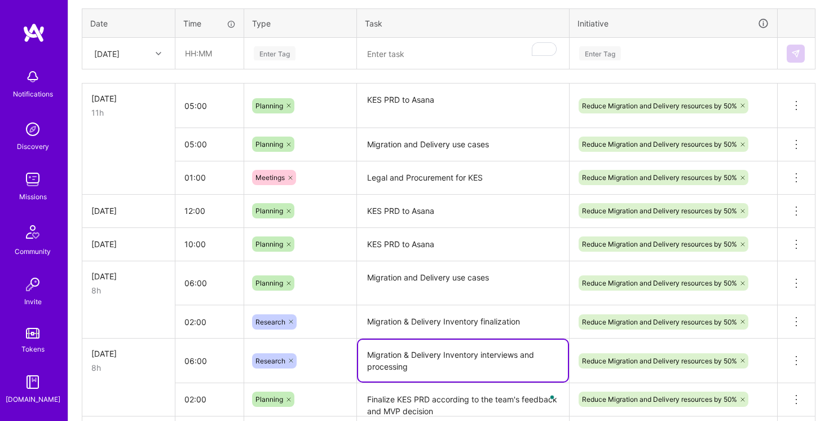
click at [465, 284] on textarea "Migration and Delivery use cases" at bounding box center [463, 283] width 210 height 42
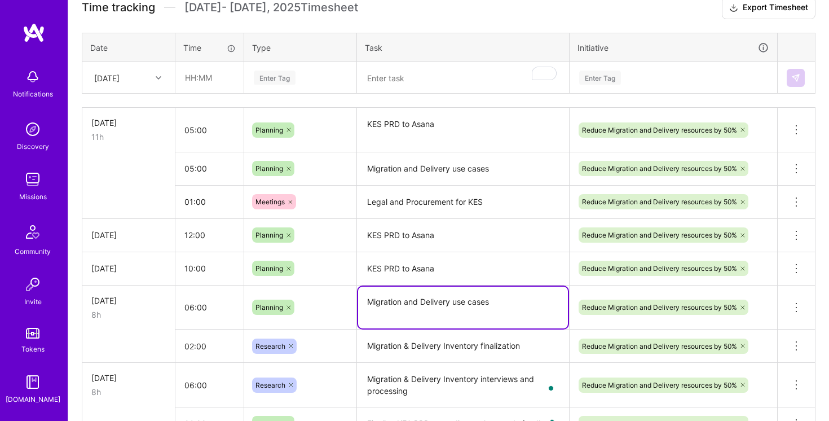
scroll to position [340, 0]
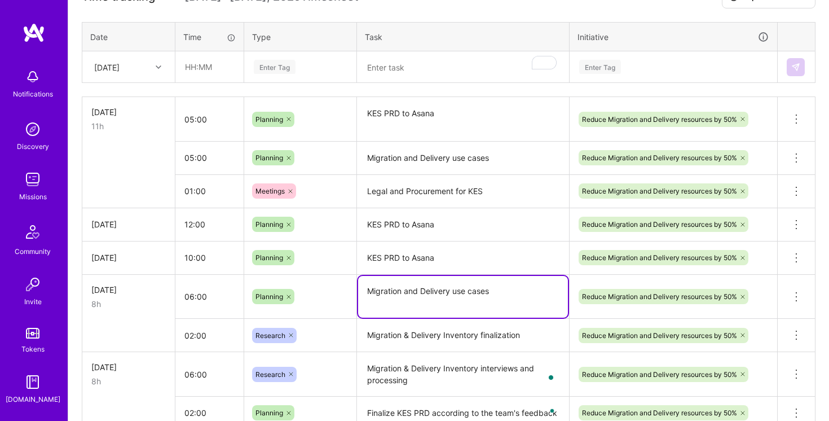
click at [156, 70] on div at bounding box center [159, 67] width 17 height 15
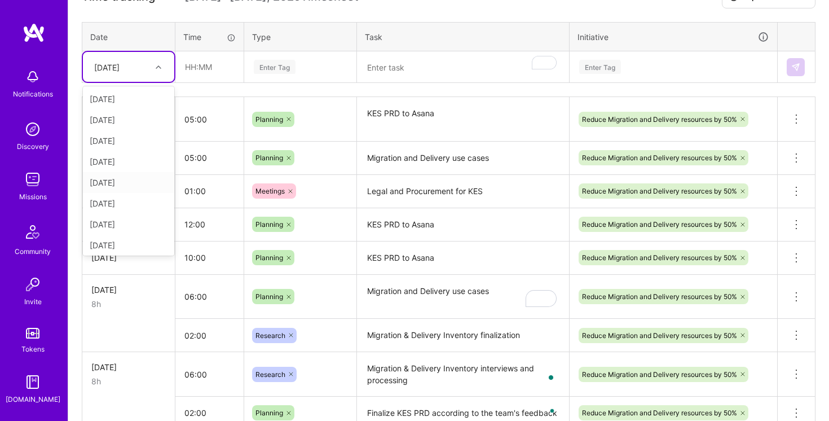
scroll to position [1, 0]
click at [133, 182] on div "[DATE]" at bounding box center [128, 181] width 91 height 21
click at [190, 65] on input "text" at bounding box center [209, 67] width 67 height 30
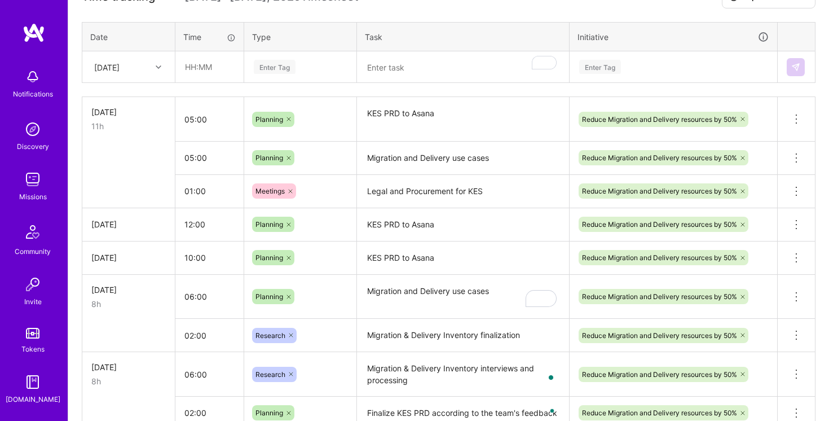
click at [433, 117] on textarea "KES PRD to Asana" at bounding box center [463, 119] width 210 height 42
click at [195, 65] on input "text" at bounding box center [209, 67] width 67 height 30
type input "05:00"
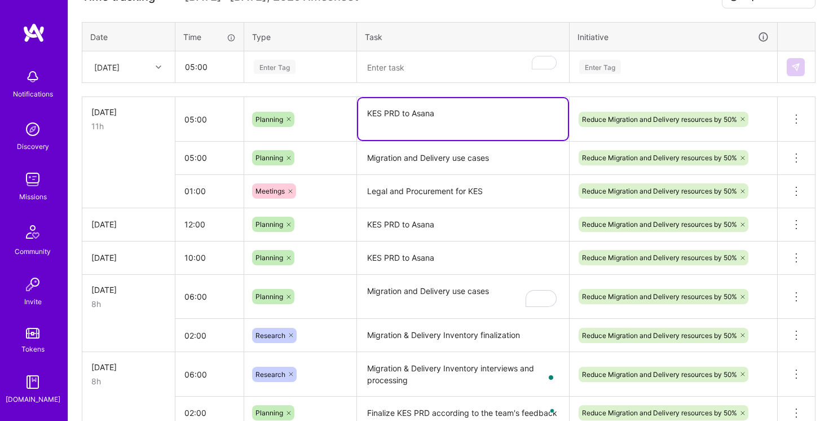
click at [401, 115] on textarea "KES PRD to Asana" at bounding box center [463, 119] width 210 height 42
click at [319, 70] on div "Enter Tag" at bounding box center [300, 67] width 95 height 14
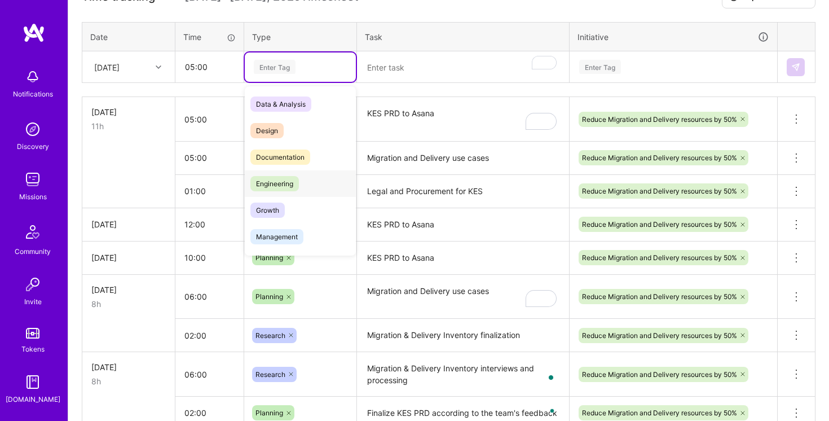
drag, startPoint x: 303, startPoint y: 188, endPoint x: 315, endPoint y: 114, distance: 74.9
click at [315, 108] on div "Data & Analysis Design Documentation Engineering Growth Management Marketing Me…" at bounding box center [300, 276] width 111 height 371
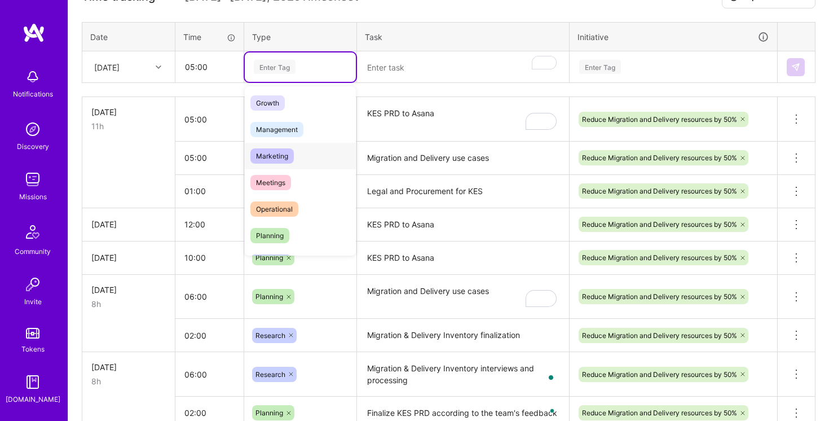
scroll to position [114, 0]
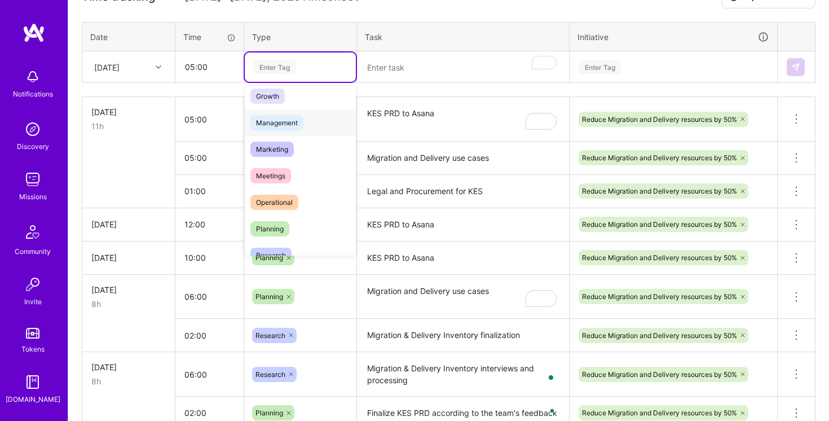
click at [300, 125] on span "Management" at bounding box center [277, 122] width 53 height 15
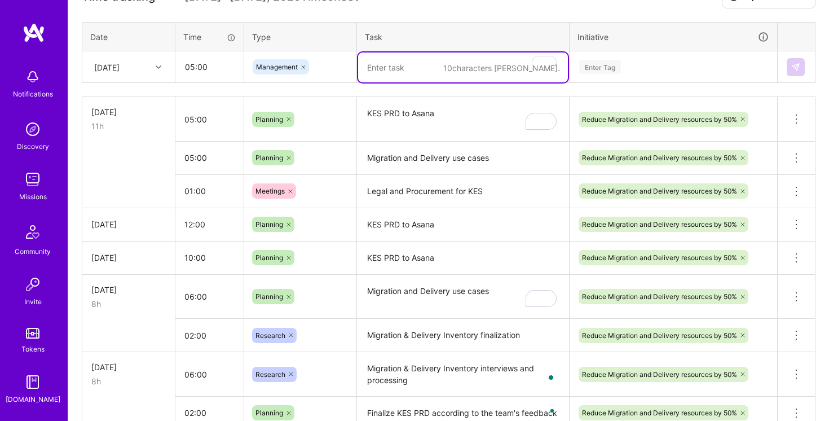
click at [411, 77] on textarea "To enrich screen reader interactions, please activate Accessibility in Grammarl…" at bounding box center [463, 67] width 210 height 30
paste textarea "KES PRD to Asana"
click at [509, 63] on textarea "KES PRD to Asana, and approval" at bounding box center [463, 67] width 210 height 30
click at [514, 68] on textarea "KES PRD to Asana, and approval by Head of AI" at bounding box center [463, 67] width 210 height 30
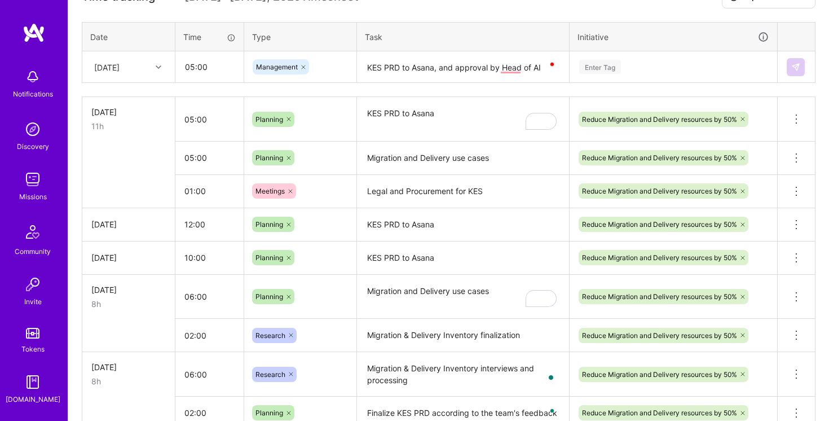
click at [523, 97] on td "KES PRD to Asana" at bounding box center [463, 119] width 213 height 45
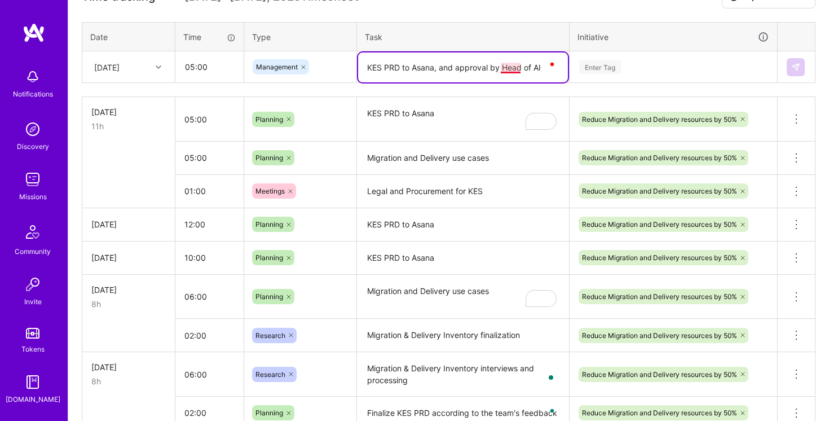
click at [512, 63] on textarea "KES PRD to Asana, and approval by Head of AI" at bounding box center [463, 67] width 210 height 30
type textarea "KES PRD to Asana, and approval by the Head of AI"
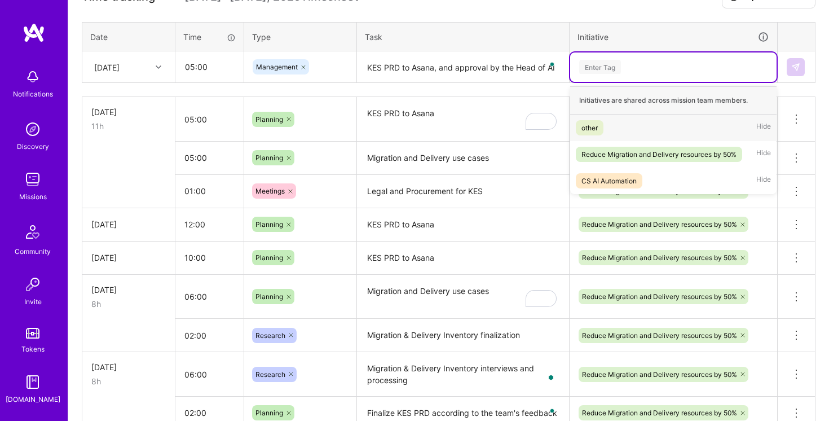
click at [649, 73] on div "Enter Tag" at bounding box center [673, 66] width 206 height 29
click at [638, 156] on div "Reduce Migration and Delivery resources by 50%" at bounding box center [659, 154] width 155 height 12
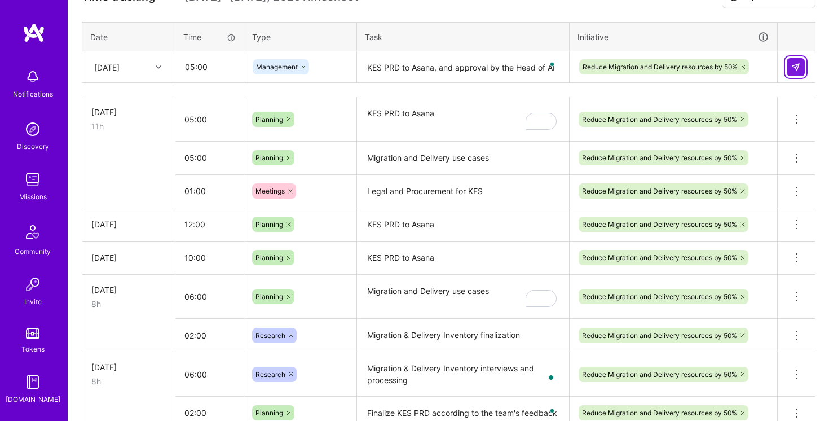
click at [799, 67] on img at bounding box center [796, 67] width 9 height 9
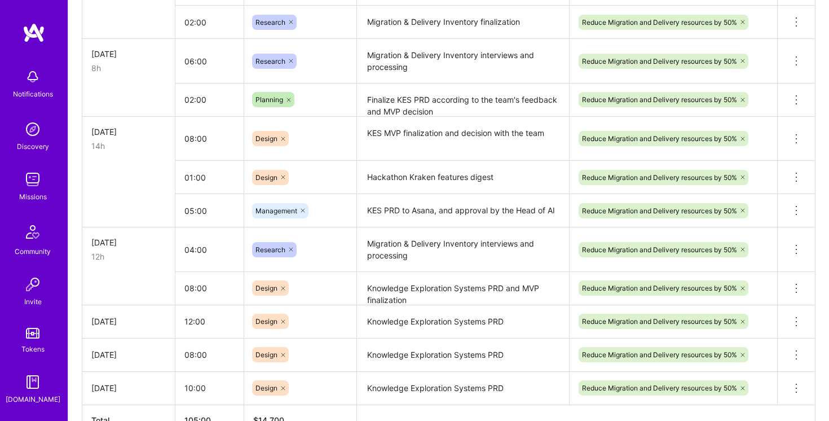
scroll to position [652, 0]
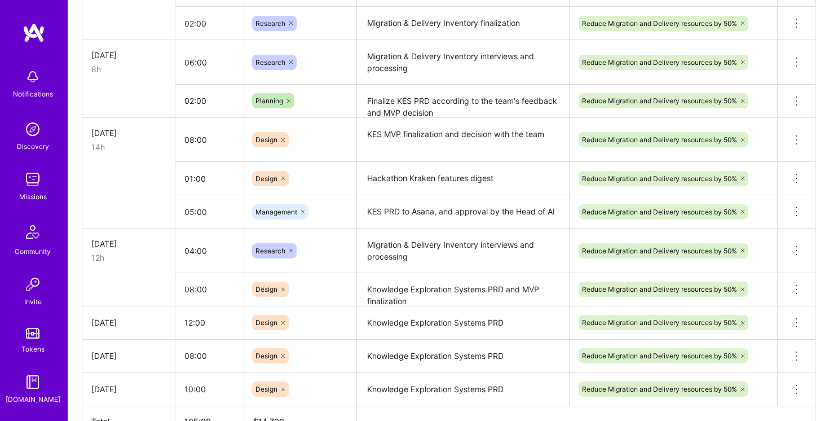
click at [406, 210] on textarea "KES PRD to Asana, and approval by the Head of AI" at bounding box center [463, 211] width 210 height 31
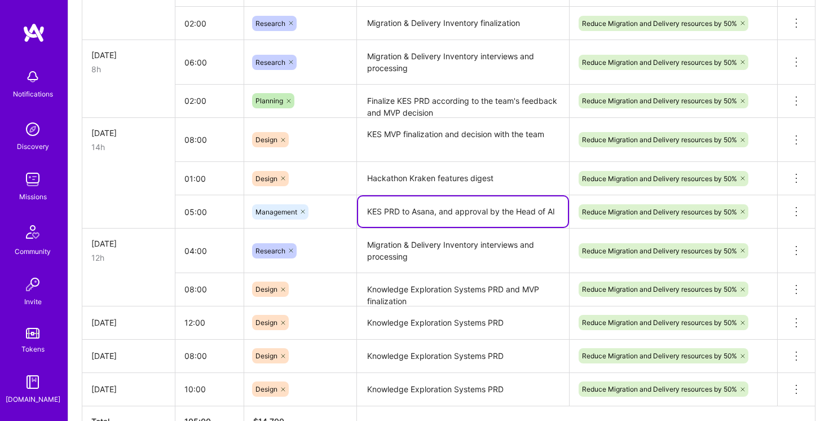
click at [406, 210] on textarea "KES PRD to Asana, and approval by the Head of AI" at bounding box center [463, 211] width 210 height 30
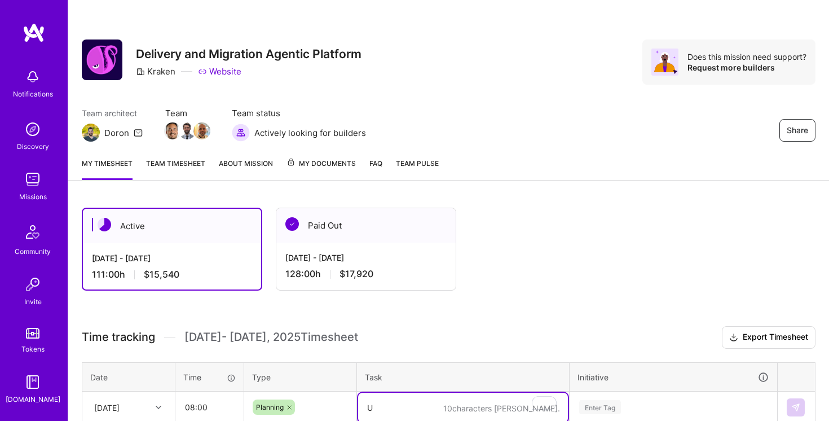
scroll to position [243, 0]
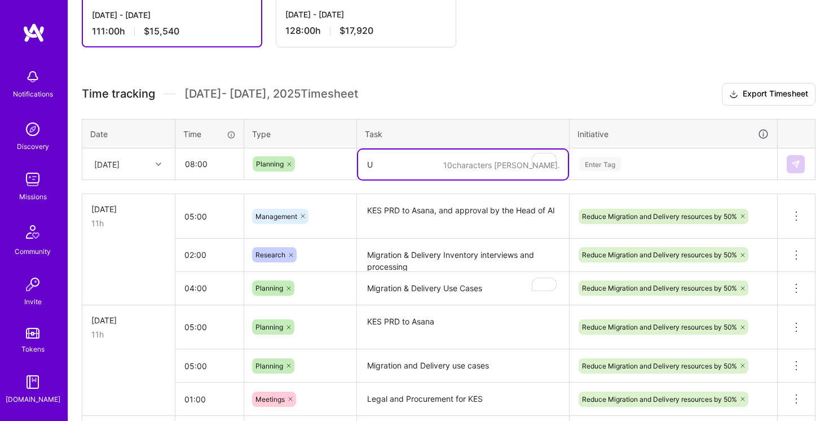
click at [432, 159] on textarea "U" at bounding box center [463, 165] width 210 height 30
type textarea "Migration & Delivery Use Cases"
click at [513, 97] on h3 "Time tracking [DATE] - [DATE] Timesheet Export Timesheet" at bounding box center [449, 94] width 734 height 23
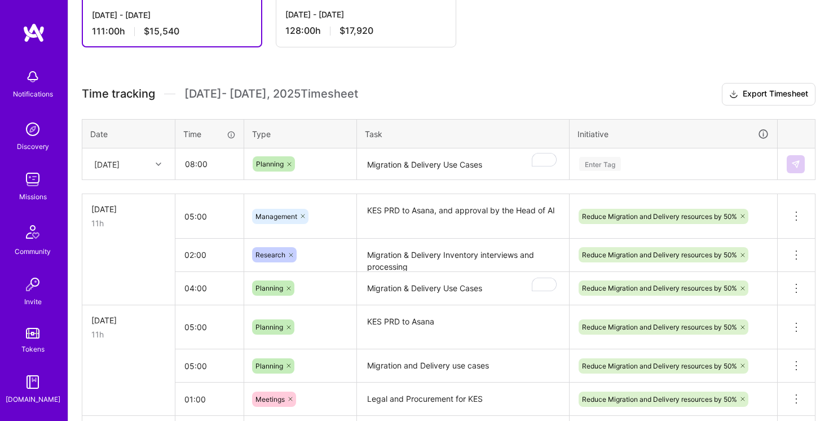
click at [642, 170] on div "Enter Tag" at bounding box center [673, 164] width 191 height 14
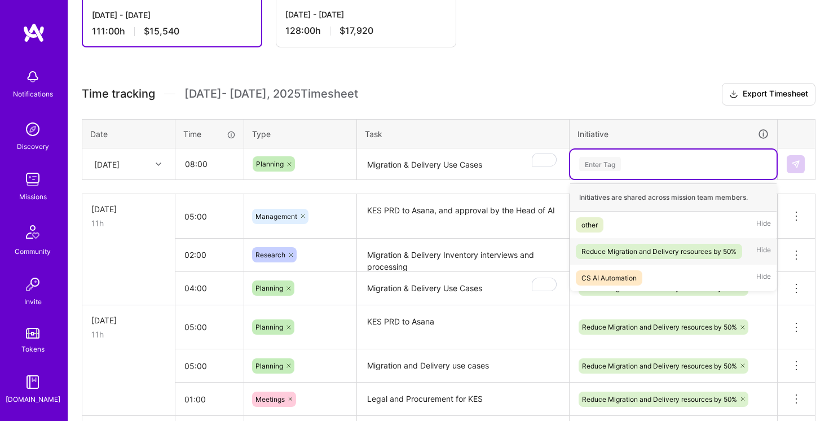
click at [633, 249] on div "Reduce Migration and Delivery resources by 50%" at bounding box center [659, 251] width 155 height 12
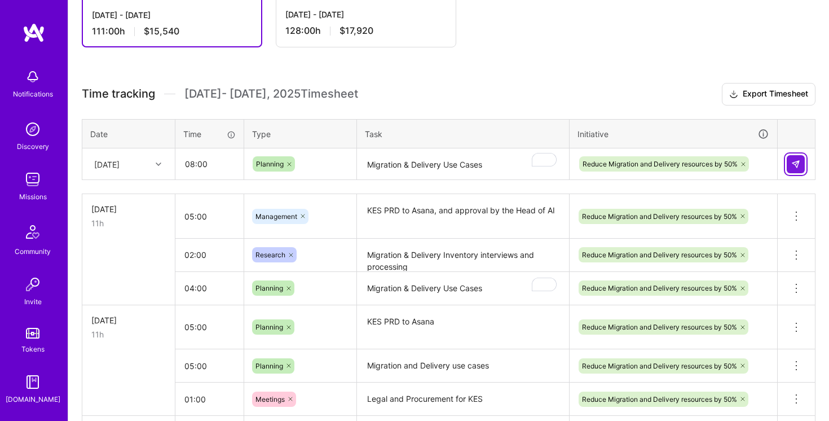
click at [797, 163] on img at bounding box center [796, 164] width 9 height 9
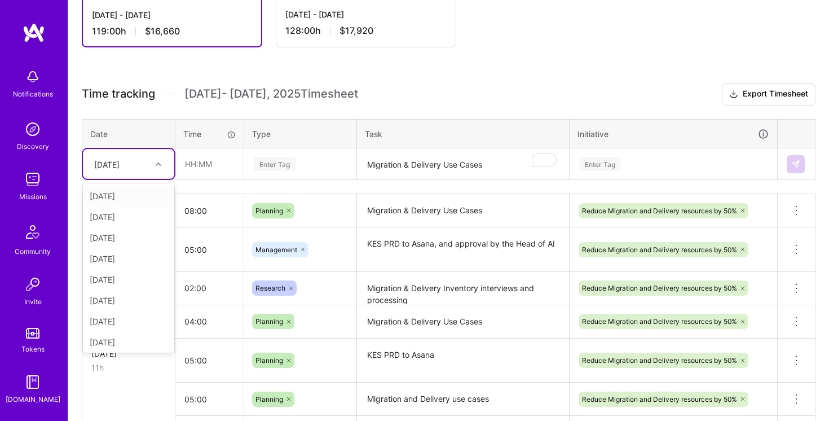
click at [155, 163] on div at bounding box center [159, 164] width 17 height 15
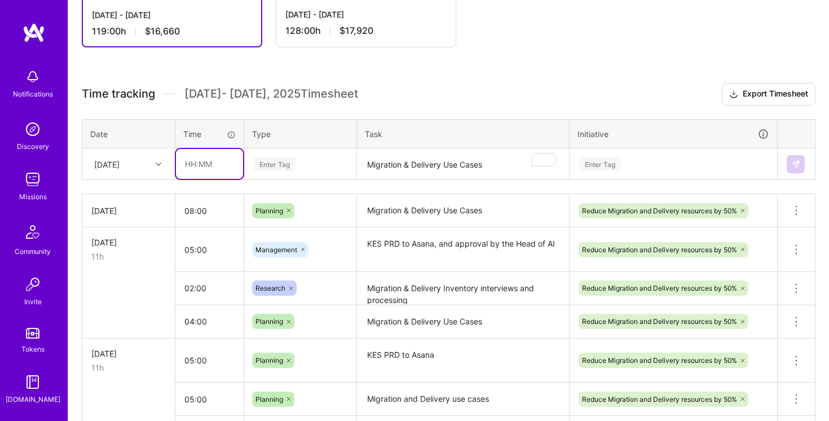
click at [194, 156] on input "text" at bounding box center [209, 164] width 67 height 30
click at [186, 158] on input "text" at bounding box center [209, 164] width 67 height 30
type input "02:00"
click at [303, 159] on div "Enter Tag" at bounding box center [300, 164] width 95 height 14
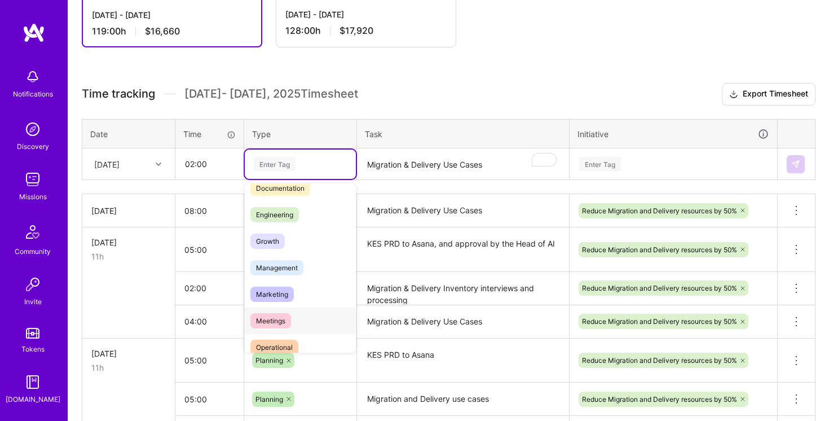
scroll to position [57, 0]
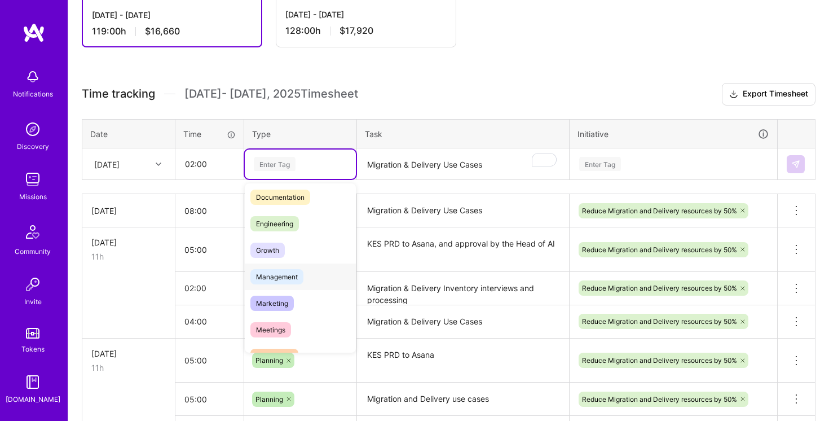
click at [297, 280] on span "Management" at bounding box center [277, 276] width 53 height 15
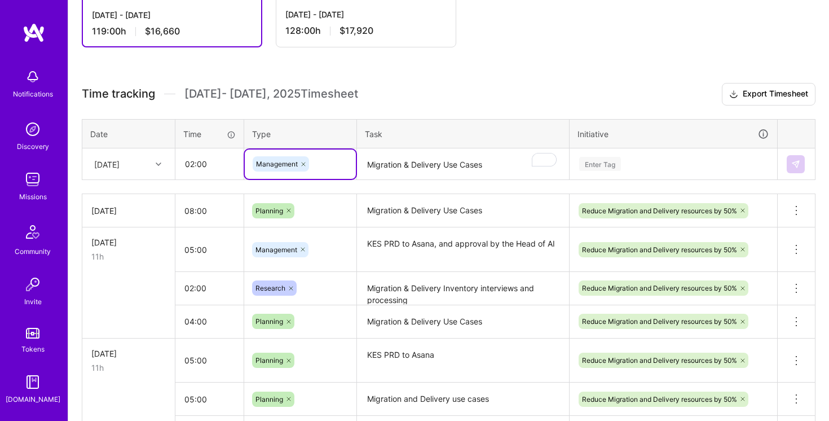
click at [415, 168] on textarea "Migration & Delivery Use Cases" at bounding box center [463, 165] width 210 height 30
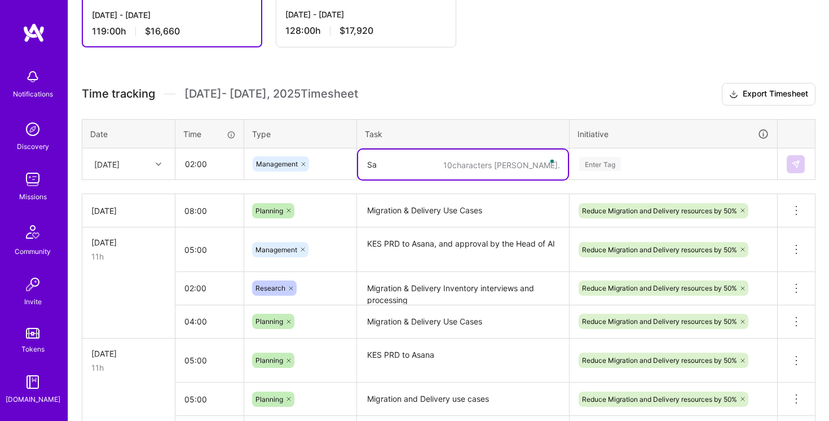
type textarea "S"
type textarea "[PERSON_NAME] MVP finalization with tech lead"
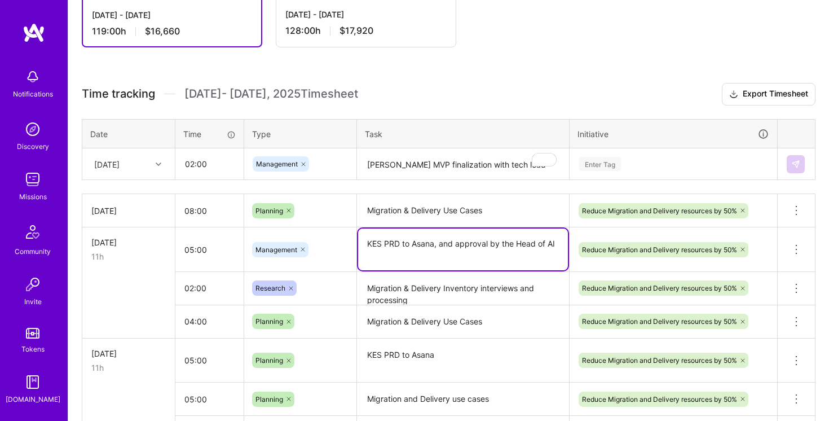
click at [506, 243] on textarea "KES PRD to Asana, and approval by the Head of AI" at bounding box center [463, 250] width 210 height 42
drag, startPoint x: 506, startPoint y: 243, endPoint x: 551, endPoint y: 243, distance: 45.7
click at [551, 243] on textarea "KES PRD to Asana, and approval by the Head of AI" at bounding box center [463, 250] width 210 height 42
click at [512, 103] on h3 "Time tracking [DATE] - [DATE] Timesheet Export Timesheet" at bounding box center [449, 94] width 734 height 23
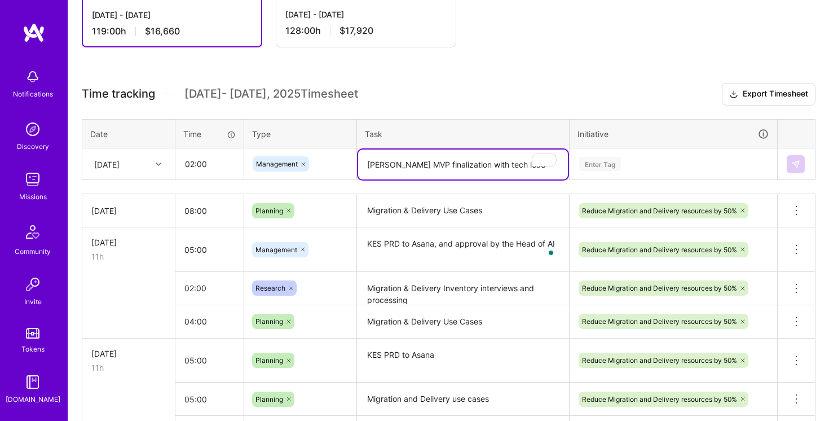
click at [502, 165] on textarea "[PERSON_NAME] MVP finalization with tech lead" at bounding box center [463, 165] width 210 height 30
click at [677, 164] on div "Enter Tag" at bounding box center [673, 164] width 191 height 14
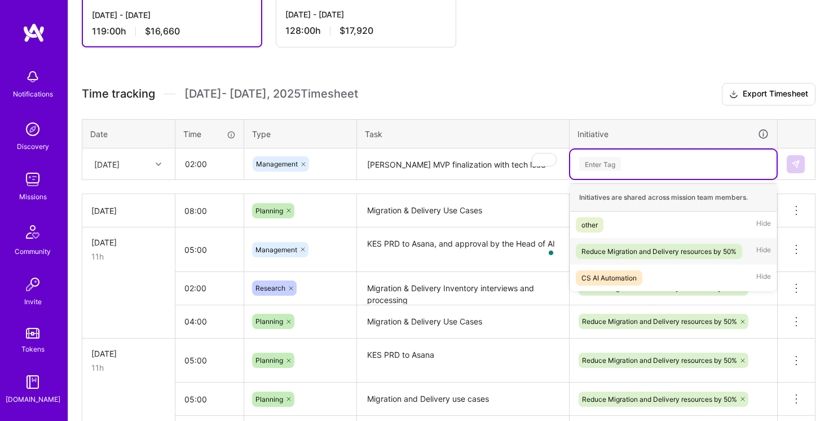
click at [666, 246] on div "Reduce Migration and Delivery resources by 50%" at bounding box center [659, 251] width 155 height 12
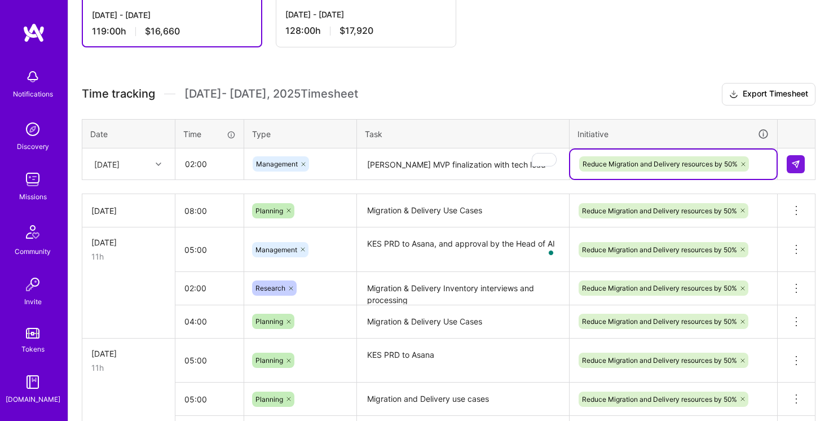
click at [605, 102] on h3 "Time tracking [DATE] - [DATE] Timesheet Export Timesheet" at bounding box center [449, 94] width 734 height 23
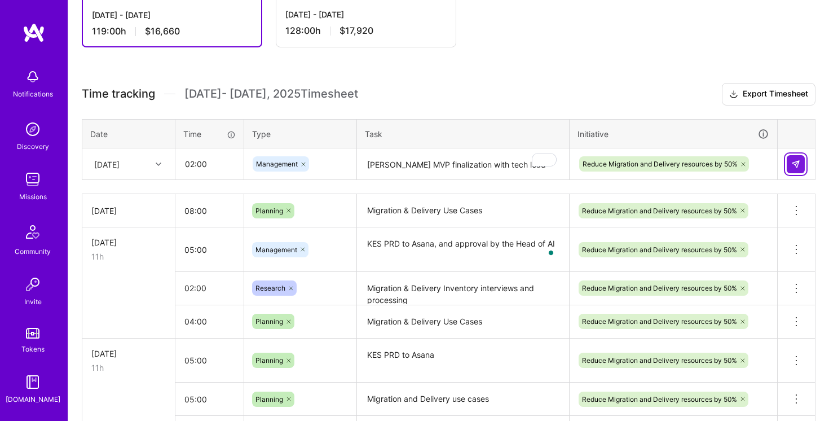
click at [796, 170] on button at bounding box center [796, 164] width 18 height 18
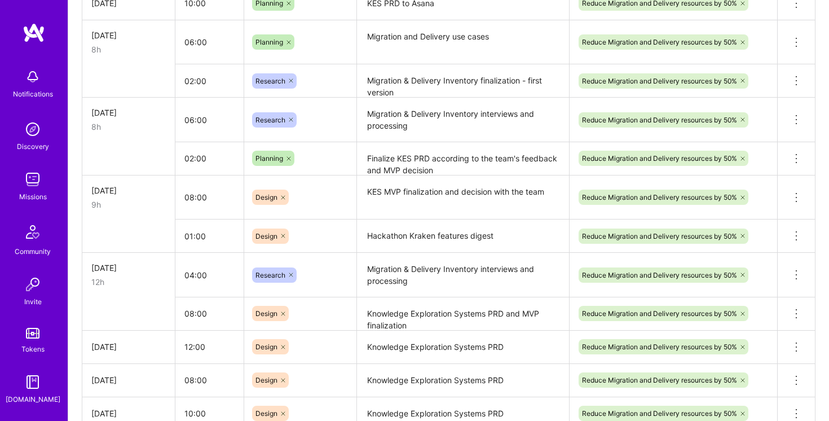
scroll to position [878, 0]
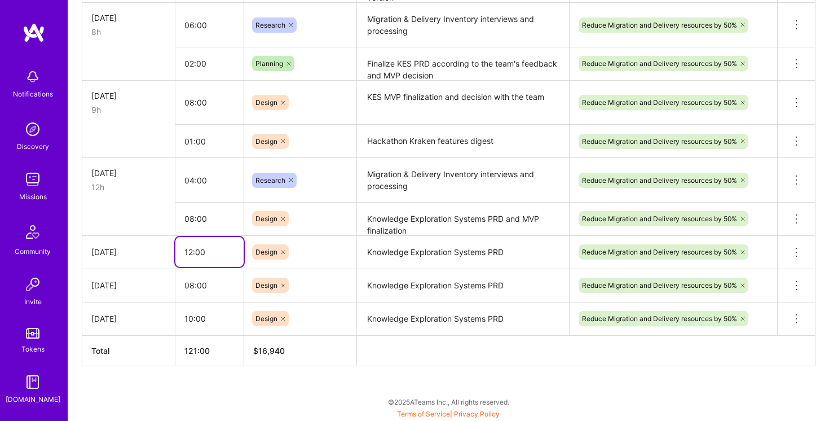
click at [190, 252] on input "12:00" at bounding box center [209, 252] width 68 height 30
drag, startPoint x: 191, startPoint y: 315, endPoint x: 184, endPoint y: 315, distance: 7.3
click at [184, 315] on input "10:00" at bounding box center [209, 319] width 68 height 30
type input "08:00"
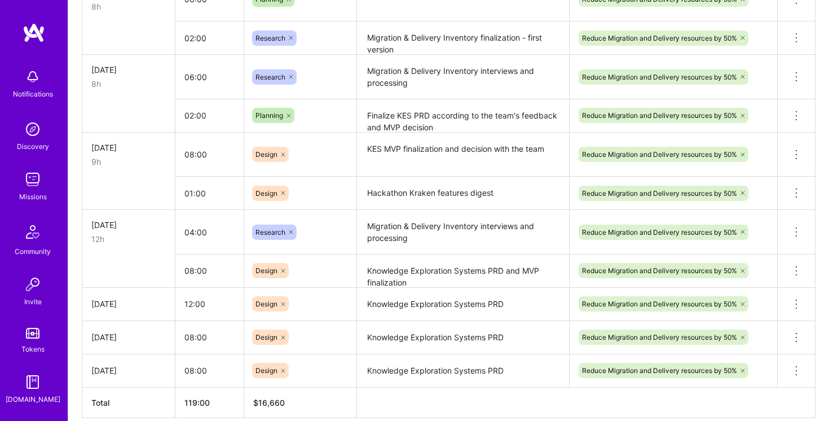
scroll to position [822, 0]
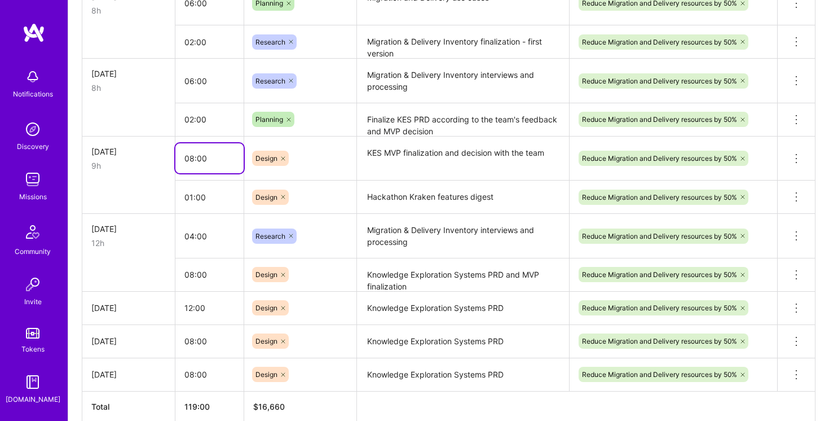
click at [192, 157] on input "08:00" at bounding box center [209, 158] width 68 height 30
click at [146, 186] on td at bounding box center [128, 197] width 93 height 33
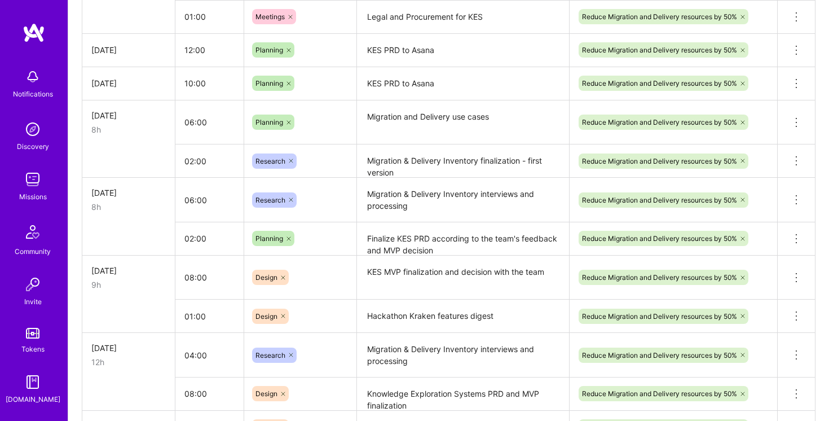
scroll to position [702, 0]
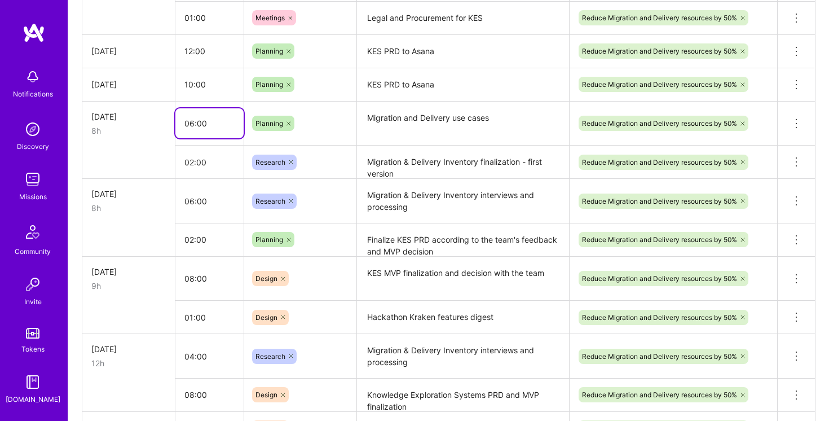
click at [194, 122] on input "06:00" at bounding box center [209, 123] width 68 height 30
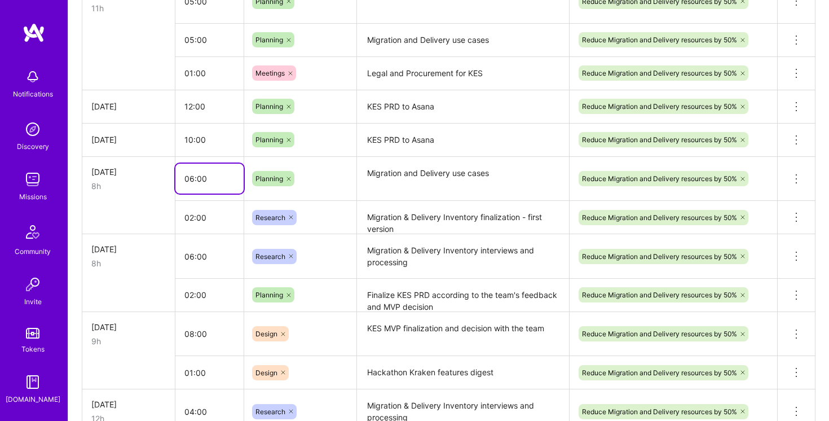
scroll to position [604, 0]
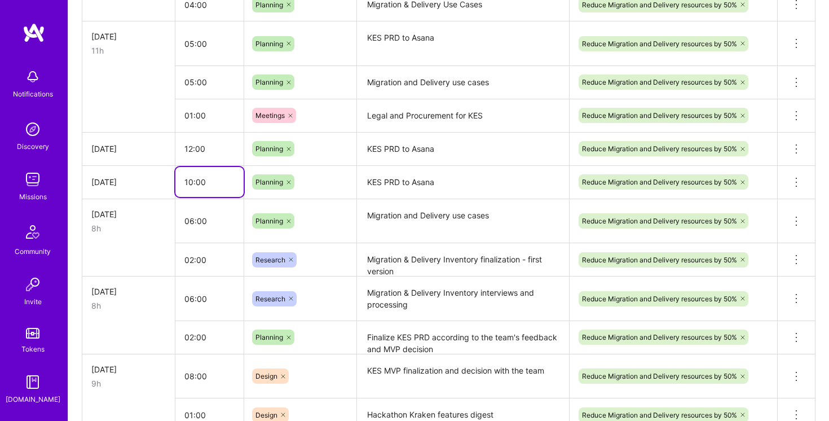
click at [218, 187] on input "10:00" at bounding box center [209, 182] width 68 height 30
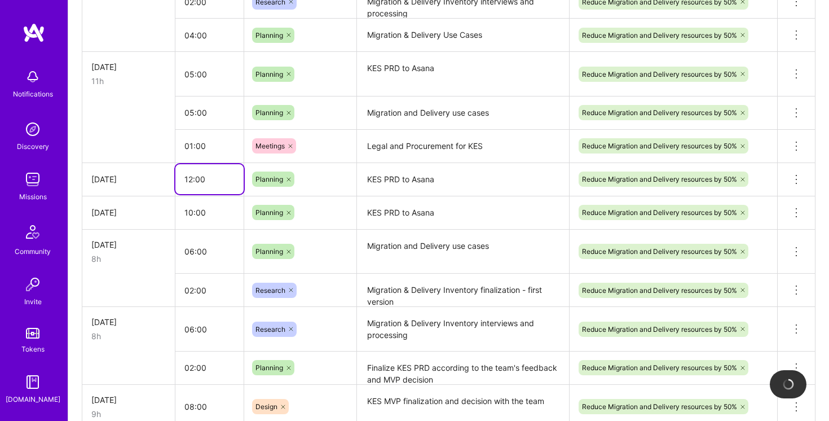
click at [215, 175] on input "12:00" at bounding box center [209, 179] width 68 height 30
click at [135, 131] on td at bounding box center [128, 145] width 93 height 33
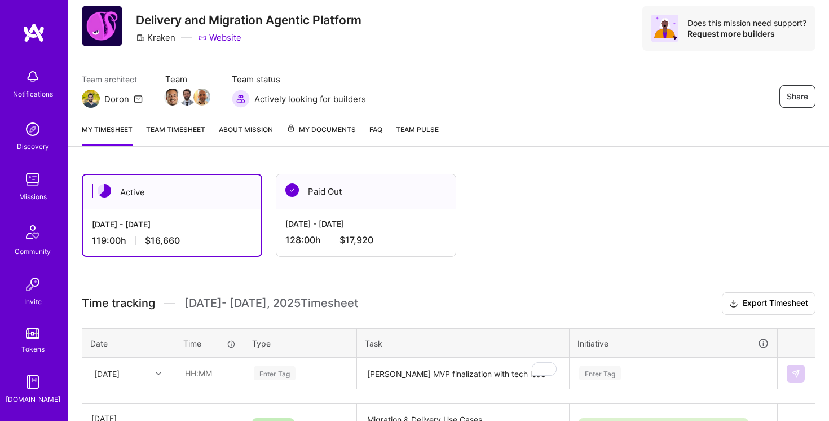
scroll to position [46, 0]
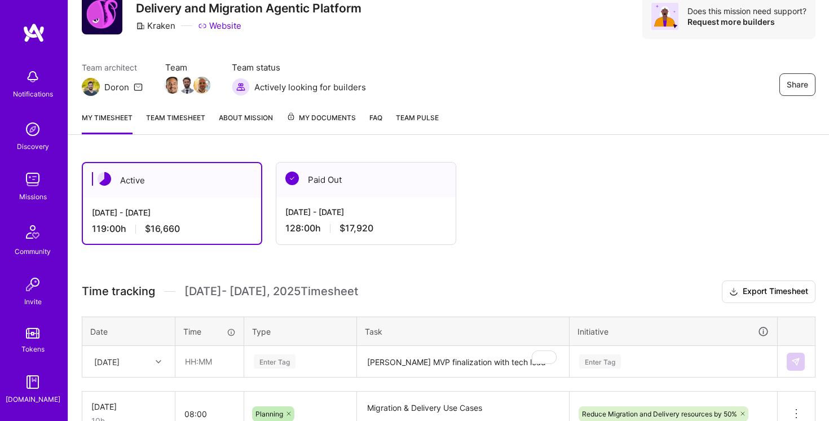
click at [174, 118] on link "Team timesheet" at bounding box center [175, 123] width 59 height 23
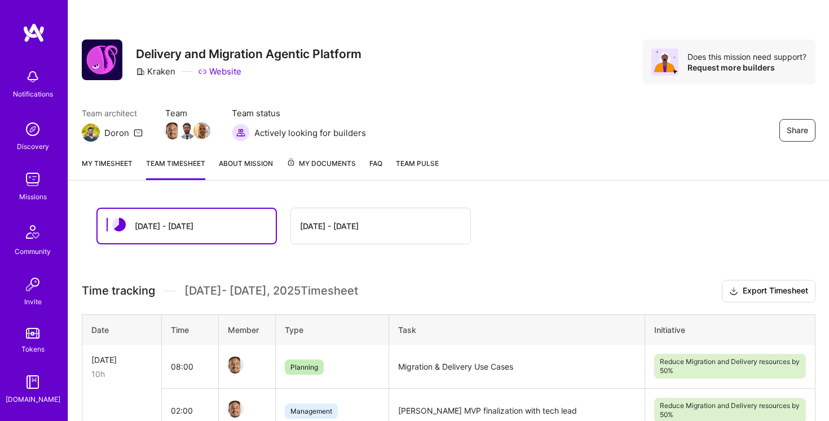
click at [116, 167] on link "My timesheet" at bounding box center [107, 168] width 51 height 23
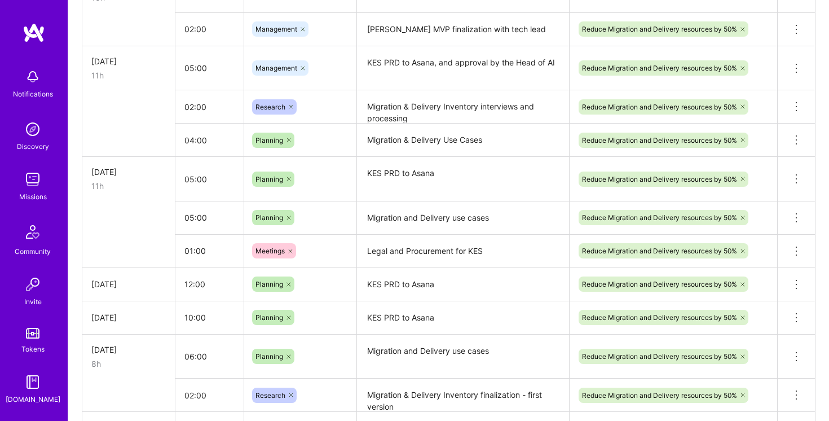
scroll to position [878, 0]
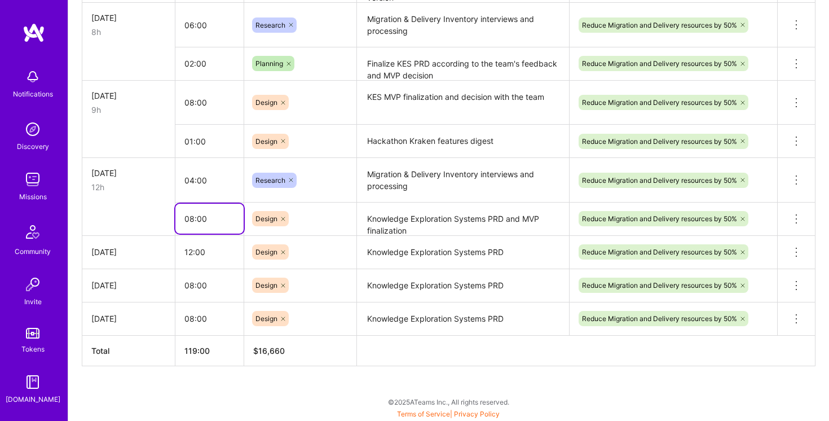
click at [189, 218] on input "08:00" at bounding box center [209, 219] width 68 height 30
click at [189, 179] on input "04:00" at bounding box center [209, 180] width 68 height 30
type input "03:00"
click at [216, 256] on input "12:00" at bounding box center [209, 252] width 68 height 30
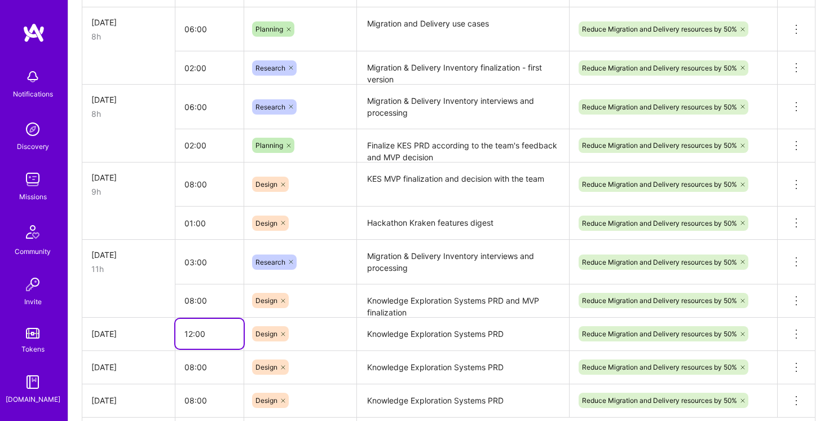
scroll to position [794, 0]
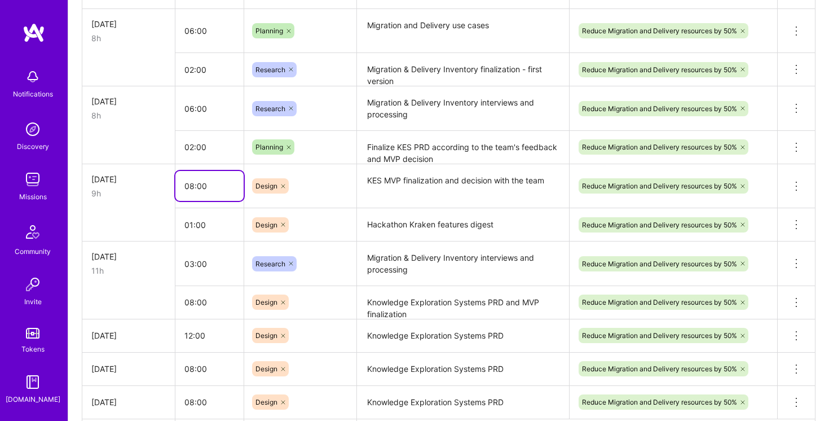
click at [207, 188] on input "08:00" at bounding box center [209, 186] width 68 height 30
click at [136, 216] on td at bounding box center [128, 224] width 93 height 33
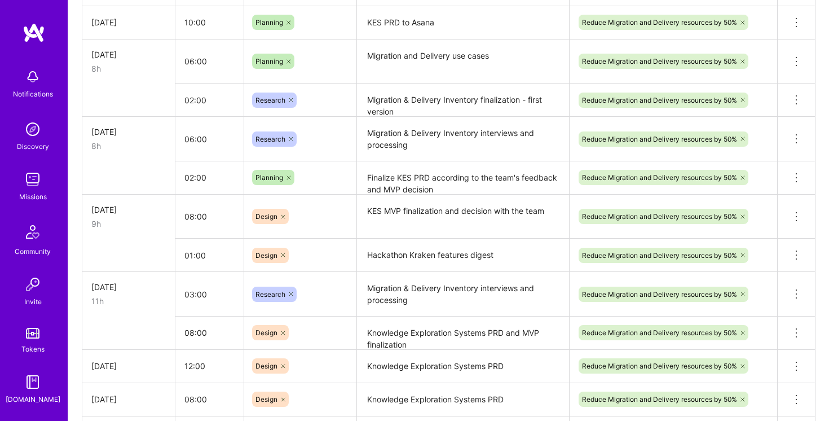
scroll to position [578, 0]
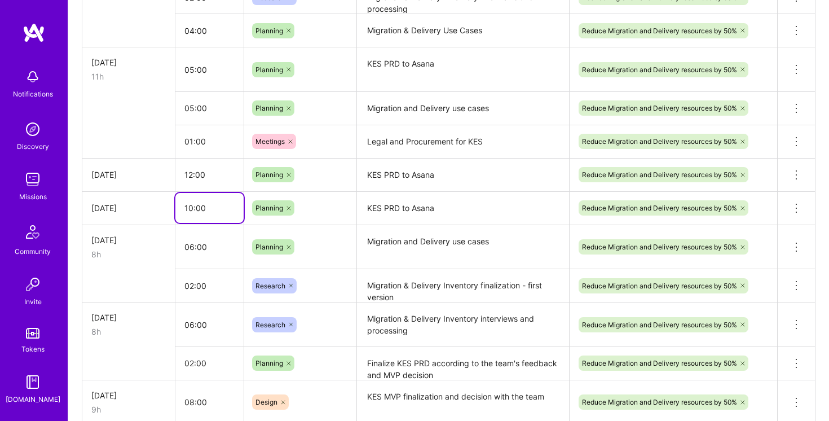
click at [187, 206] on input "10:00" at bounding box center [209, 208] width 68 height 30
drag, startPoint x: 183, startPoint y: 205, endPoint x: 191, endPoint y: 203, distance: 8.8
click at [191, 203] on input "10:00" at bounding box center [209, 208] width 68 height 30
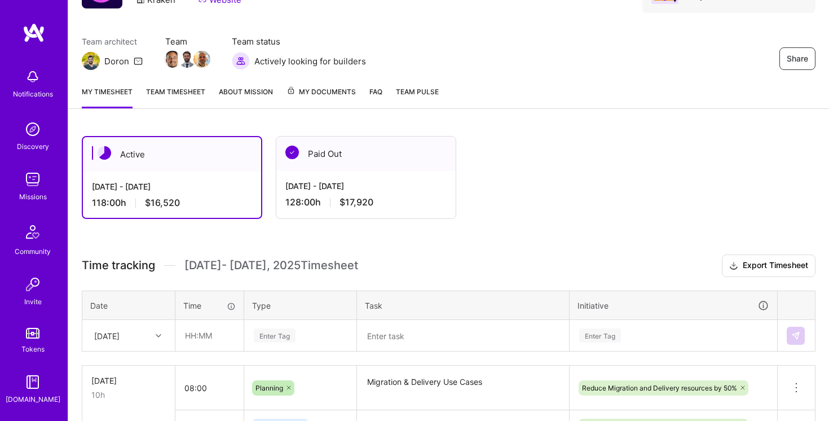
scroll to position [100, 0]
